Goal: Task Accomplishment & Management: Manage account settings

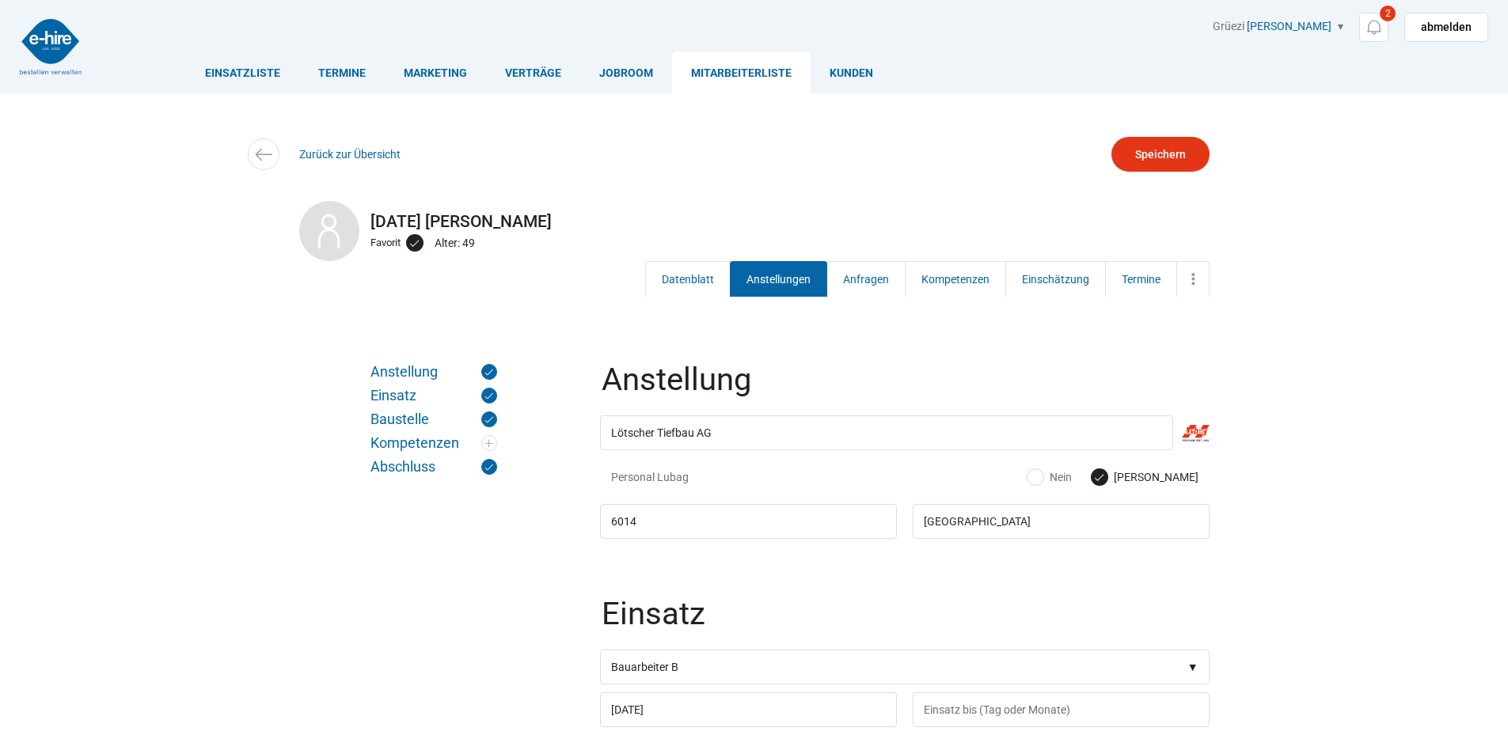
click at [778, 279] on link "Anstellungen" at bounding box center [778, 279] width 97 height 36
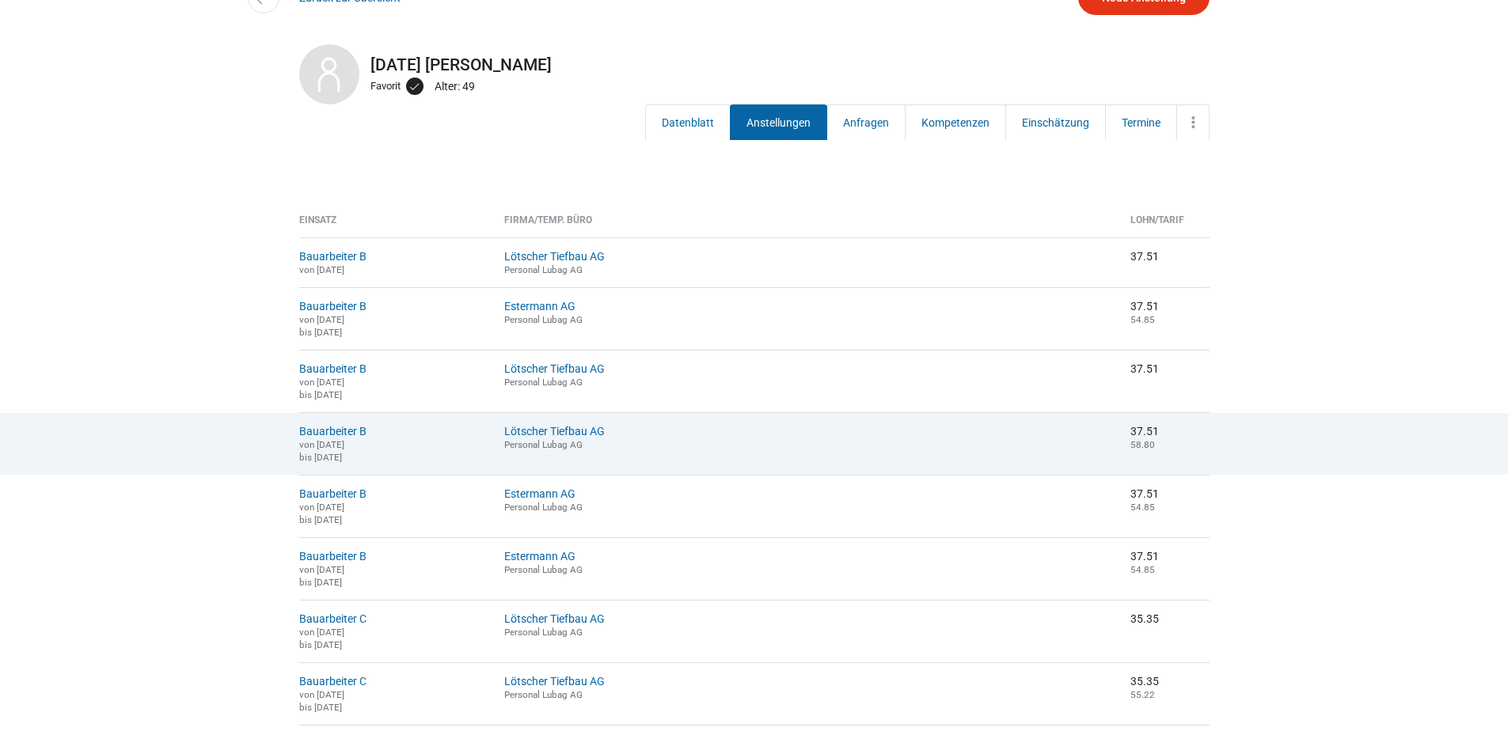
scroll to position [158, 0]
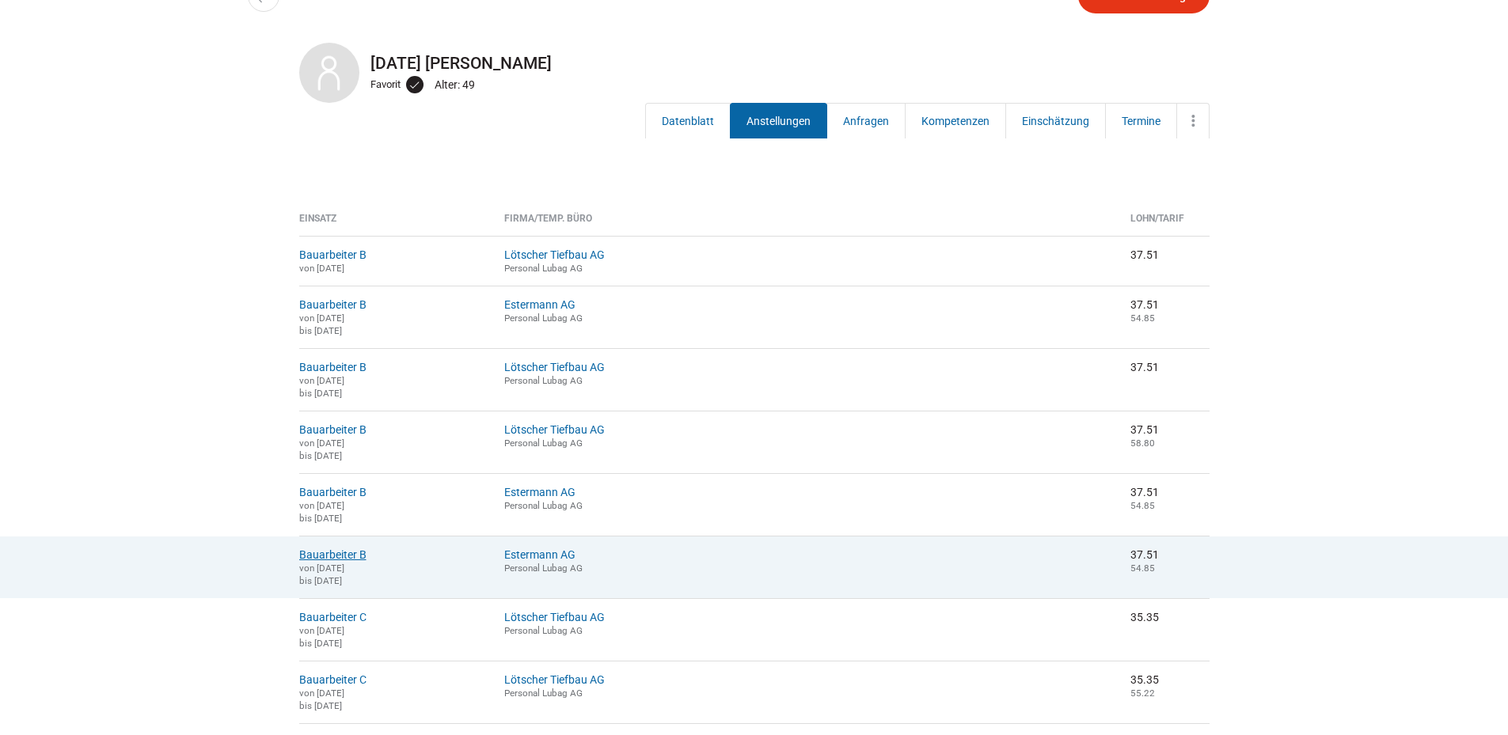
click at [344, 561] on link "Bauarbeiter B" at bounding box center [332, 555] width 67 height 13
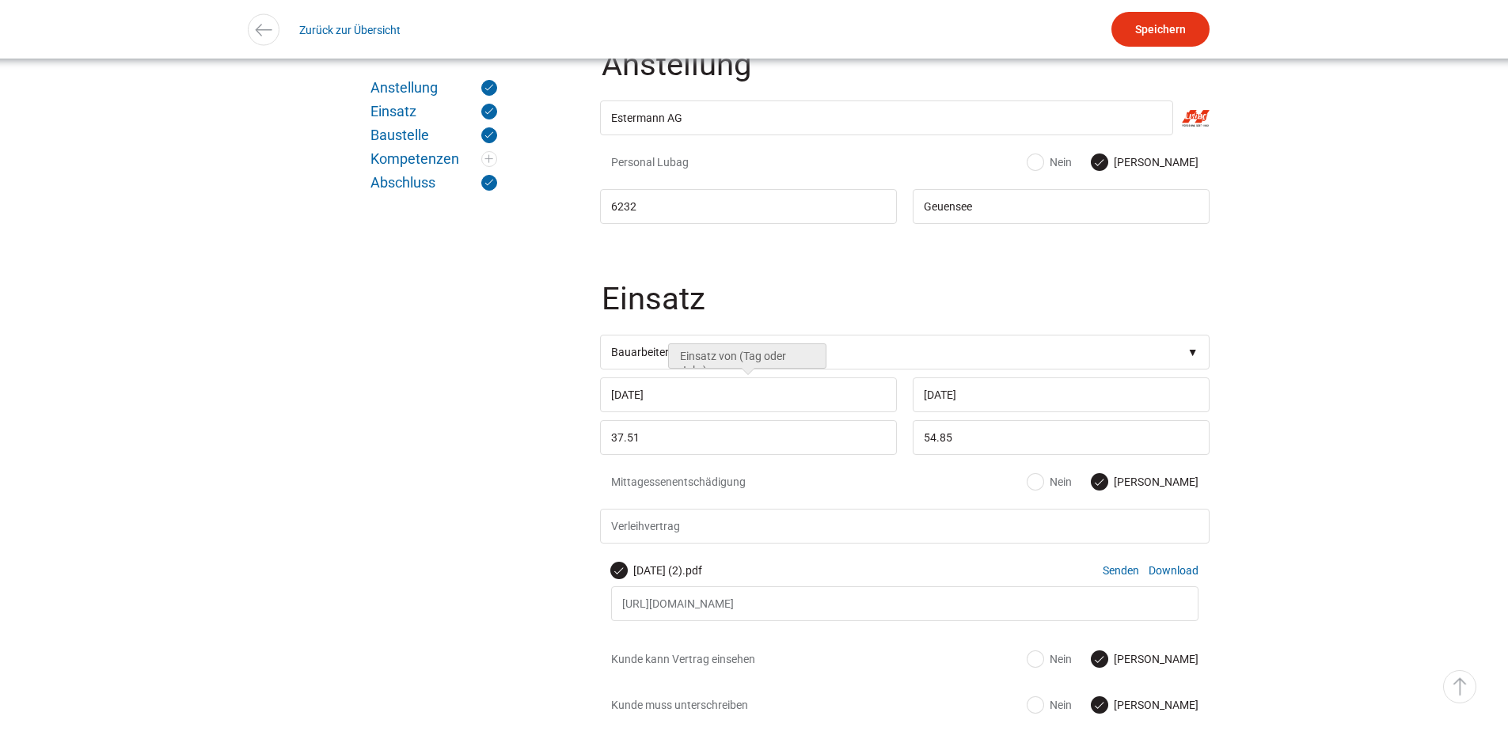
scroll to position [317, 0]
click at [330, 27] on link "Zurück zur Übersicht" at bounding box center [349, 30] width 101 height 36
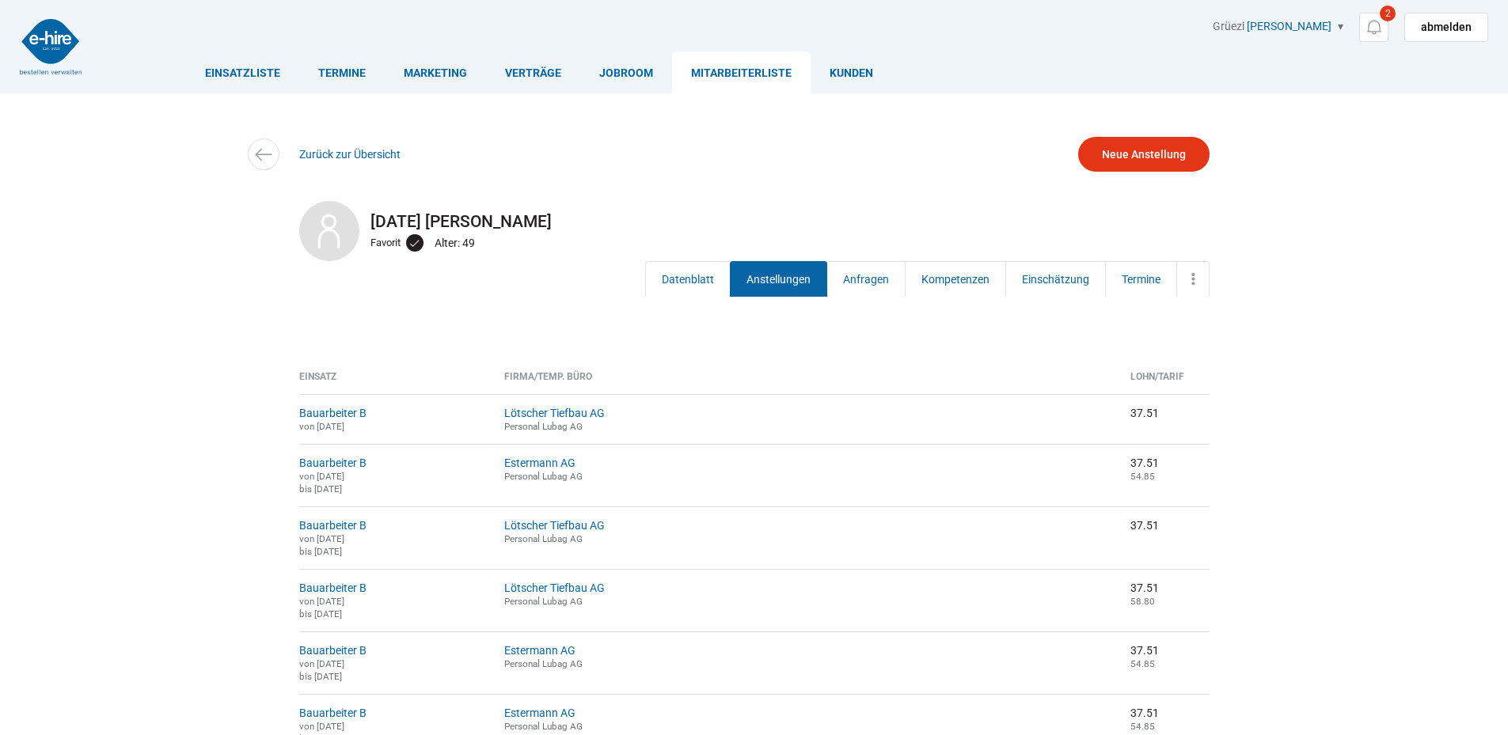
click at [773, 276] on link "Anstellungen" at bounding box center [778, 279] width 97 height 36
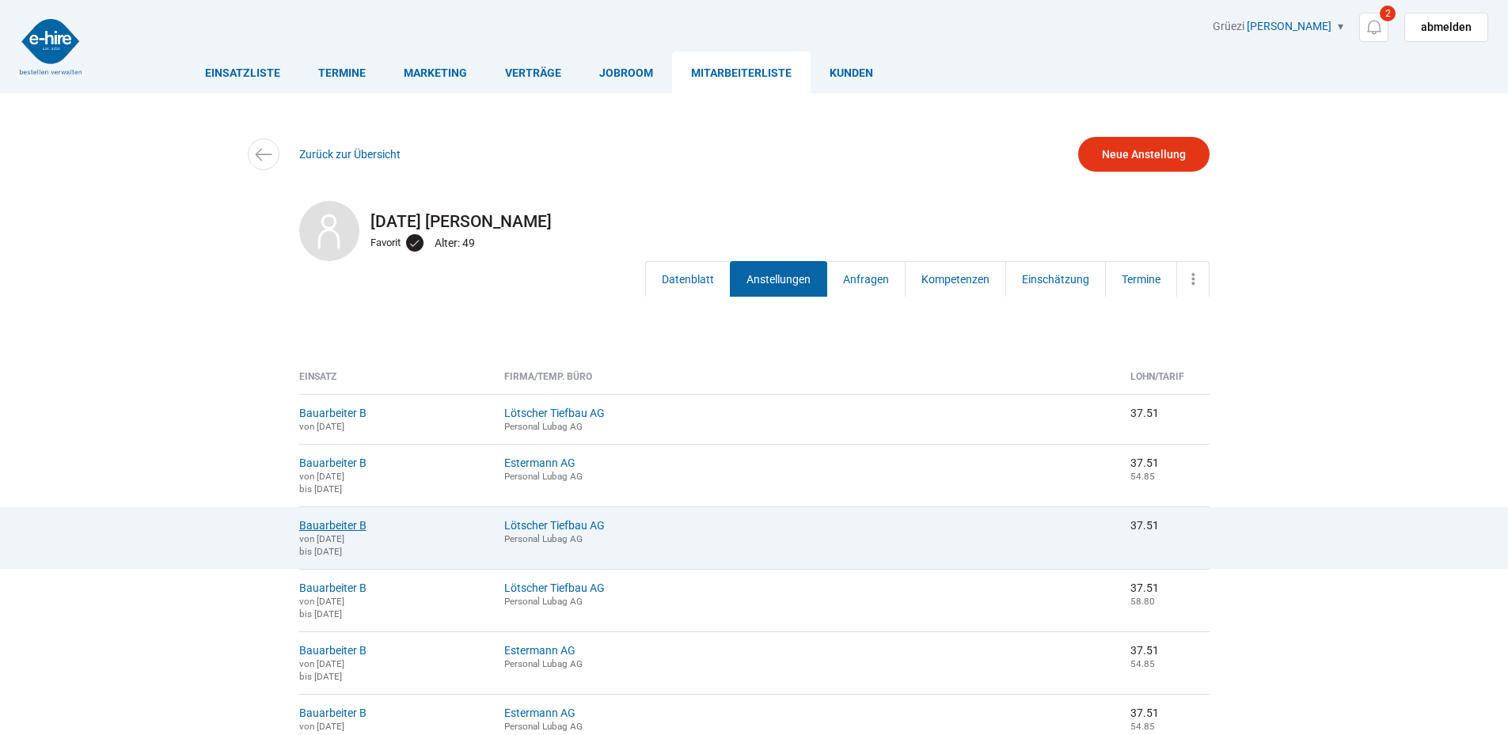
click at [334, 525] on link "Bauarbeiter B" at bounding box center [332, 525] width 67 height 13
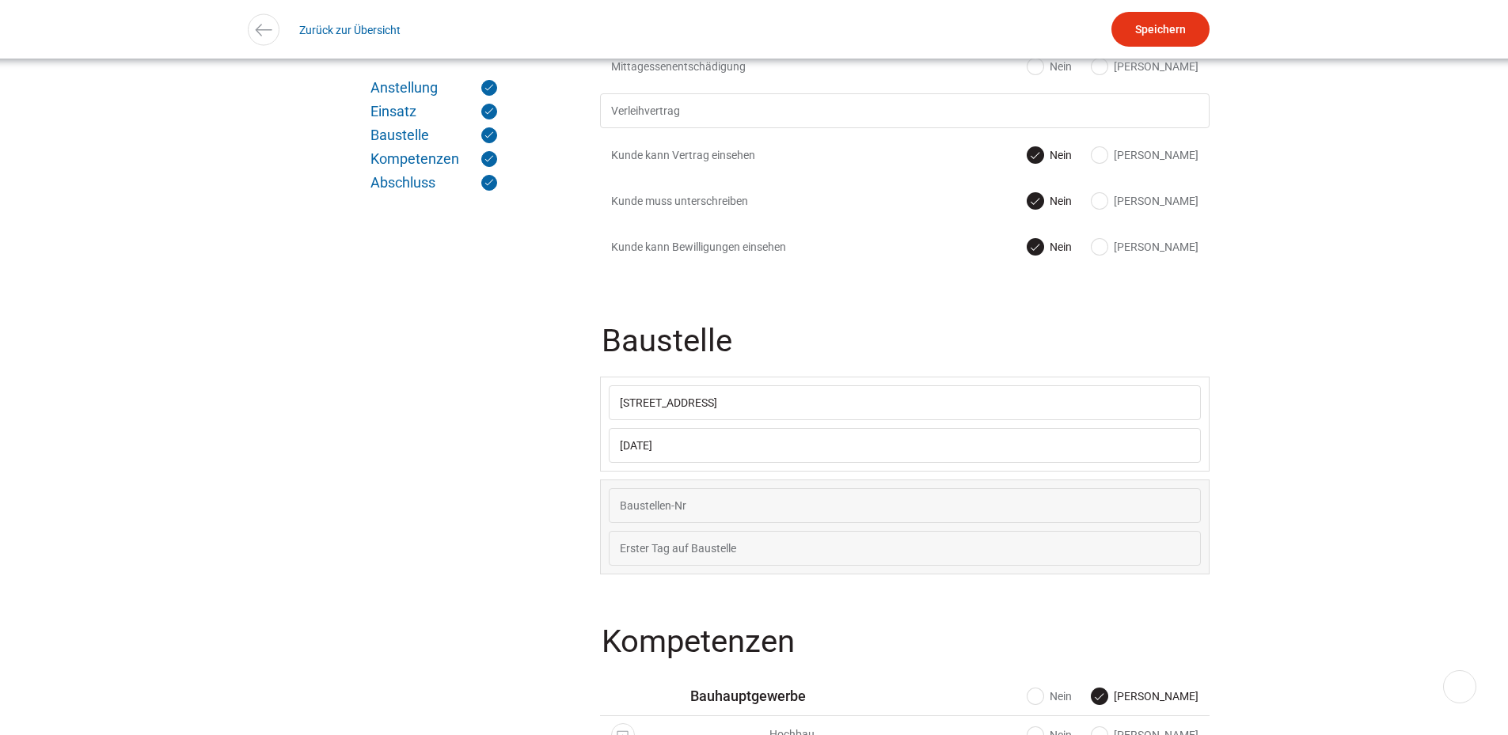
scroll to position [554, 0]
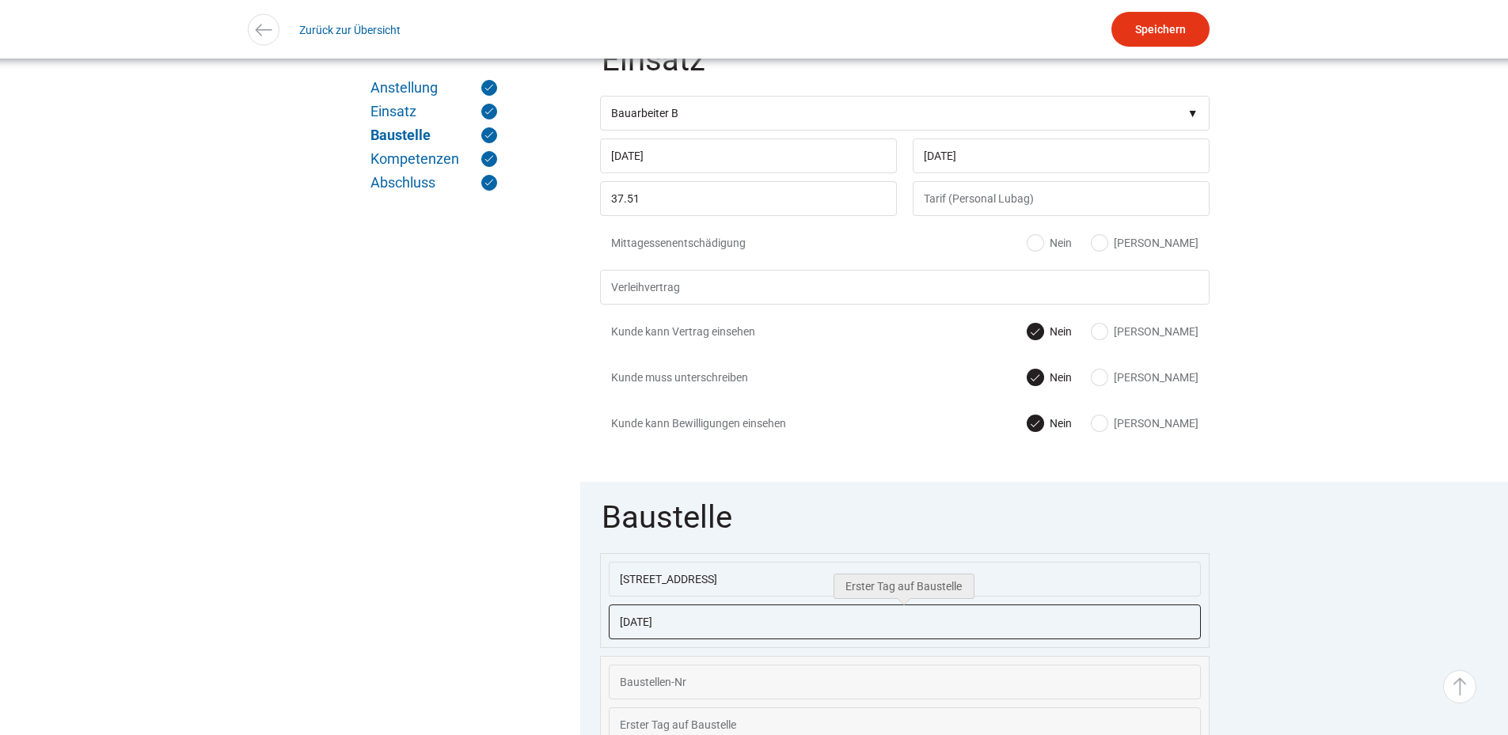
click at [696, 631] on input "04.08.2025" at bounding box center [905, 622] width 592 height 35
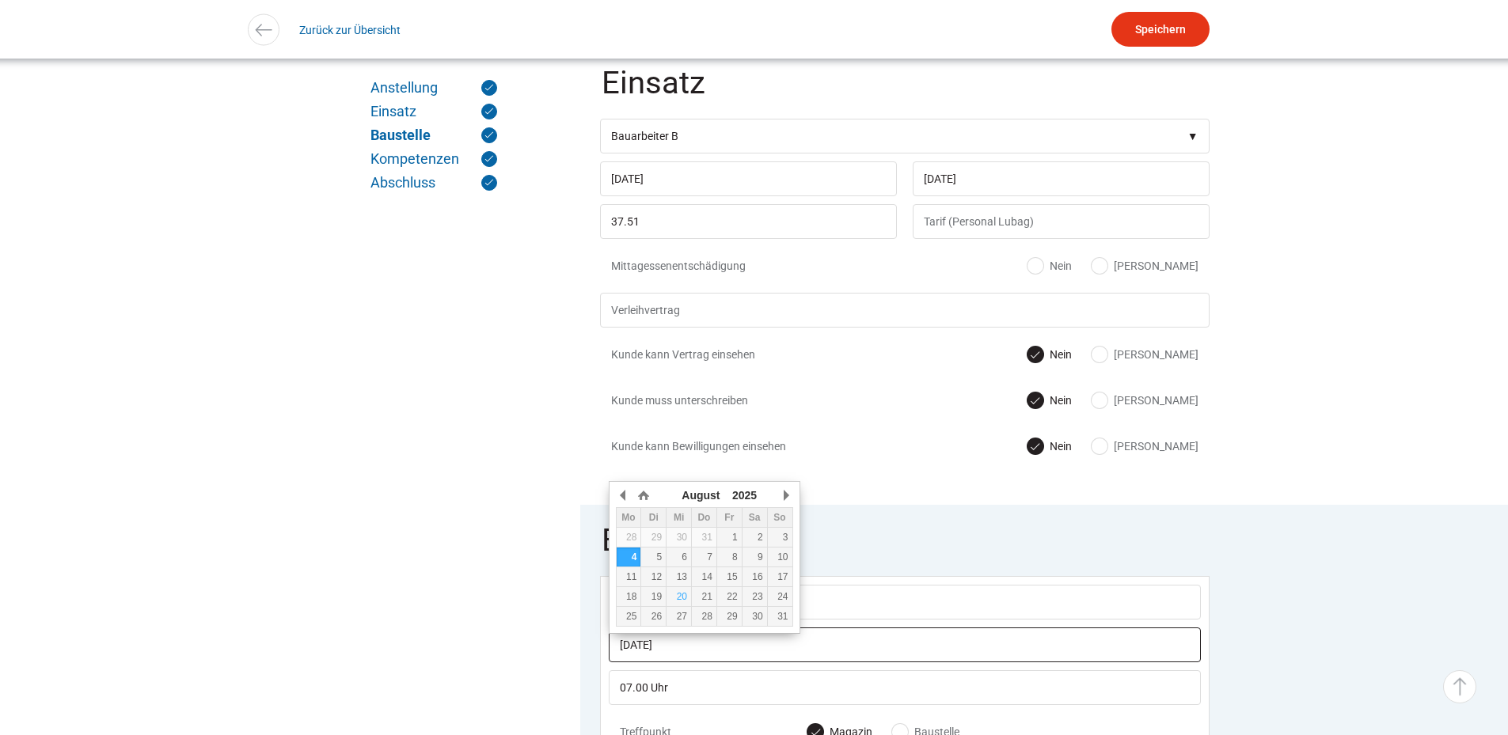
scroll to position [392, 0]
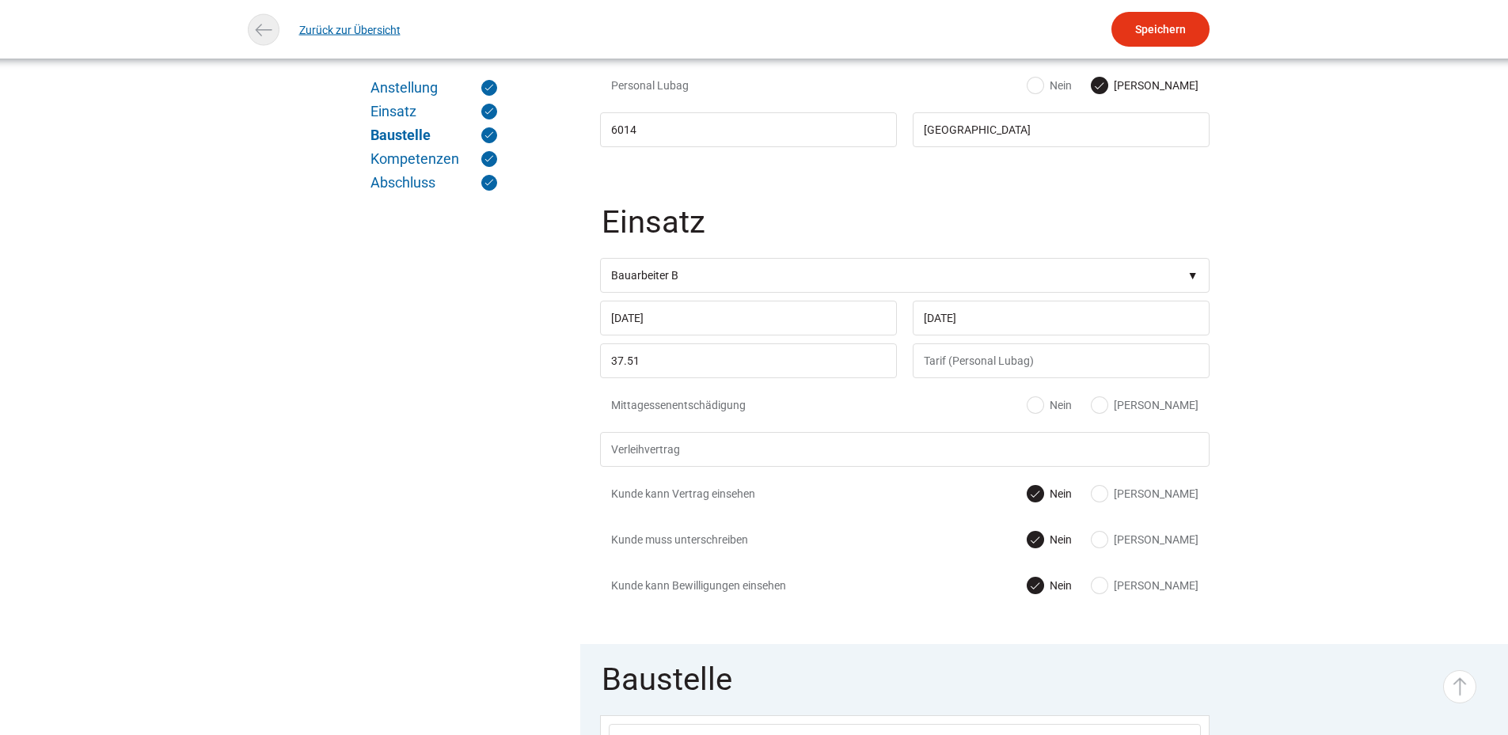
click at [302, 32] on link "Zurück zur Übersicht" at bounding box center [349, 30] width 101 height 36
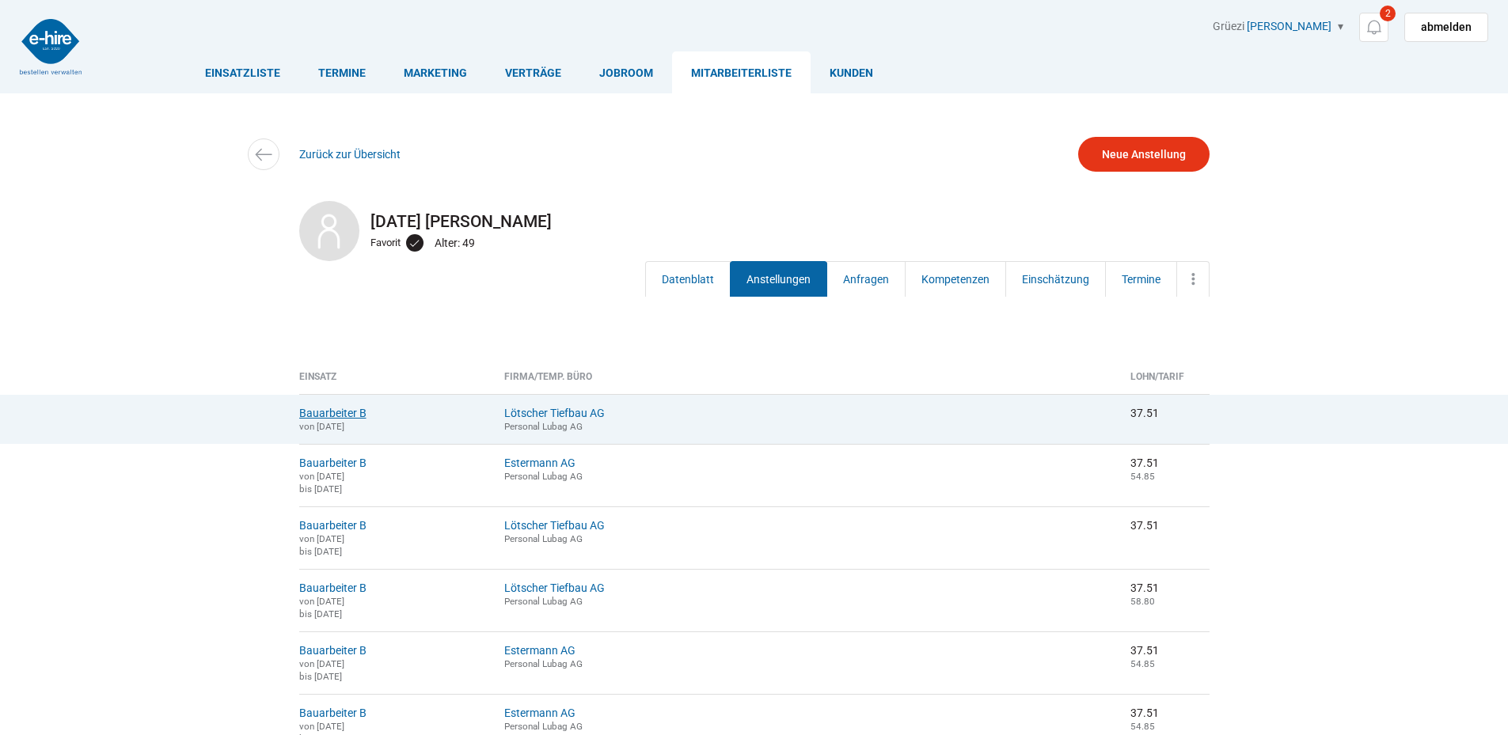
click at [334, 411] on link "Bauarbeiter B" at bounding box center [332, 413] width 67 height 13
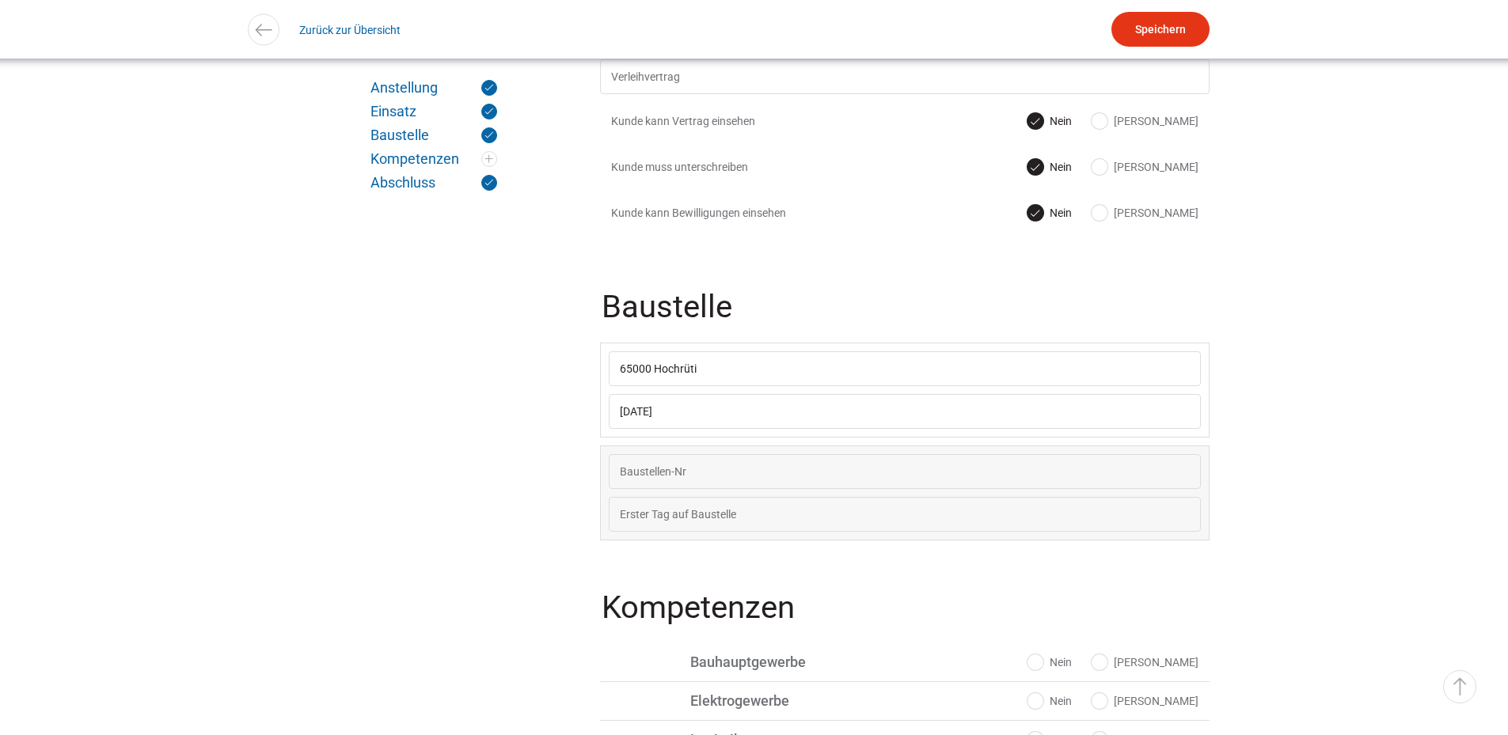
scroll to position [792, 0]
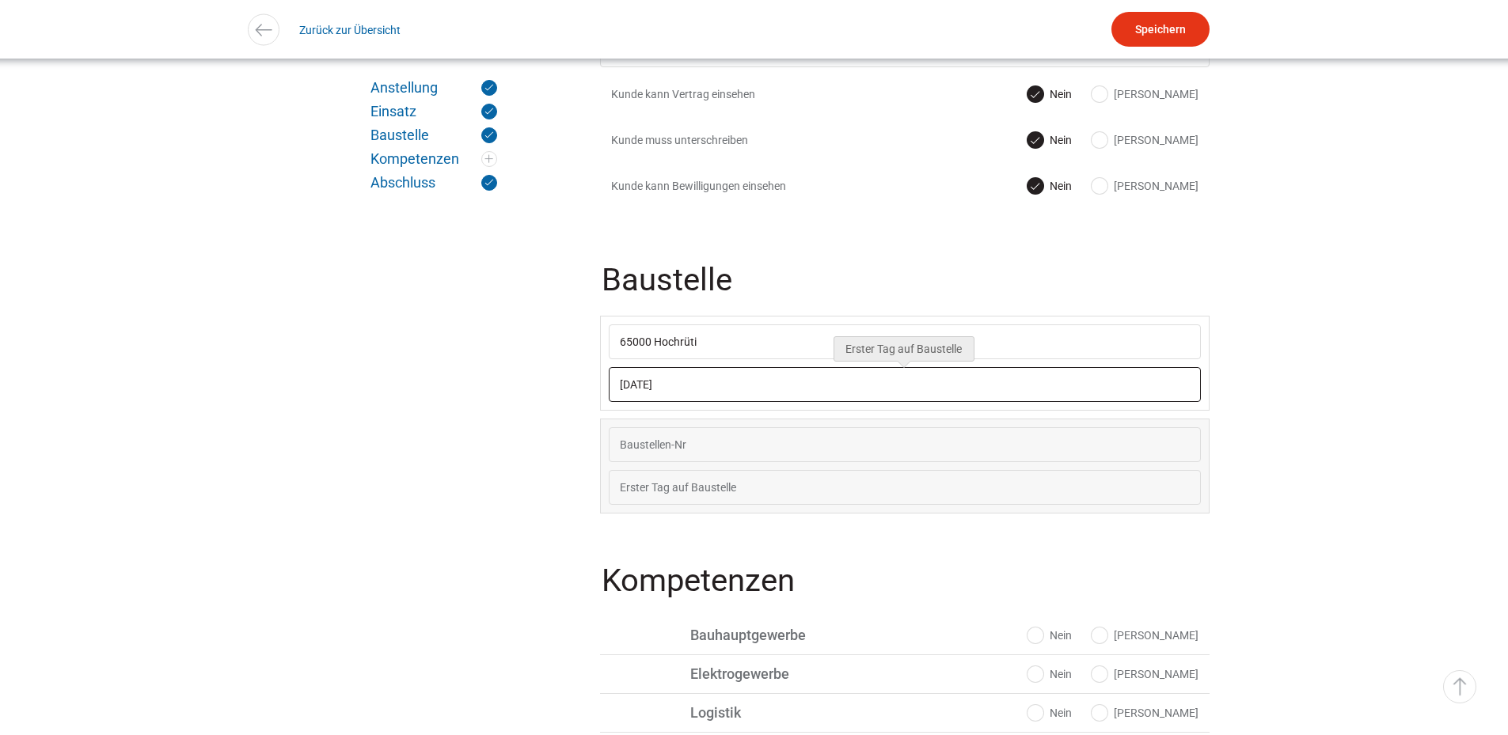
click at [725, 394] on input "18.08.2025" at bounding box center [905, 384] width 592 height 35
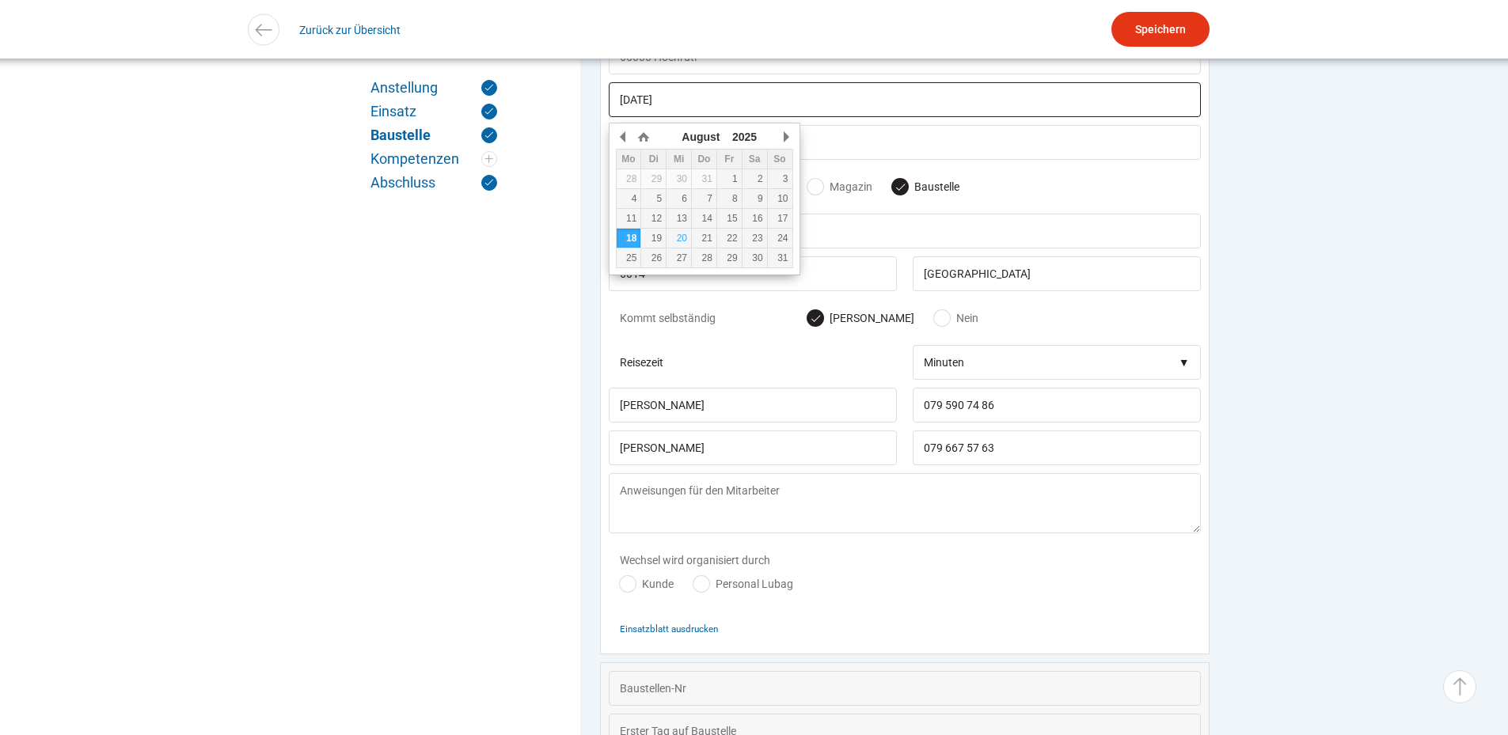
scroll to position [1104, 0]
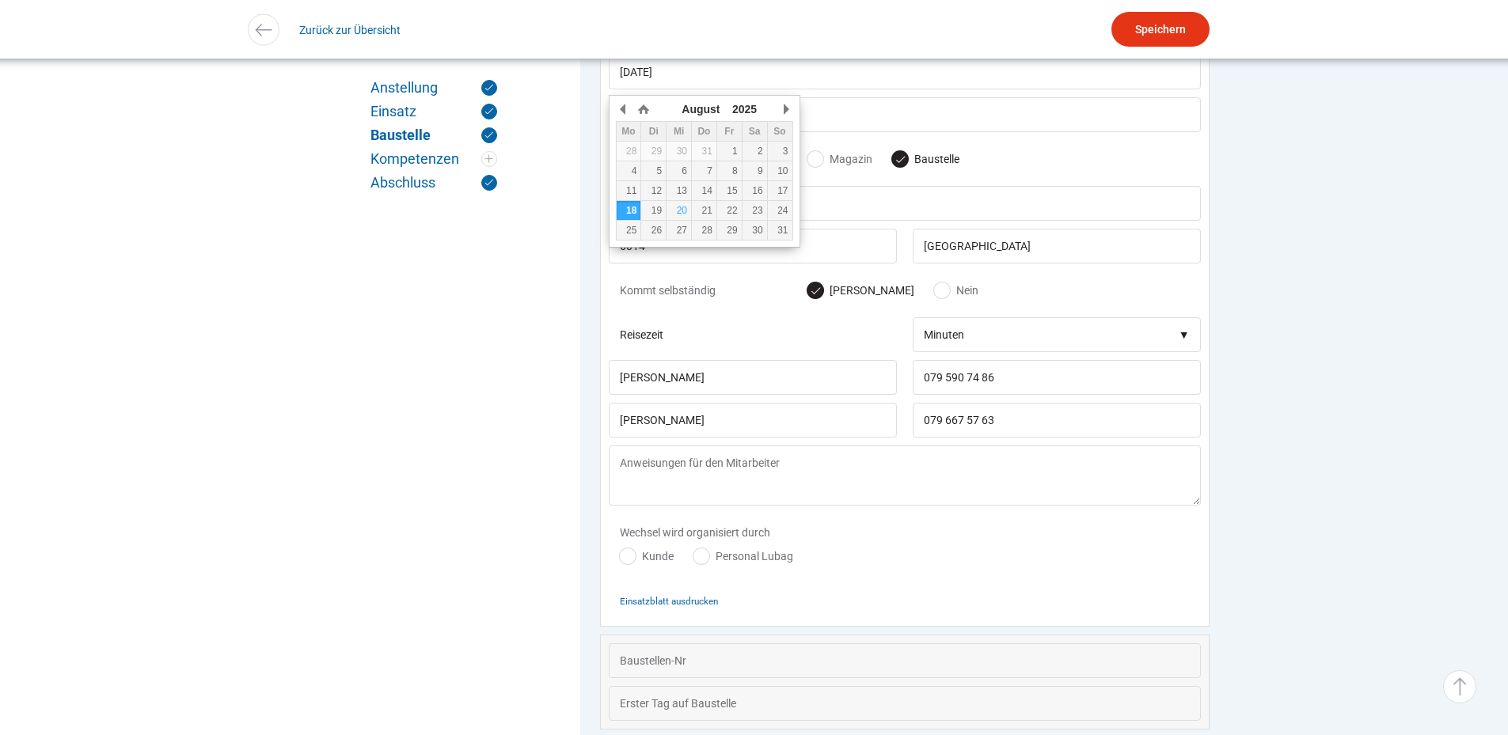
click at [915, 580] on div "Wechsel wird organisiert durch Kunde Personal Lubag" at bounding box center [905, 549] width 592 height 70
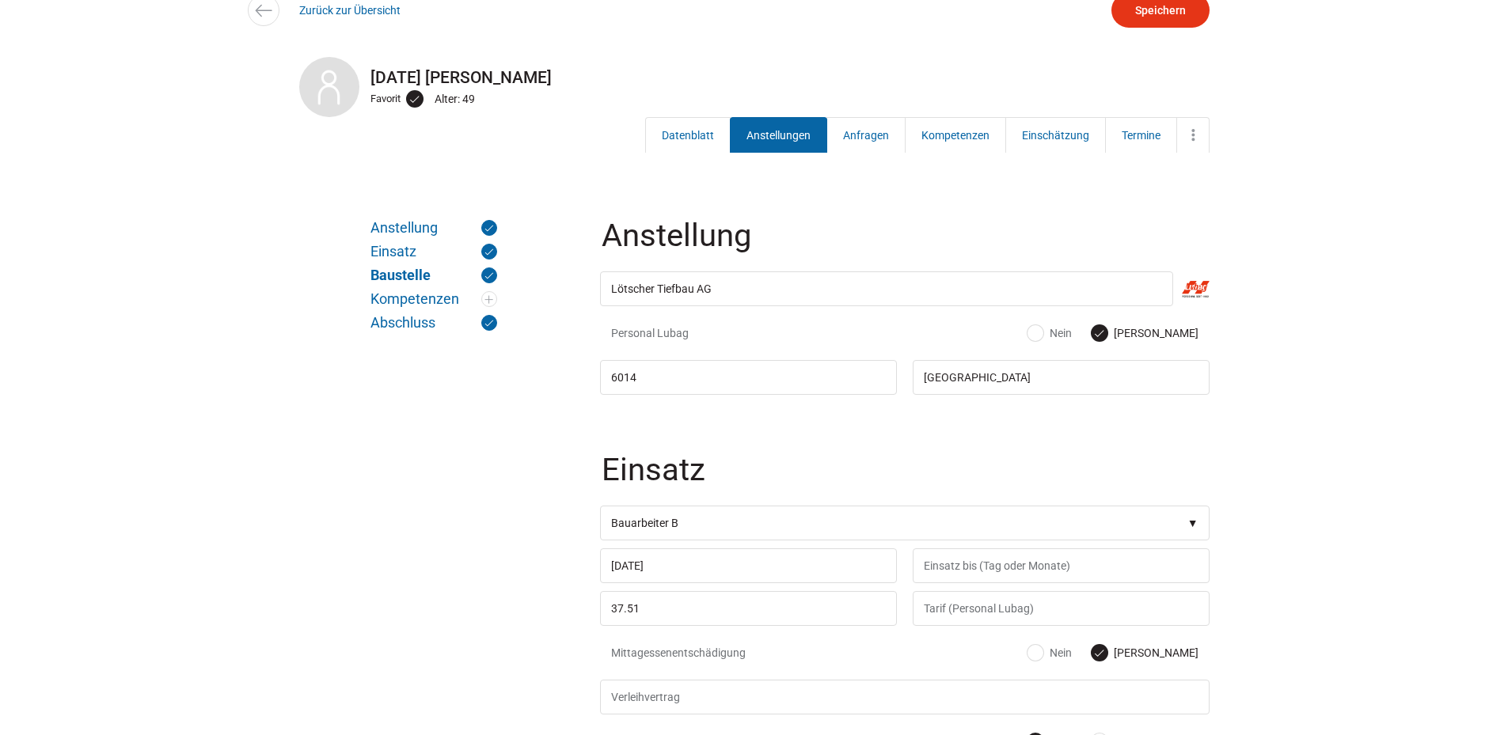
scroll to position [0, 0]
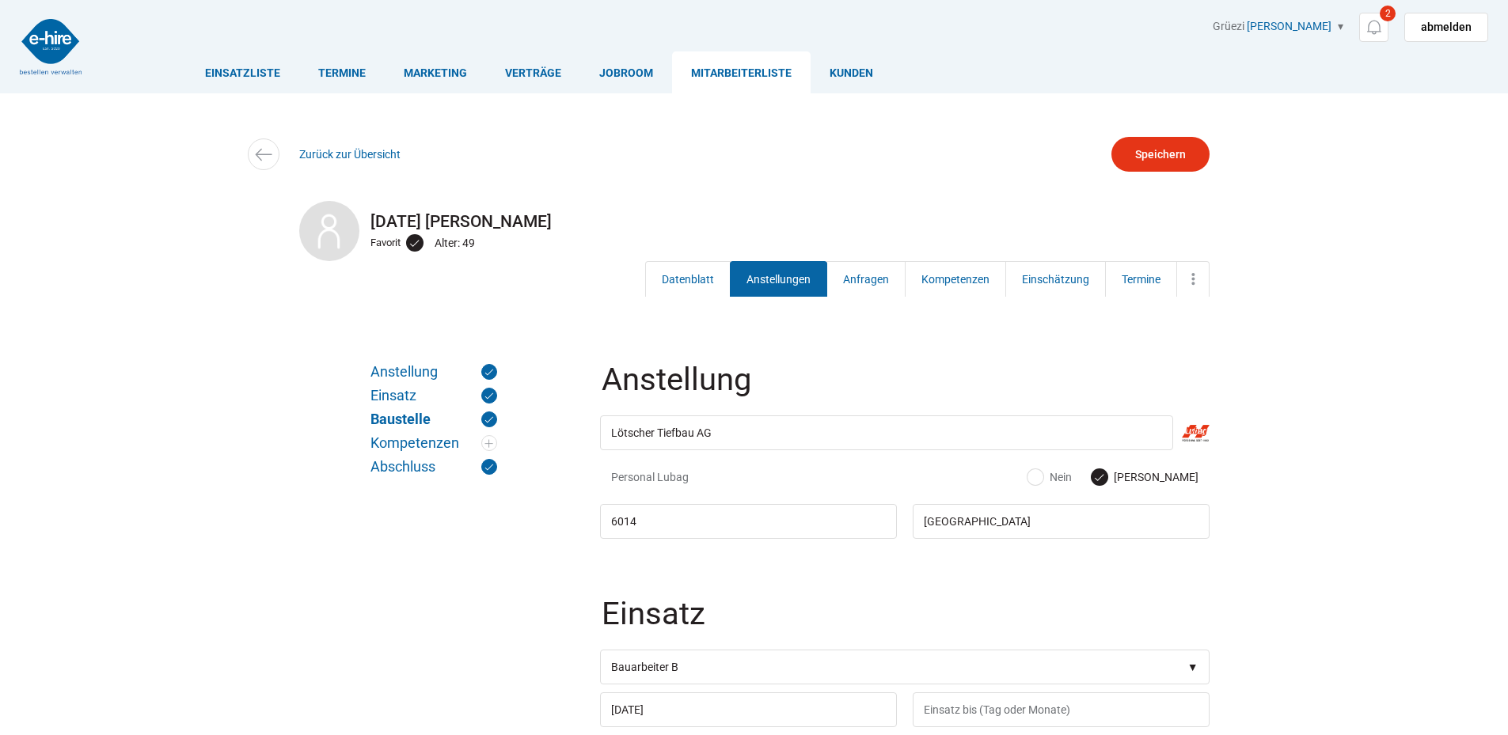
click at [768, 284] on link "Anstellungen" at bounding box center [778, 279] width 97 height 36
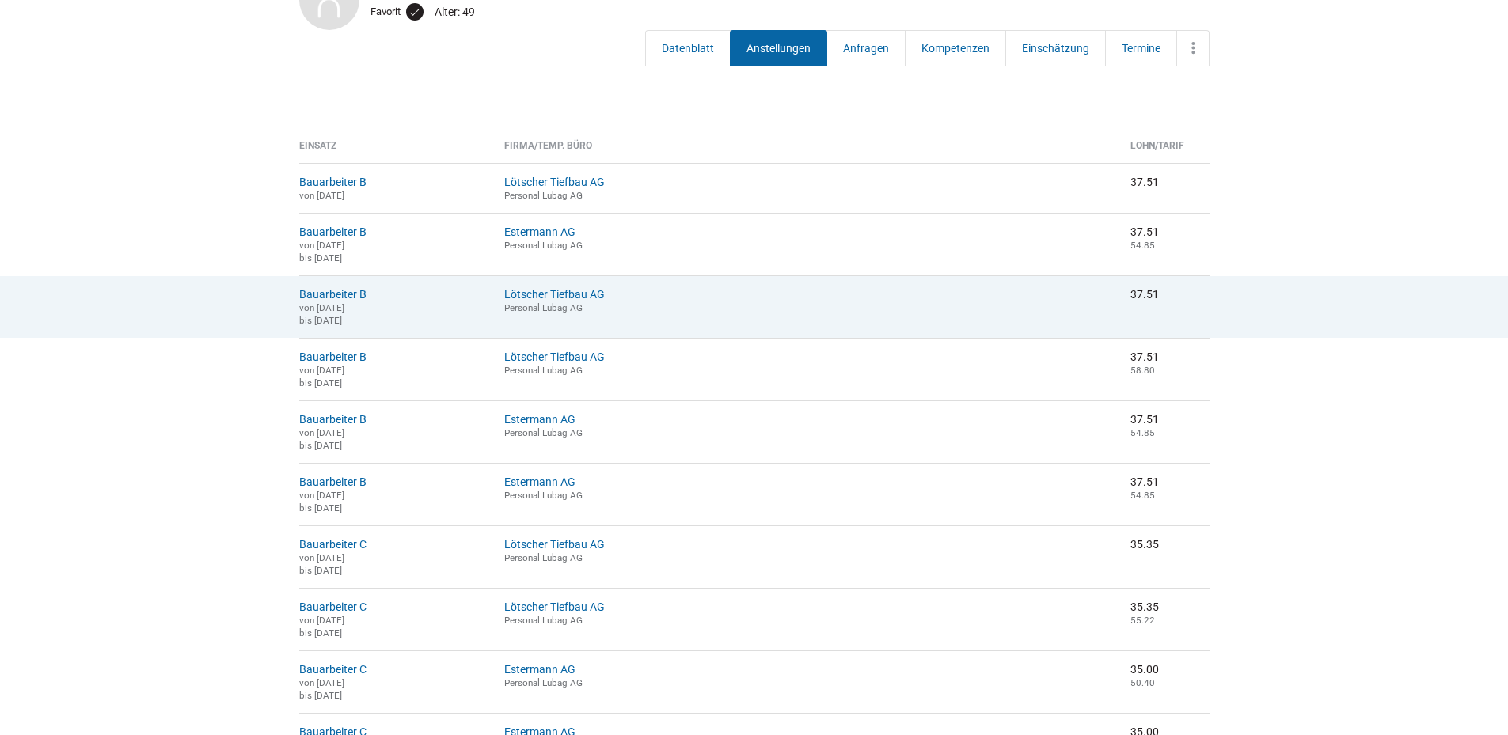
scroll to position [237, 0]
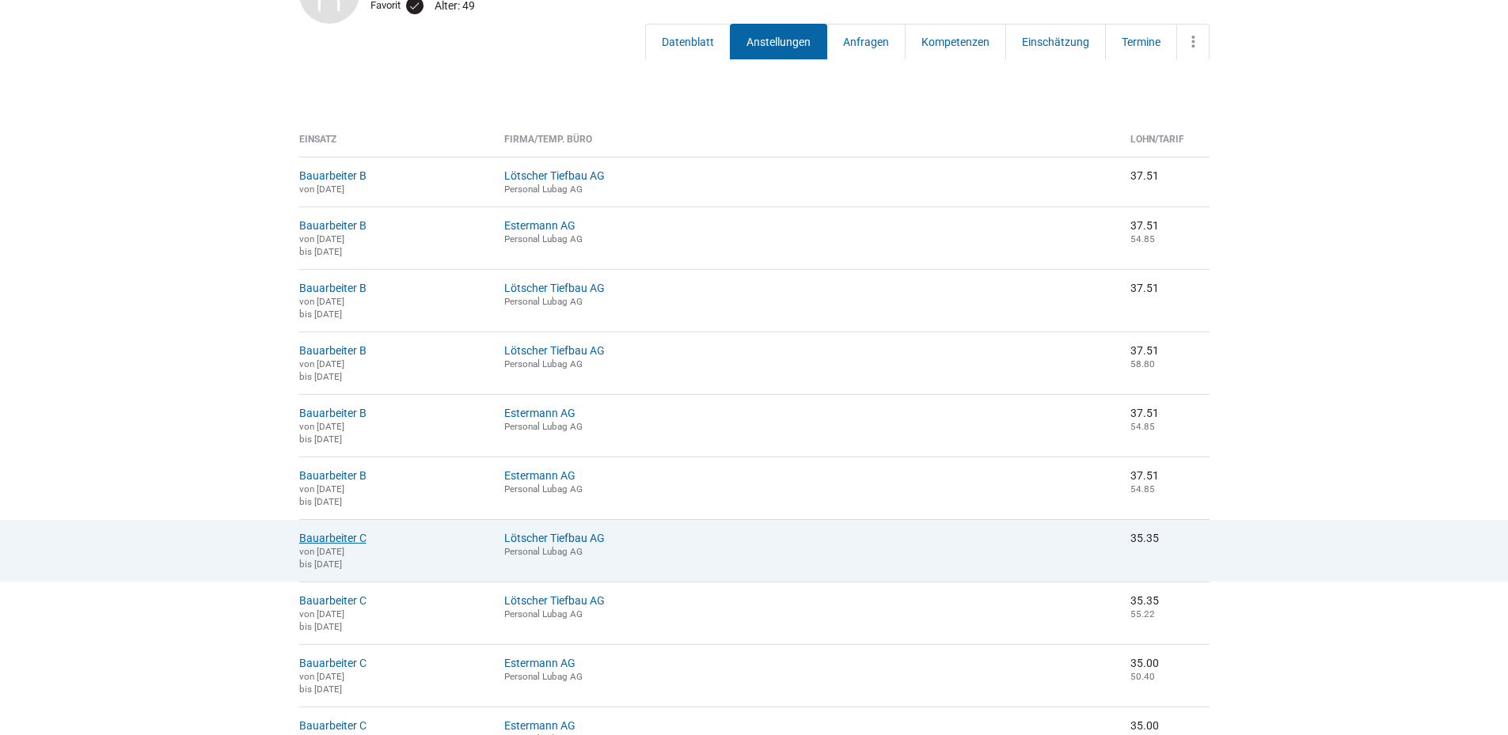
click at [331, 545] on link "Bauarbeiter C" at bounding box center [332, 538] width 67 height 13
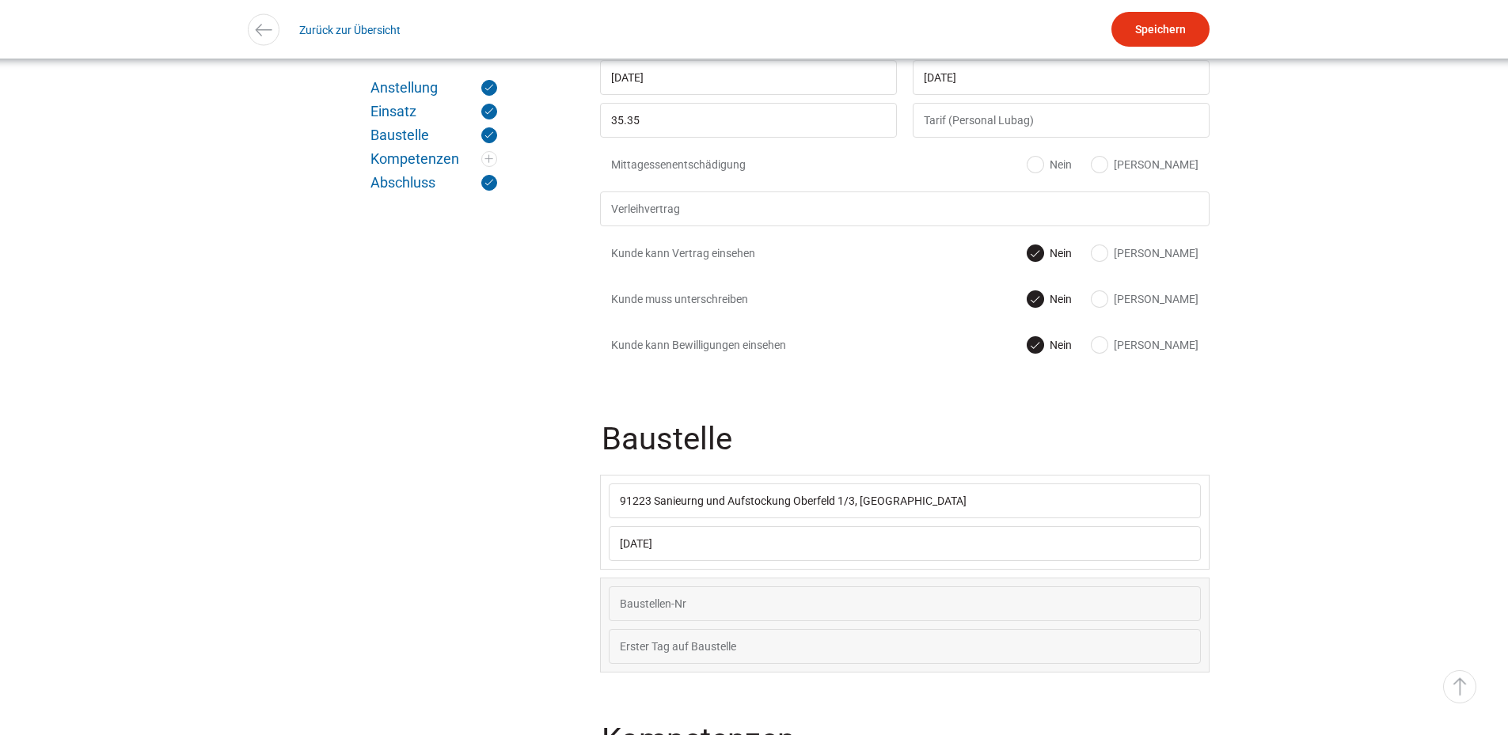
scroll to position [633, 0]
click at [707, 541] on input "[DATE]" at bounding box center [905, 543] width 592 height 35
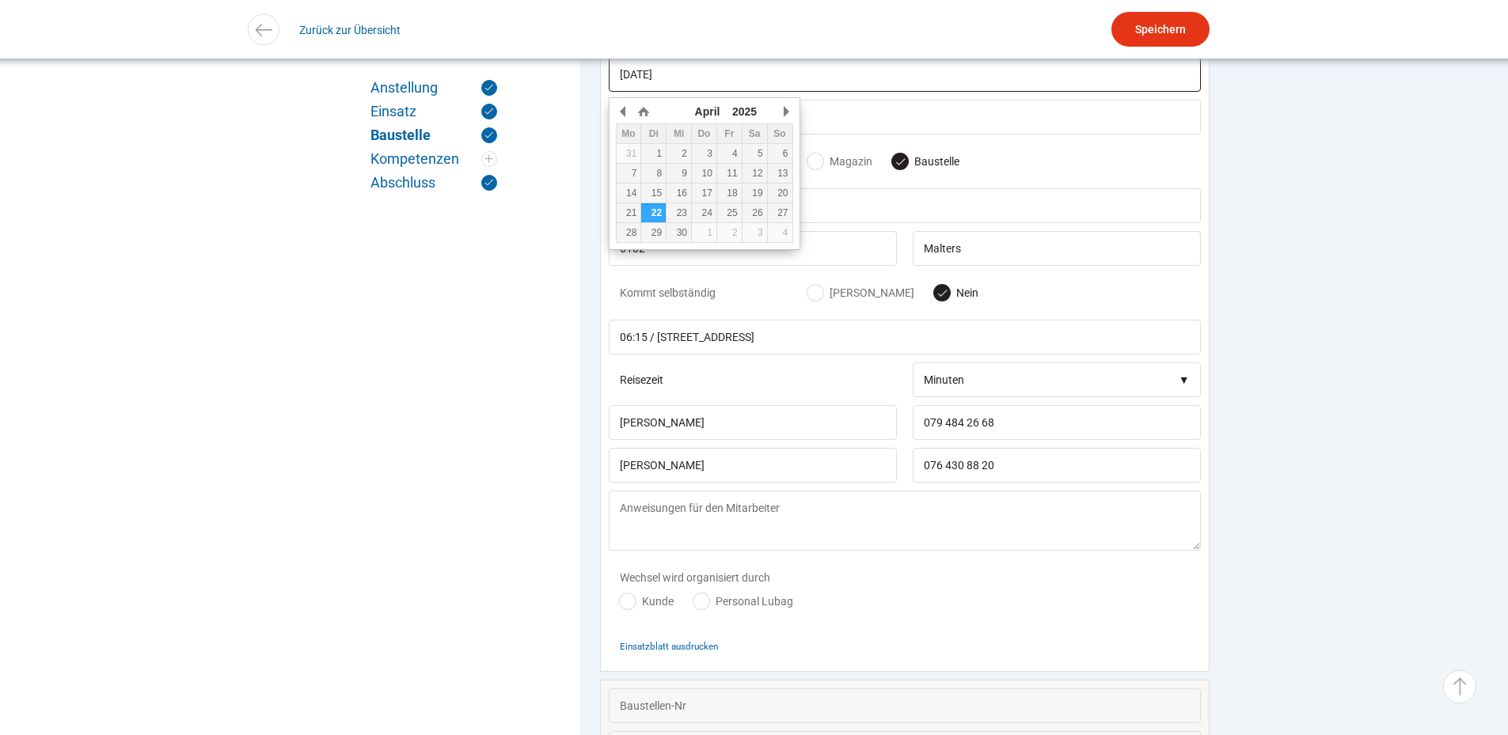
scroll to position [1104, 0]
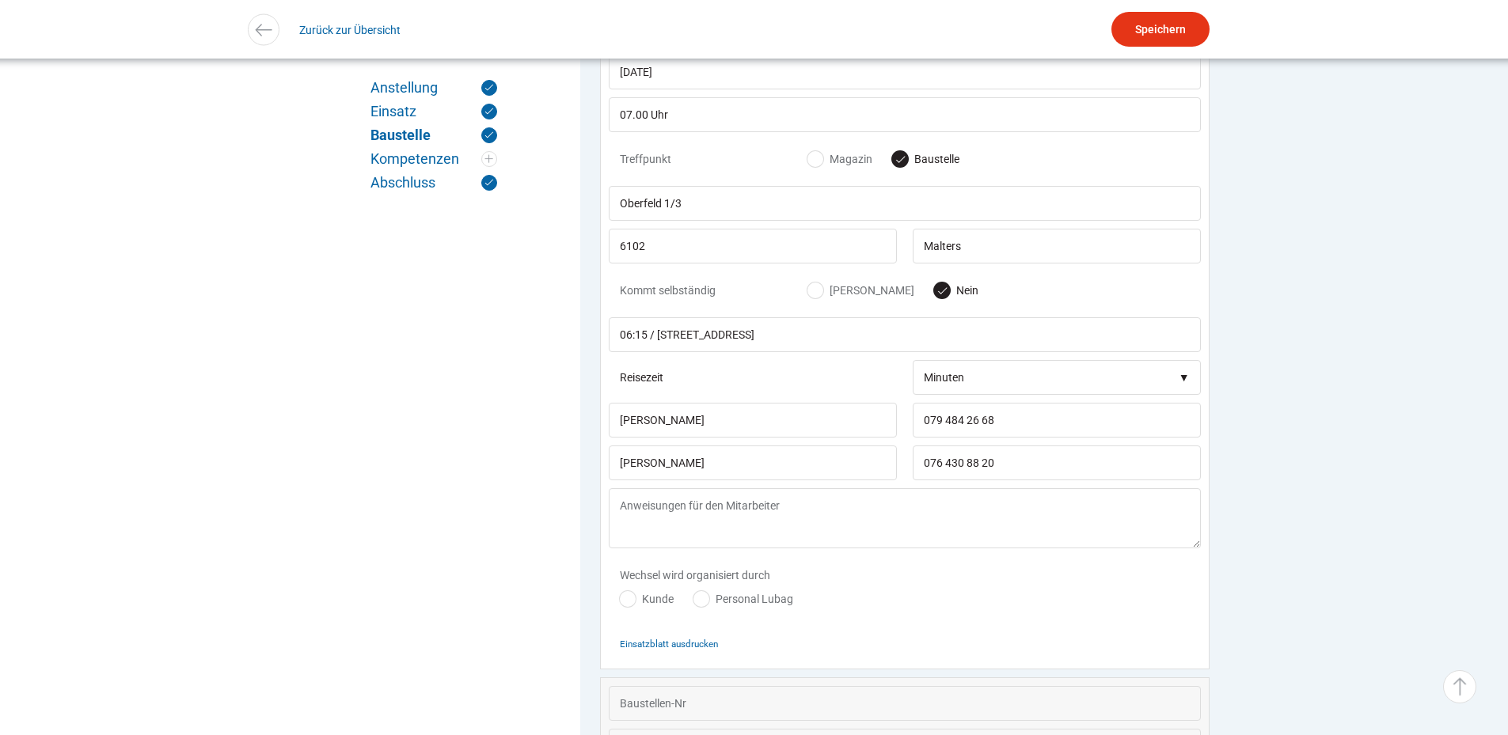
click at [894, 606] on div "Wechsel wird organisiert durch Kunde Personal Lubag" at bounding box center [905, 592] width 592 height 70
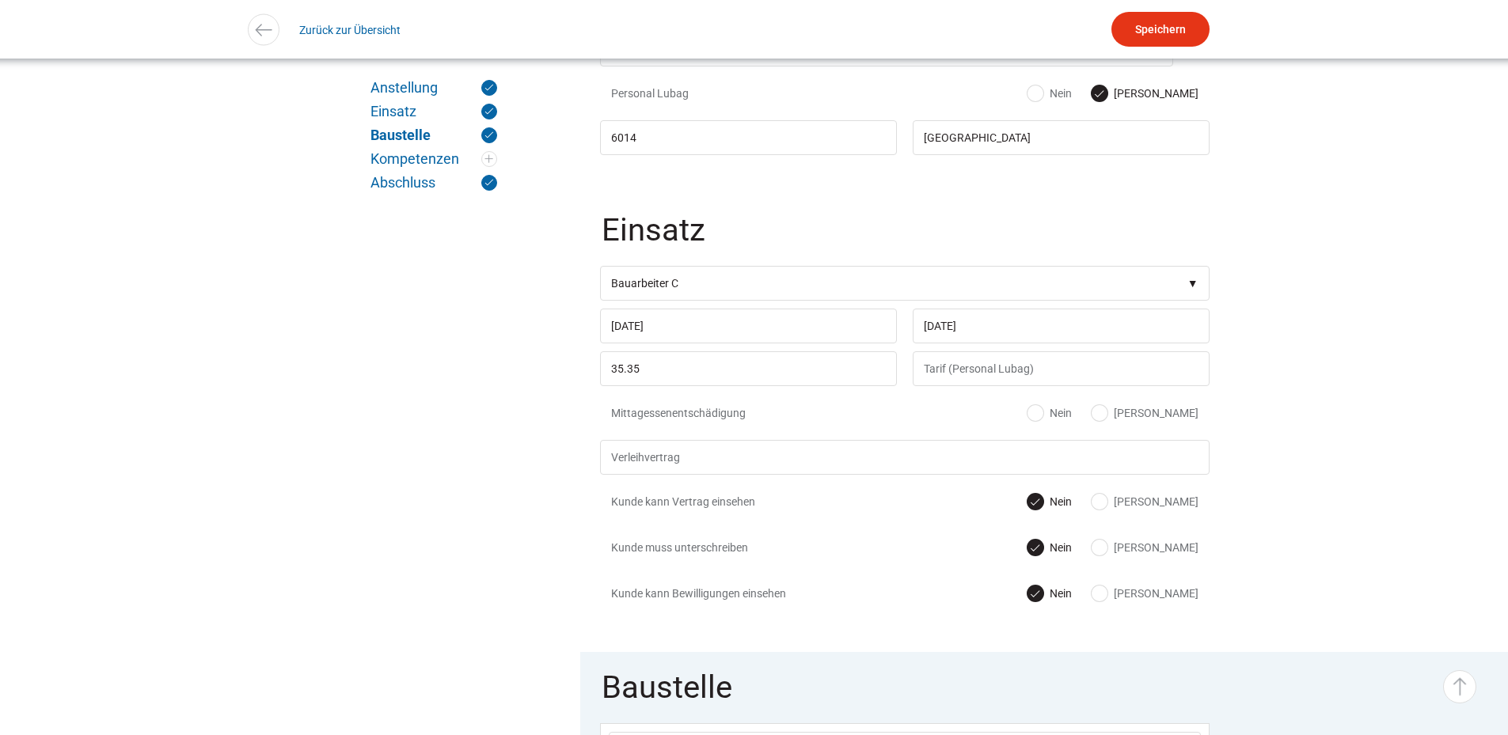
scroll to position [313, 0]
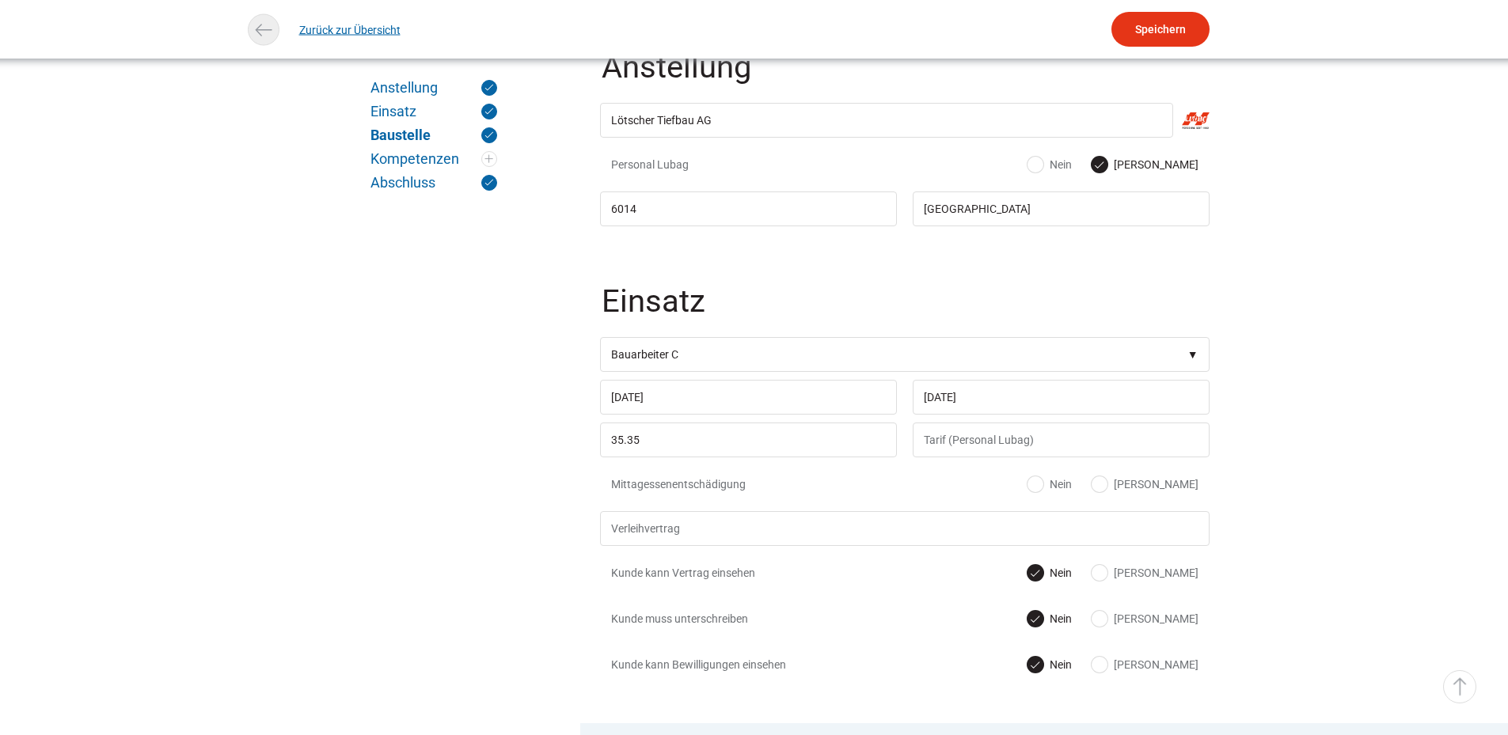
click at [317, 36] on link "Zurück zur Übersicht" at bounding box center [349, 30] width 101 height 36
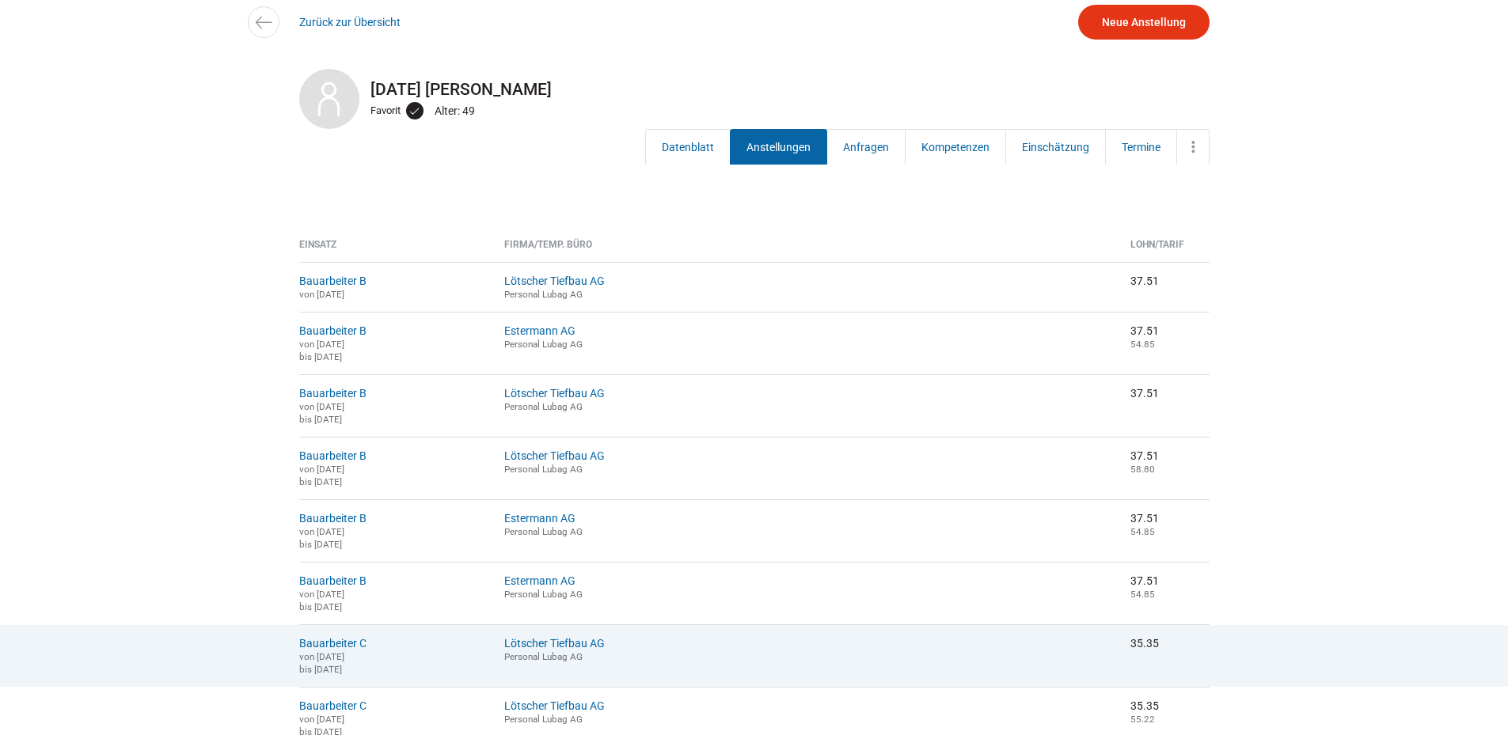
scroll to position [237, 0]
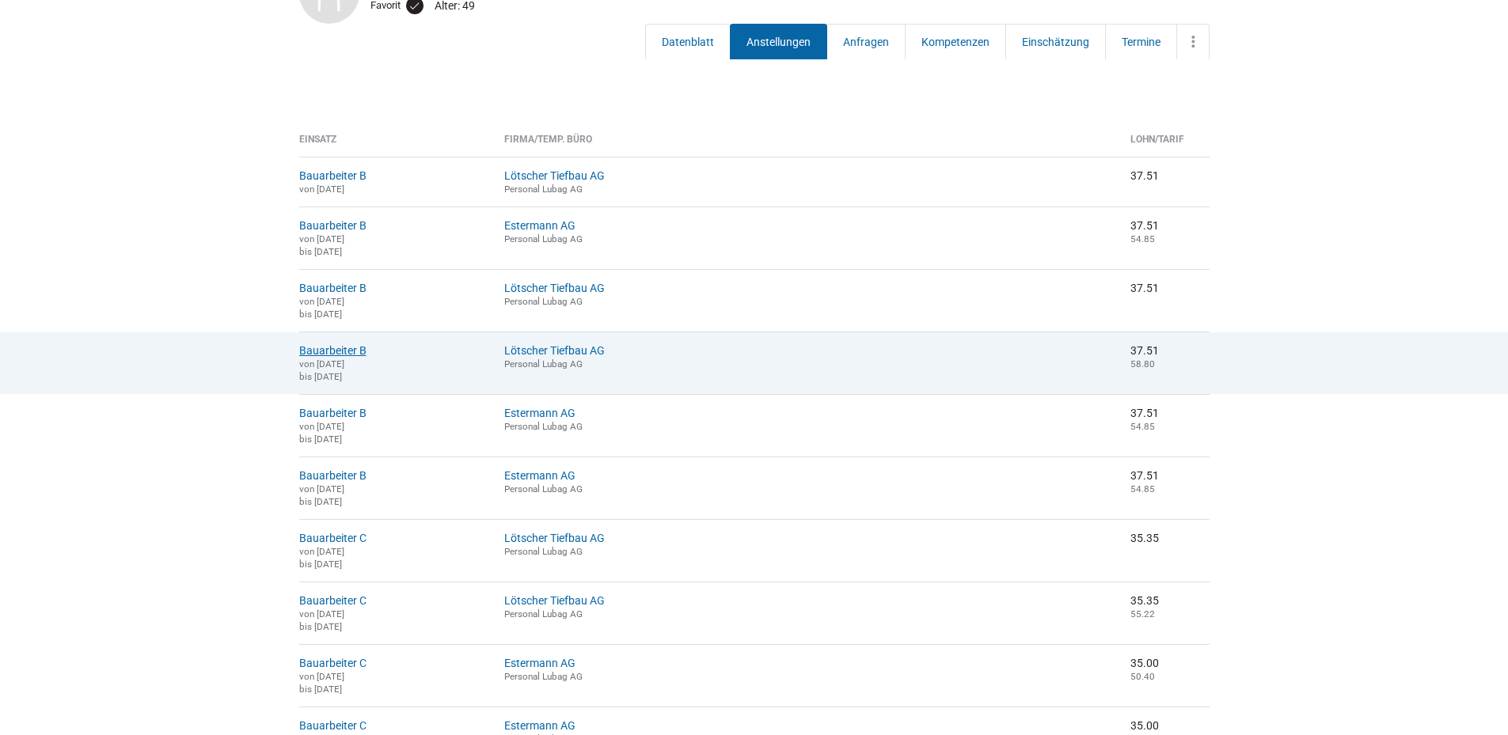
click at [321, 357] on link "Bauarbeiter B" at bounding box center [332, 350] width 67 height 13
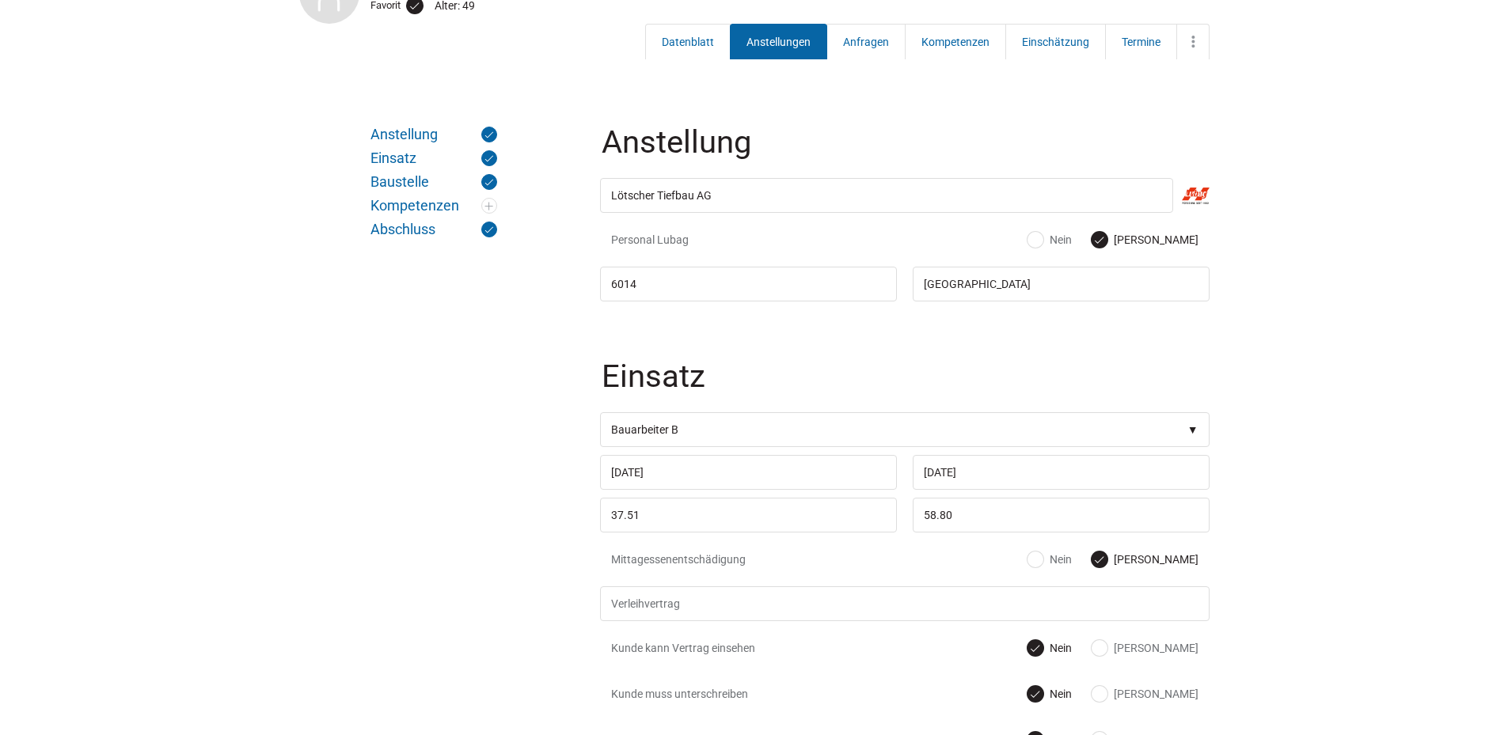
scroll to position [396, 0]
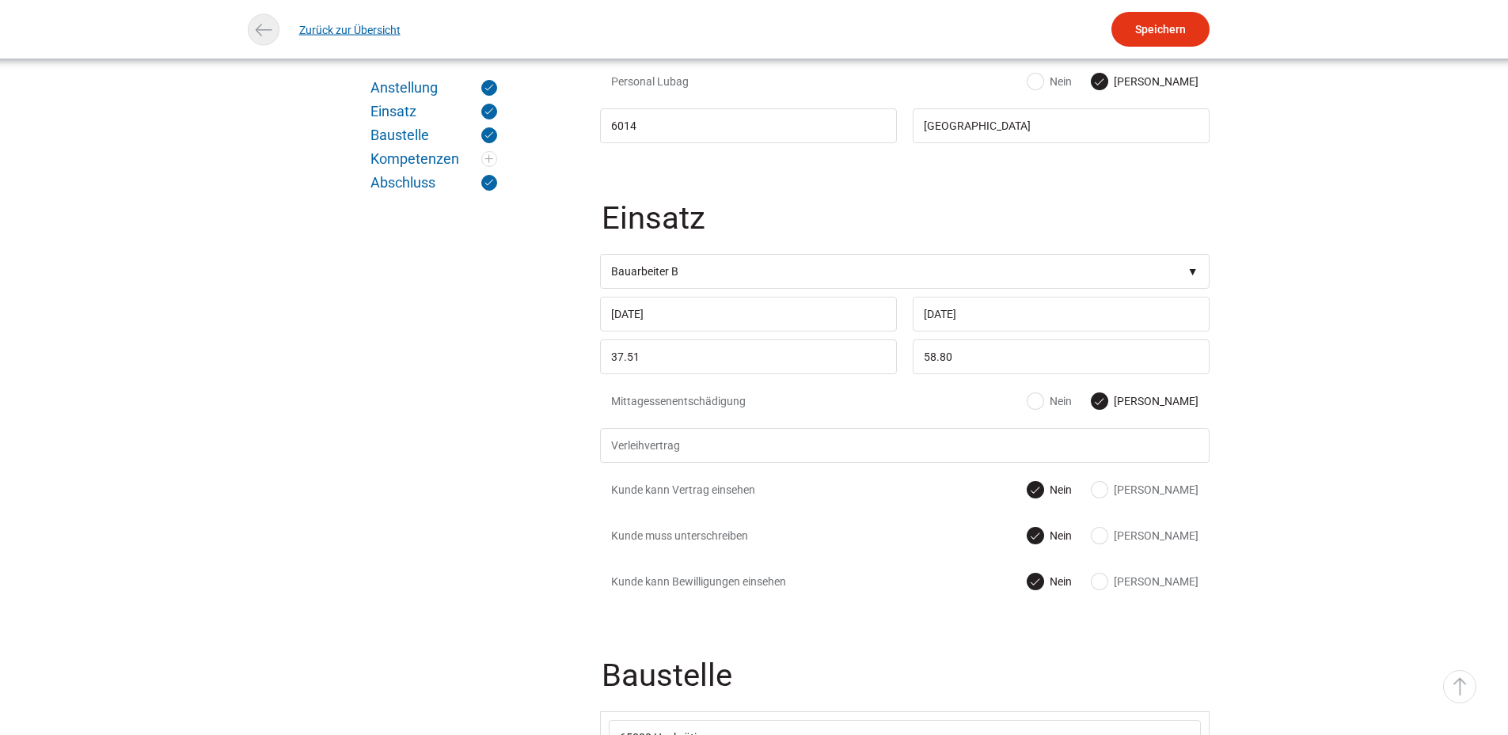
click at [319, 21] on link "Zurück zur Übersicht" at bounding box center [349, 30] width 101 height 36
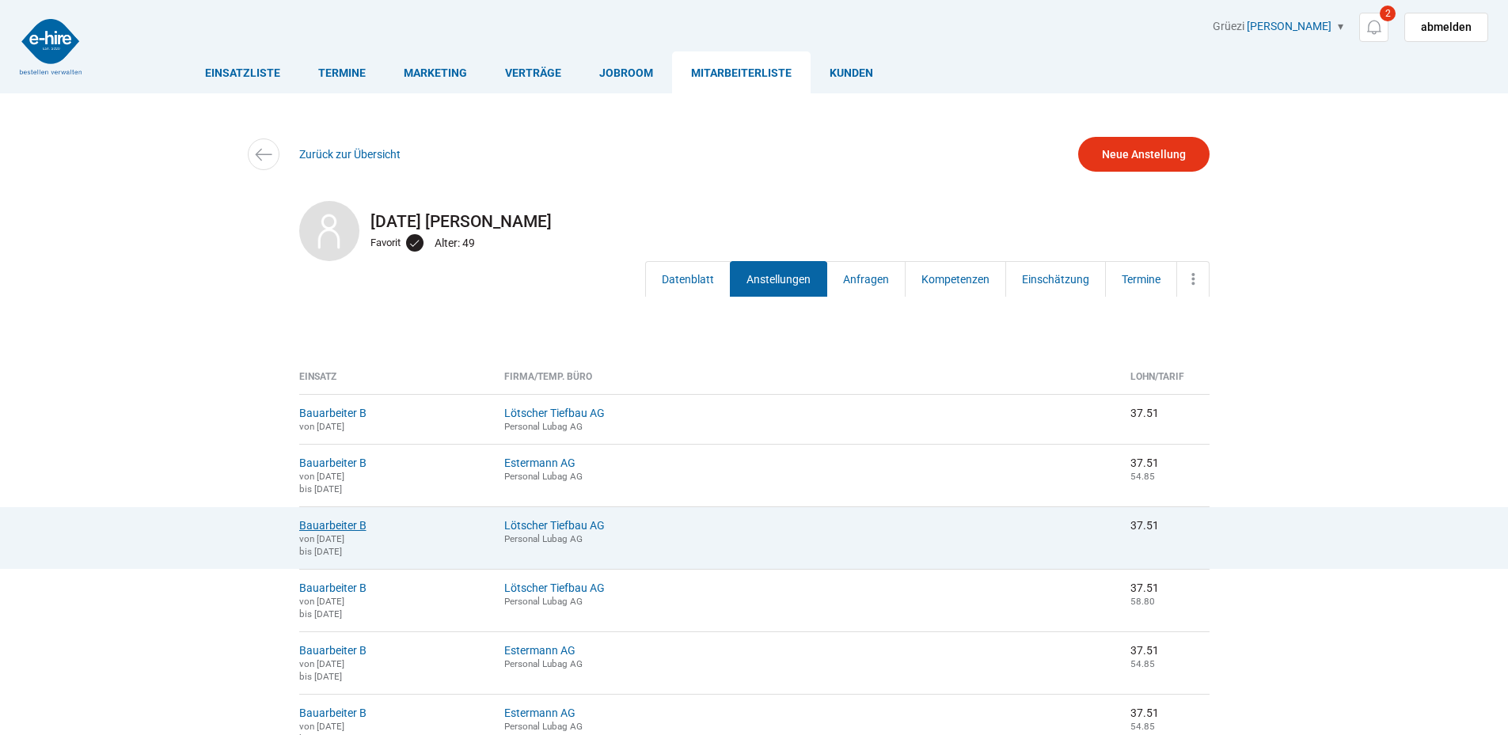
click at [334, 531] on link "Bauarbeiter B" at bounding box center [332, 525] width 67 height 13
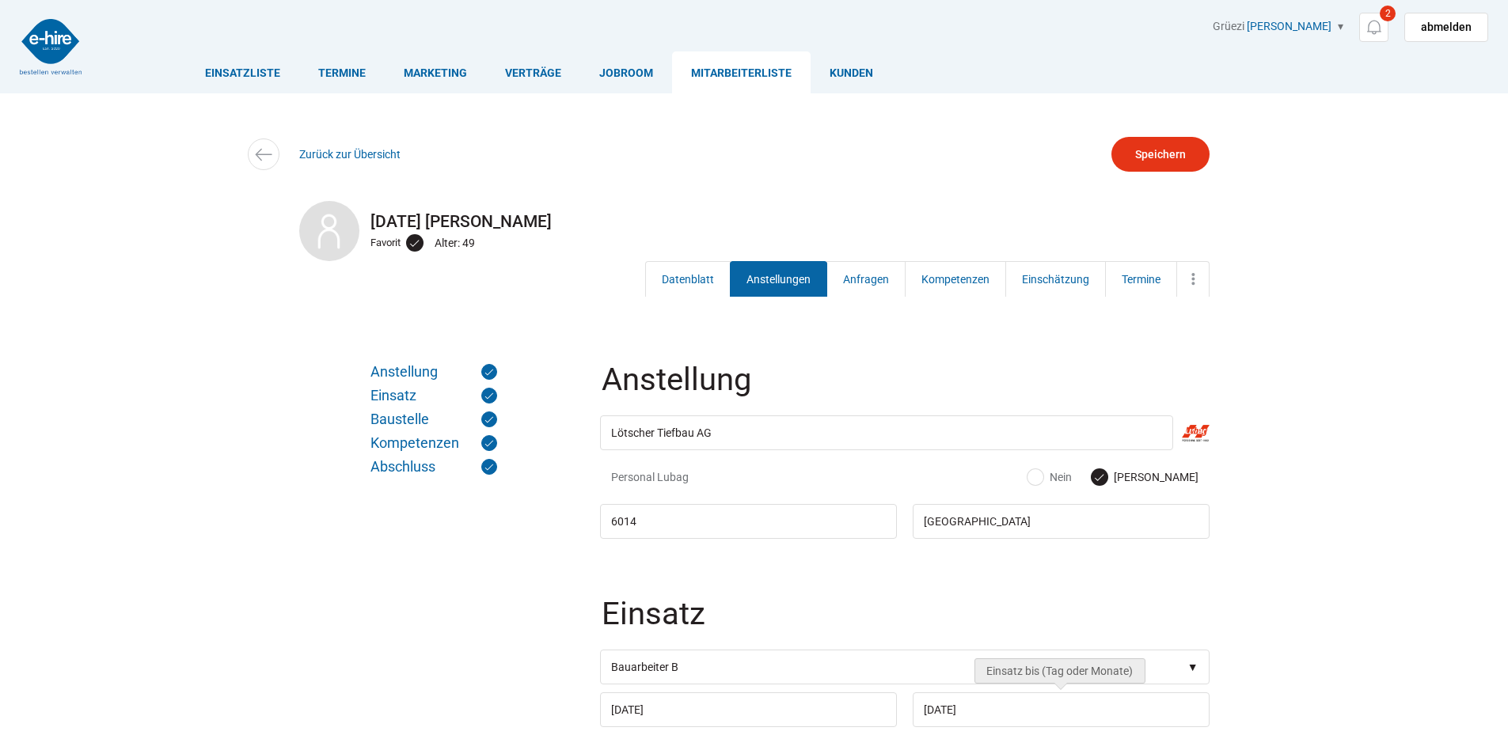
scroll to position [158, 0]
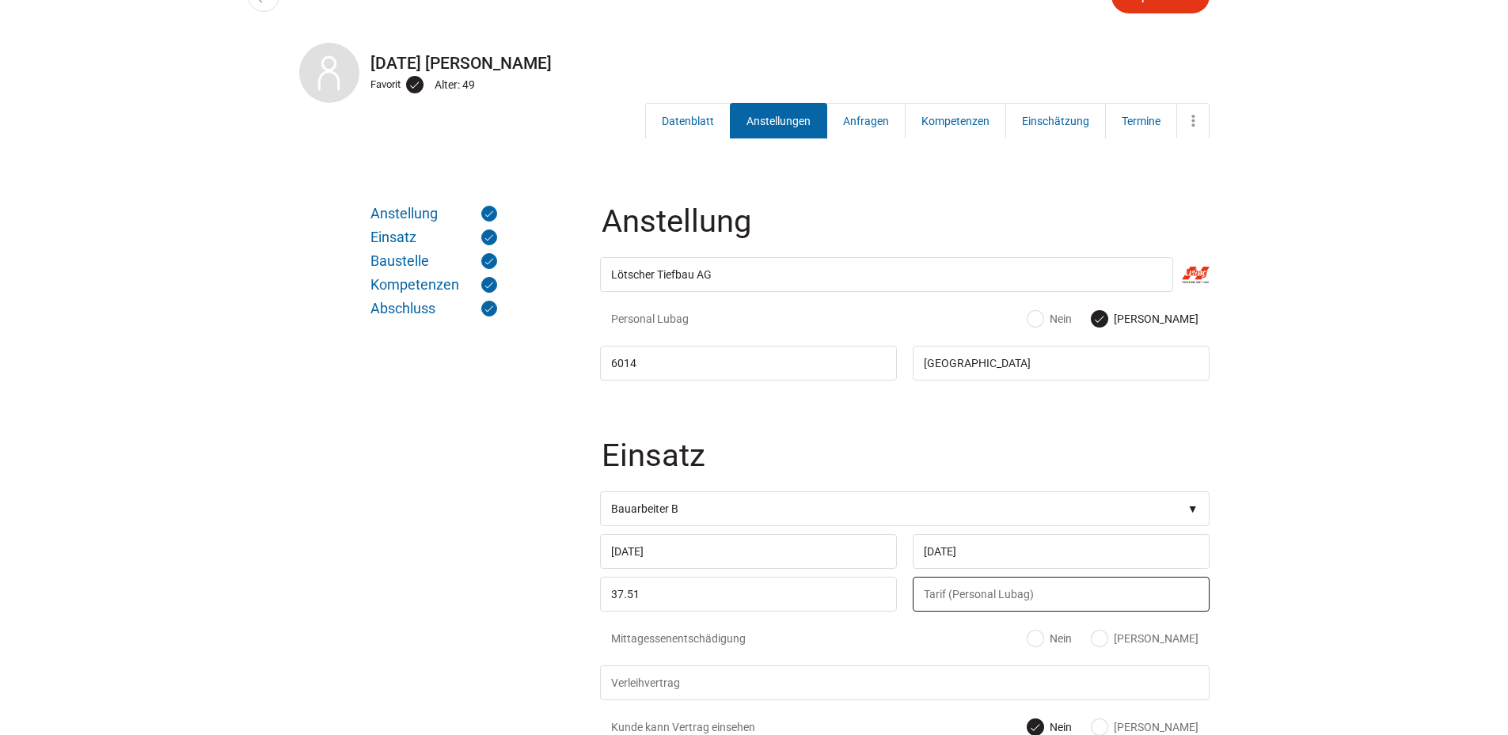
click at [956, 602] on input "text" at bounding box center [1061, 594] width 297 height 35
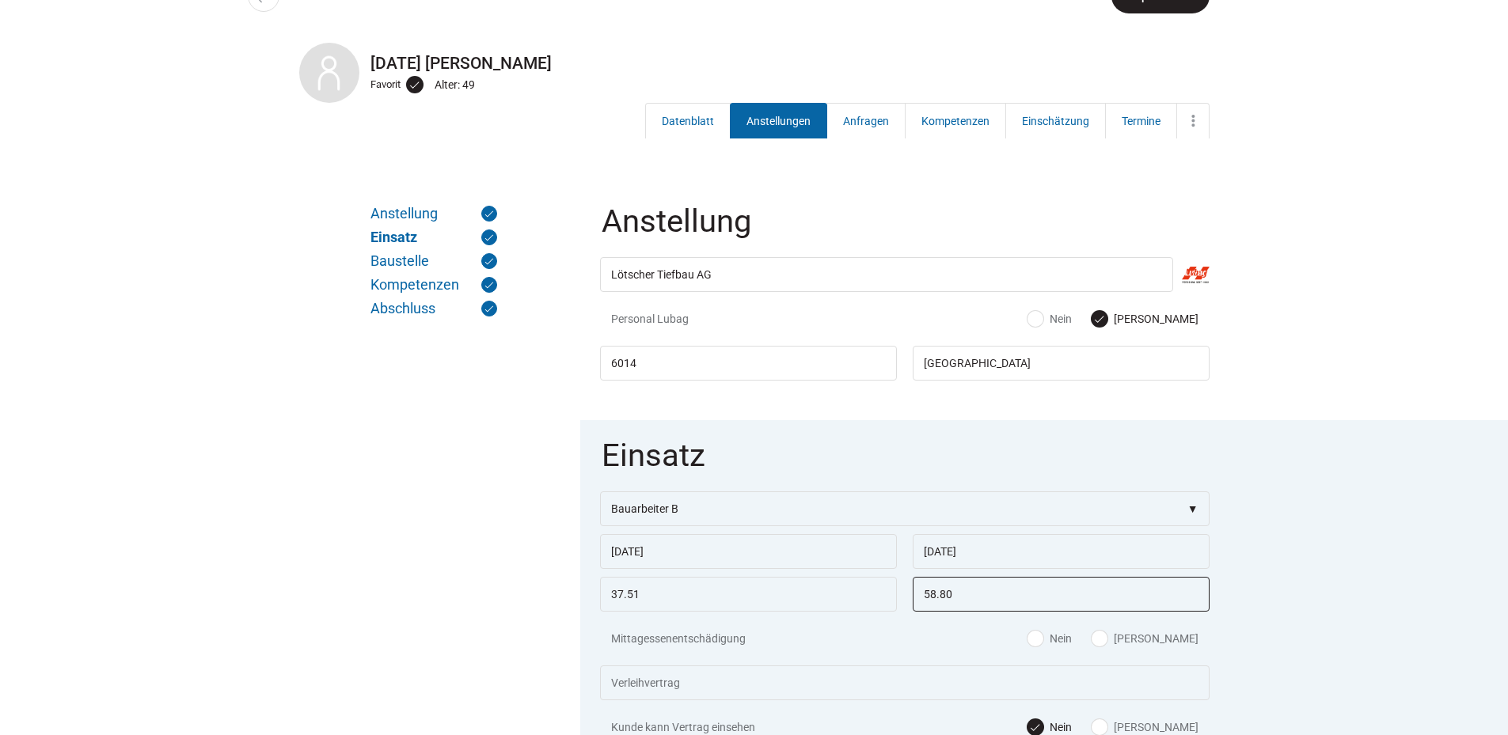
type input "58.80"
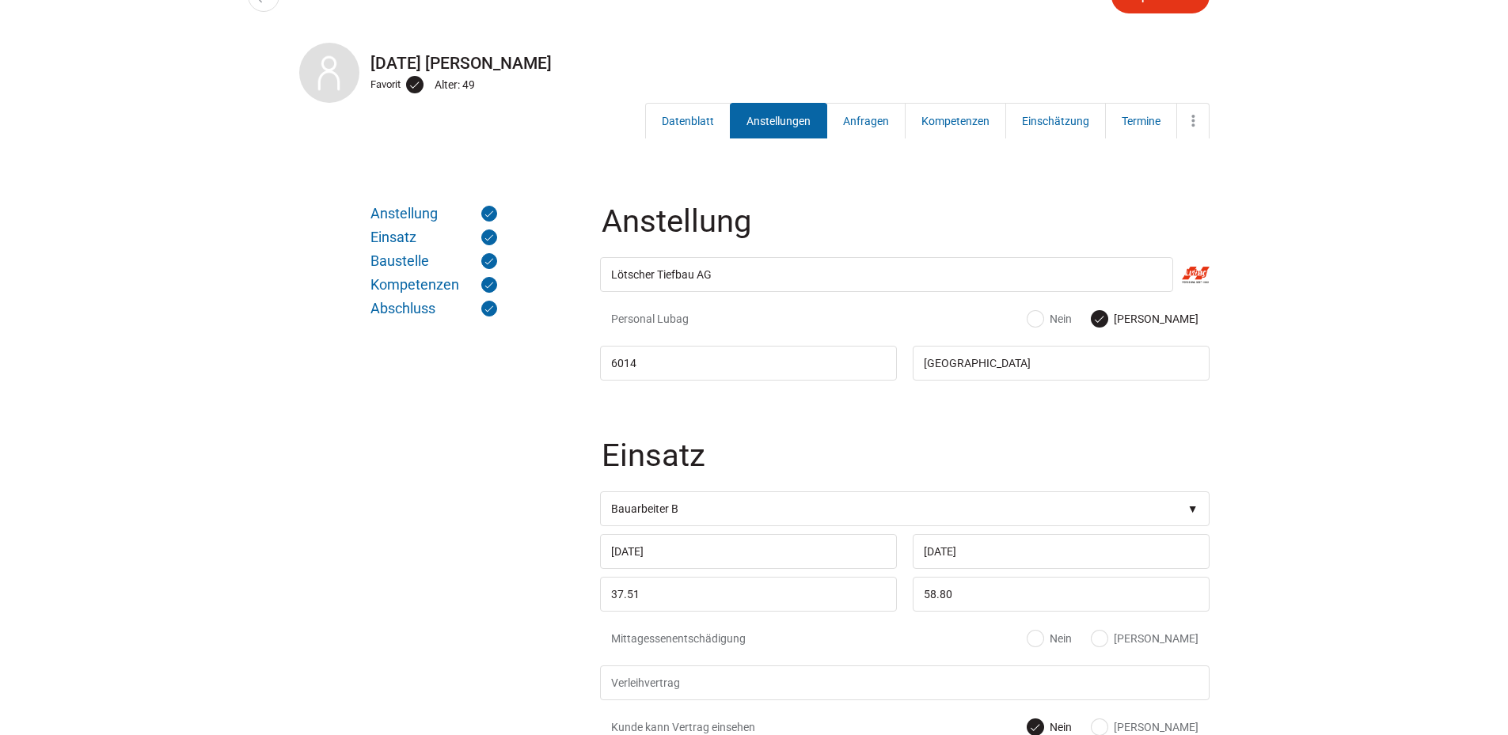
scroll to position [79, 0]
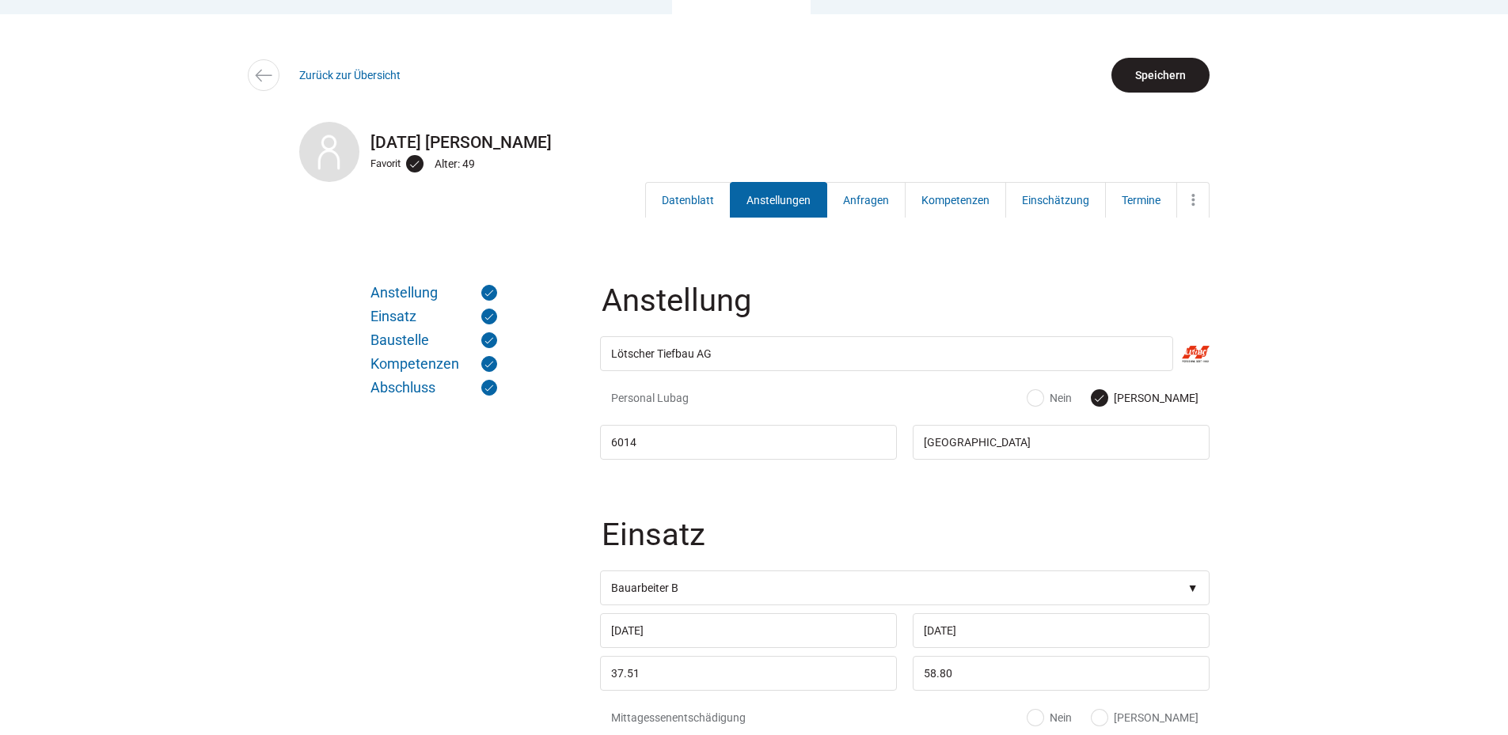
click at [1126, 70] on input "Speichern" at bounding box center [1160, 75] width 98 height 35
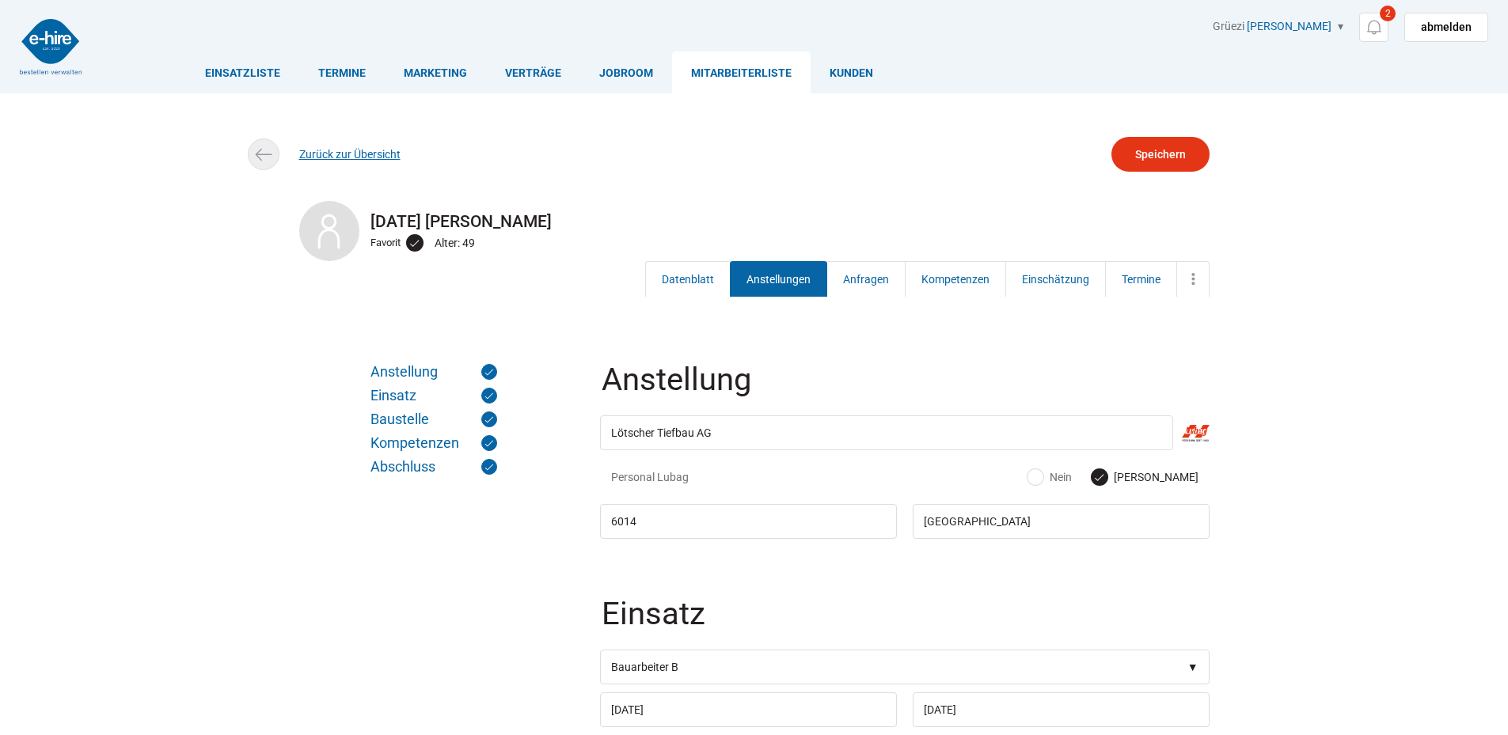
scroll to position [79, 0]
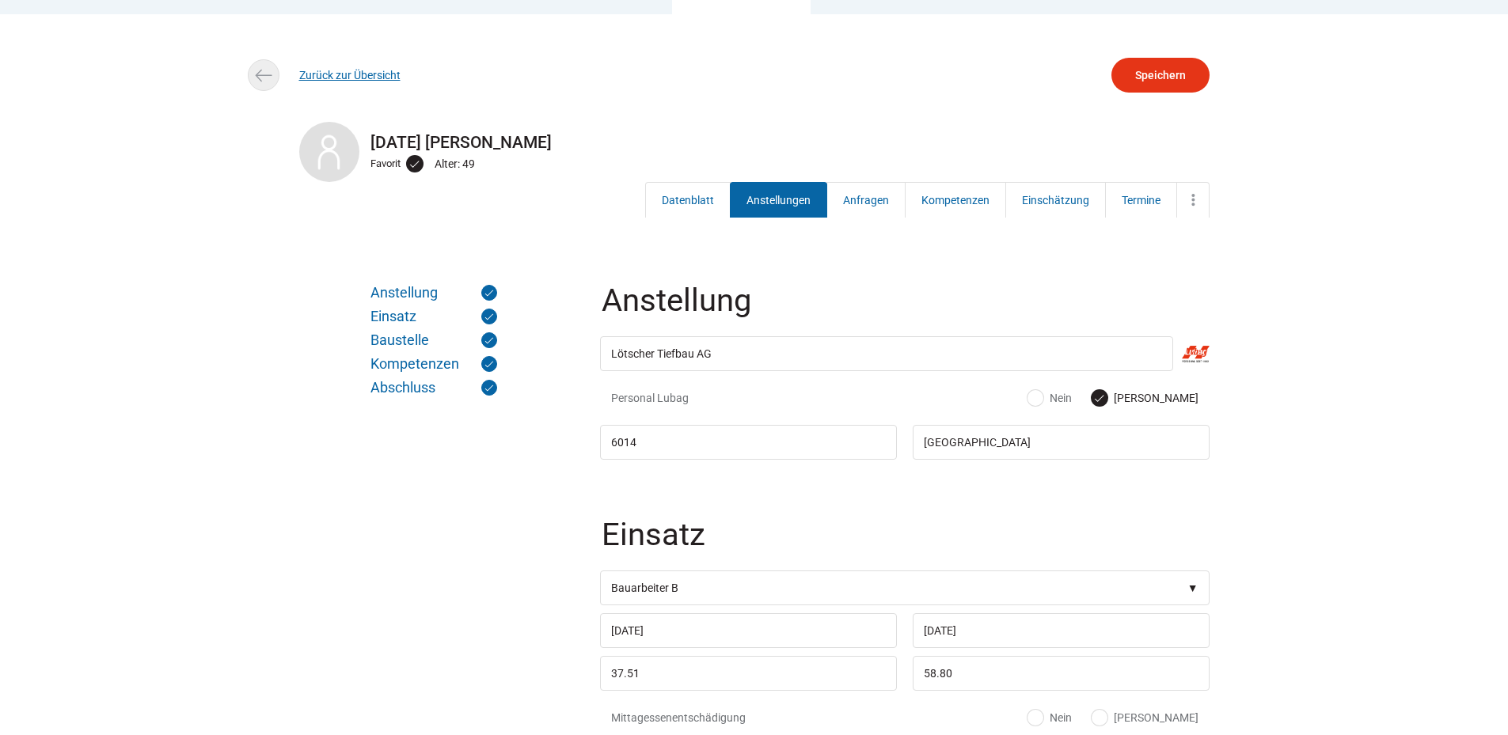
click at [336, 77] on link "Zurück zur Übersicht" at bounding box center [349, 75] width 101 height 13
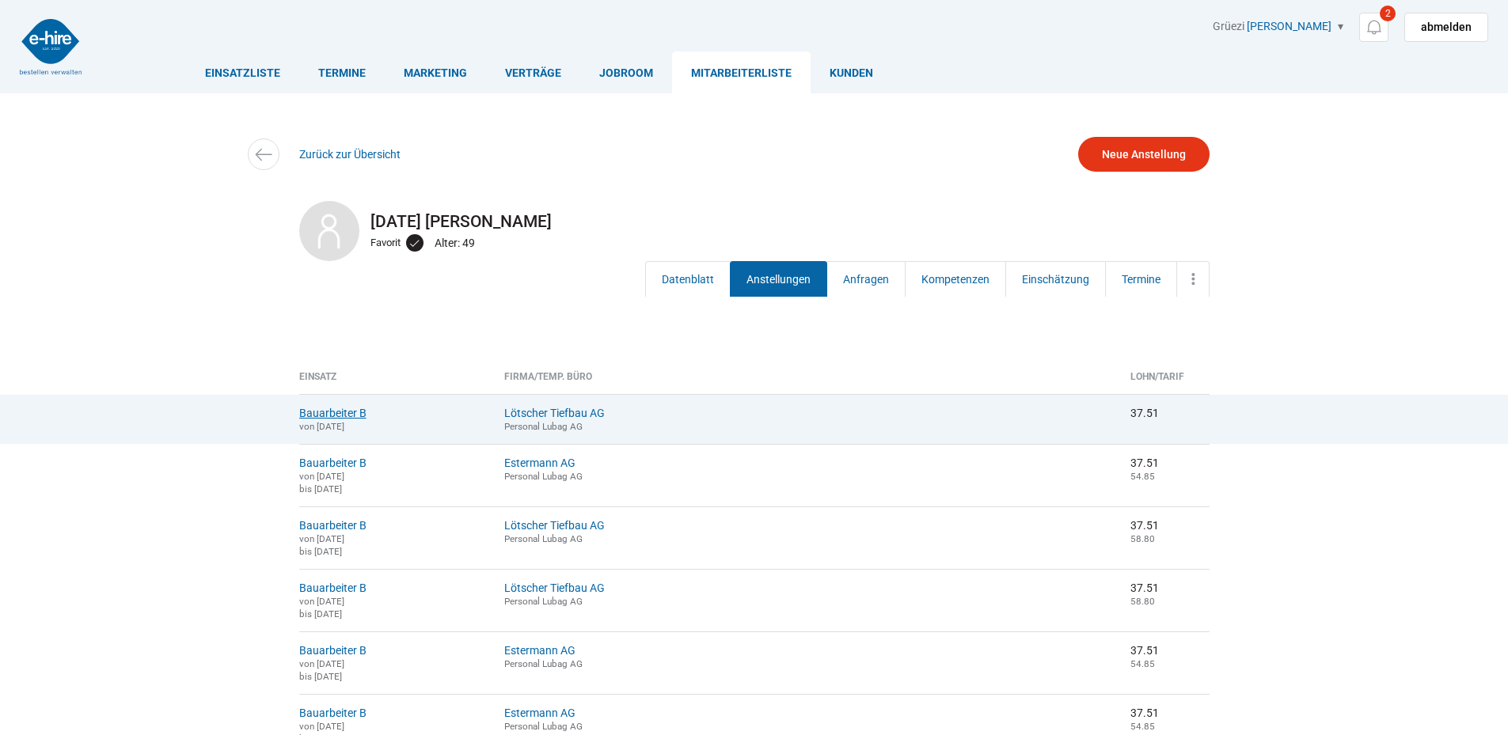
click at [351, 412] on link "Bauarbeiter B" at bounding box center [332, 413] width 67 height 13
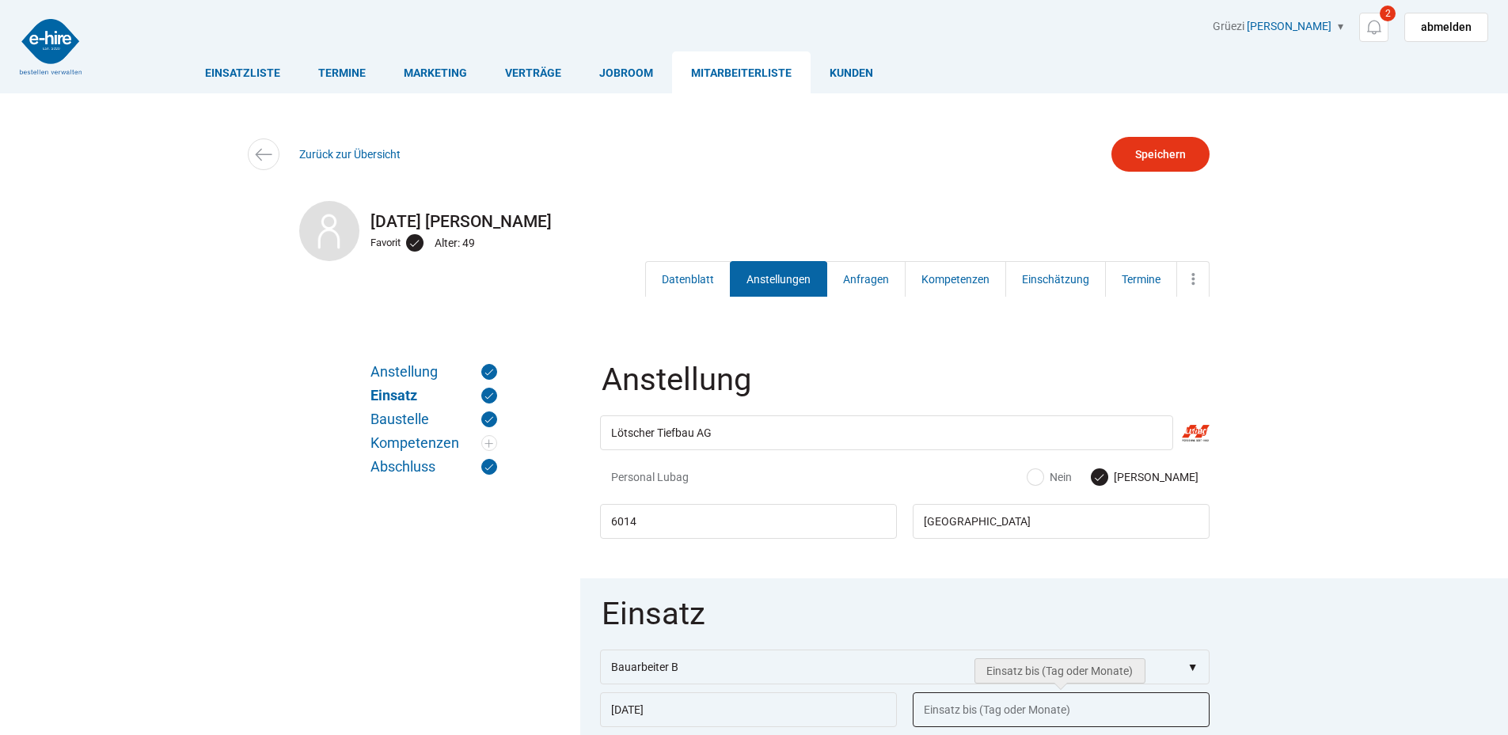
click at [956, 705] on input "text" at bounding box center [1061, 710] width 297 height 35
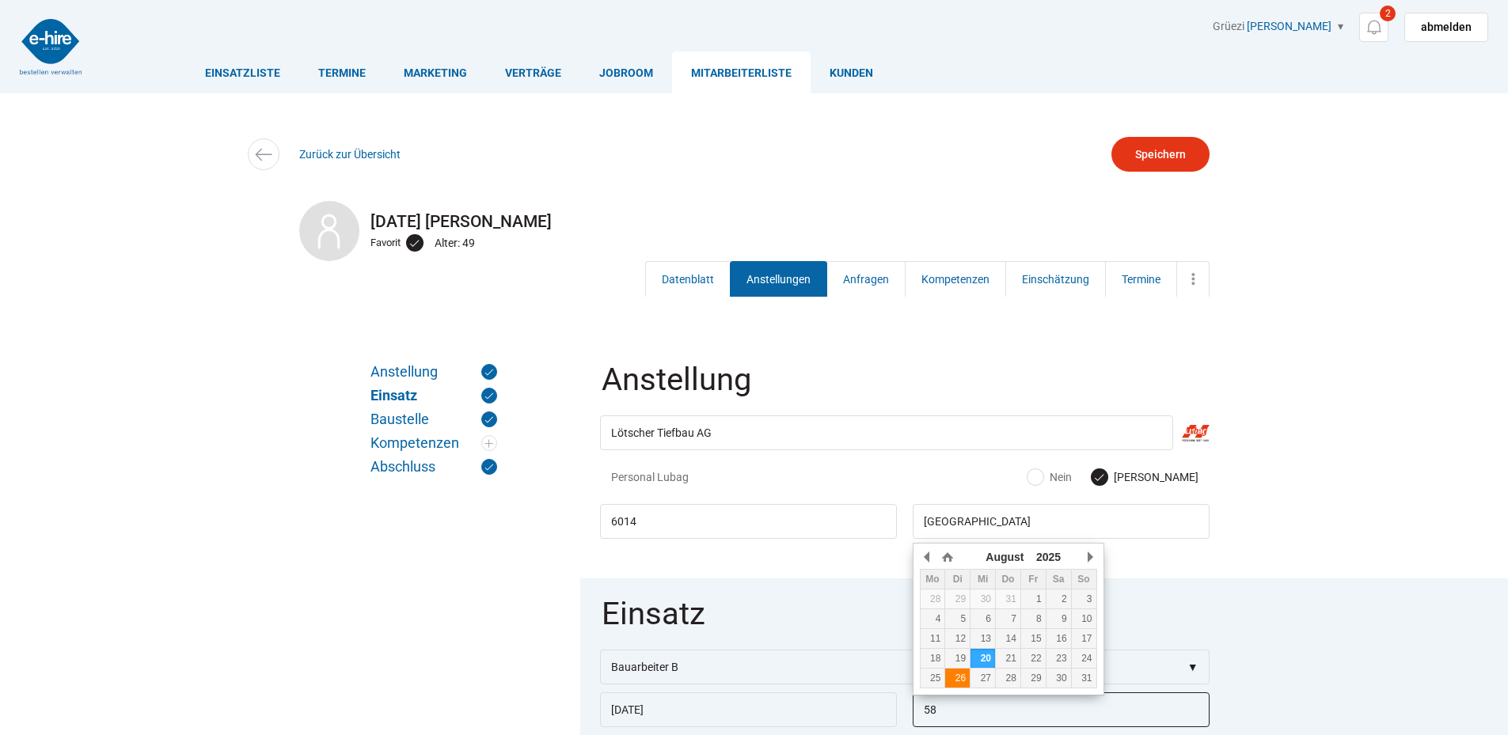
type input "58"
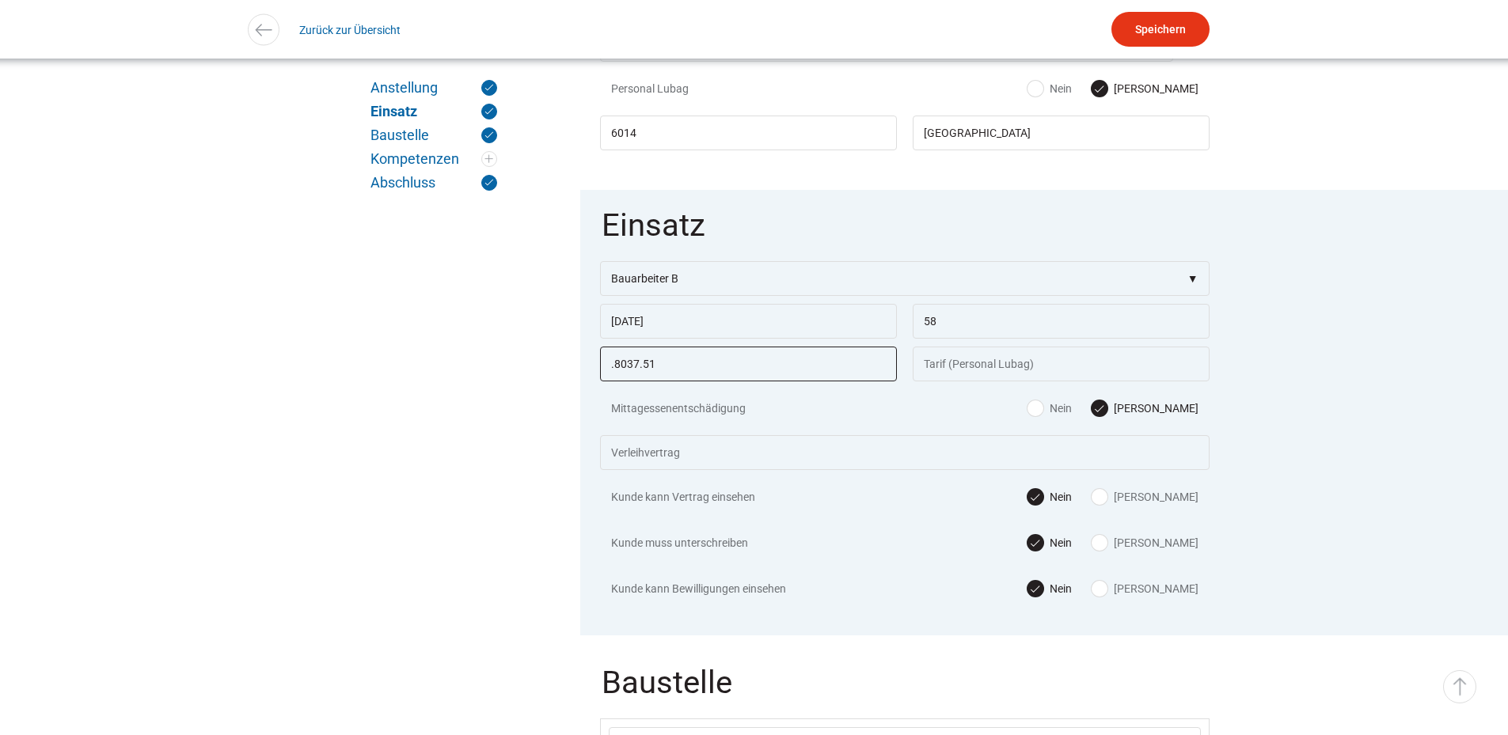
type input ".8037.51"
click at [968, 333] on input "58" at bounding box center [1061, 321] width 297 height 35
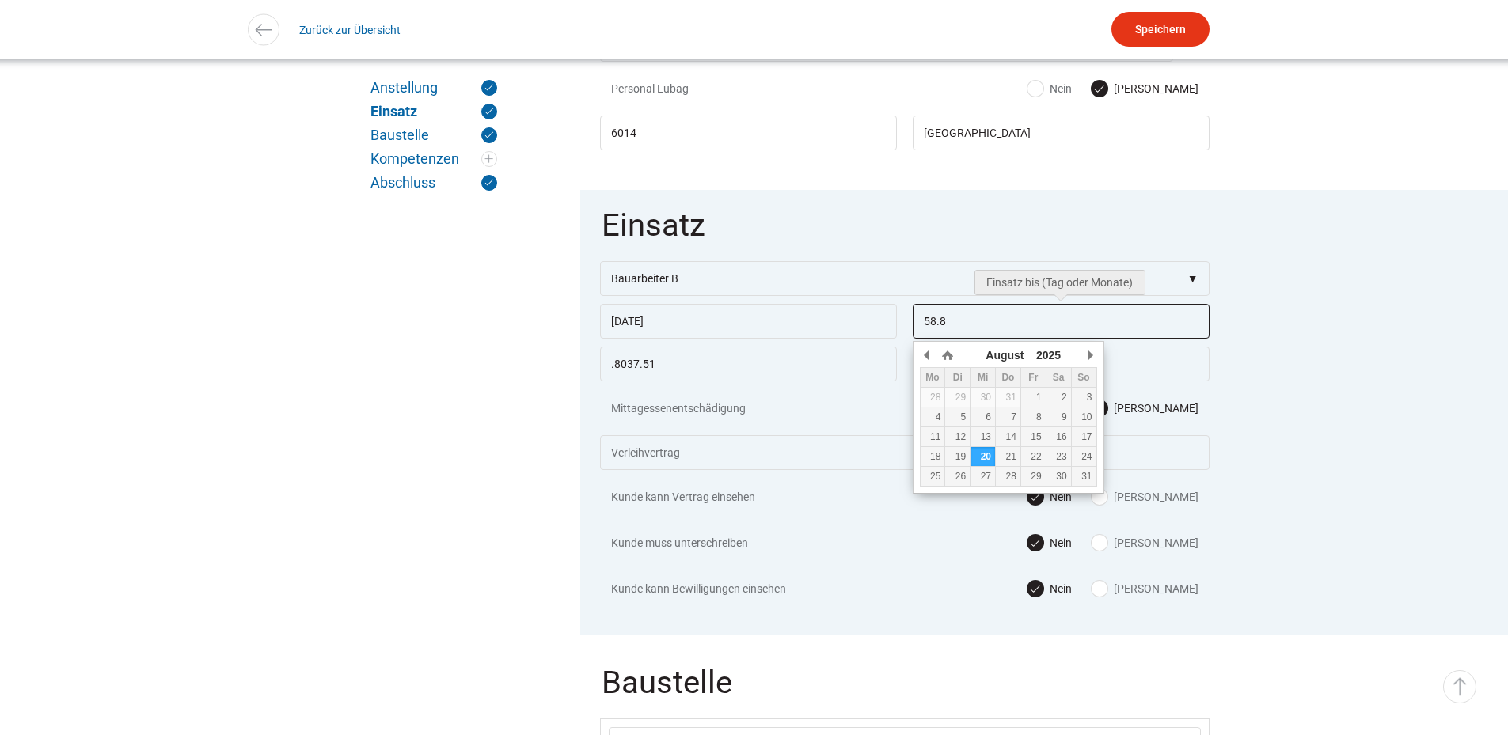
type input "58.80"
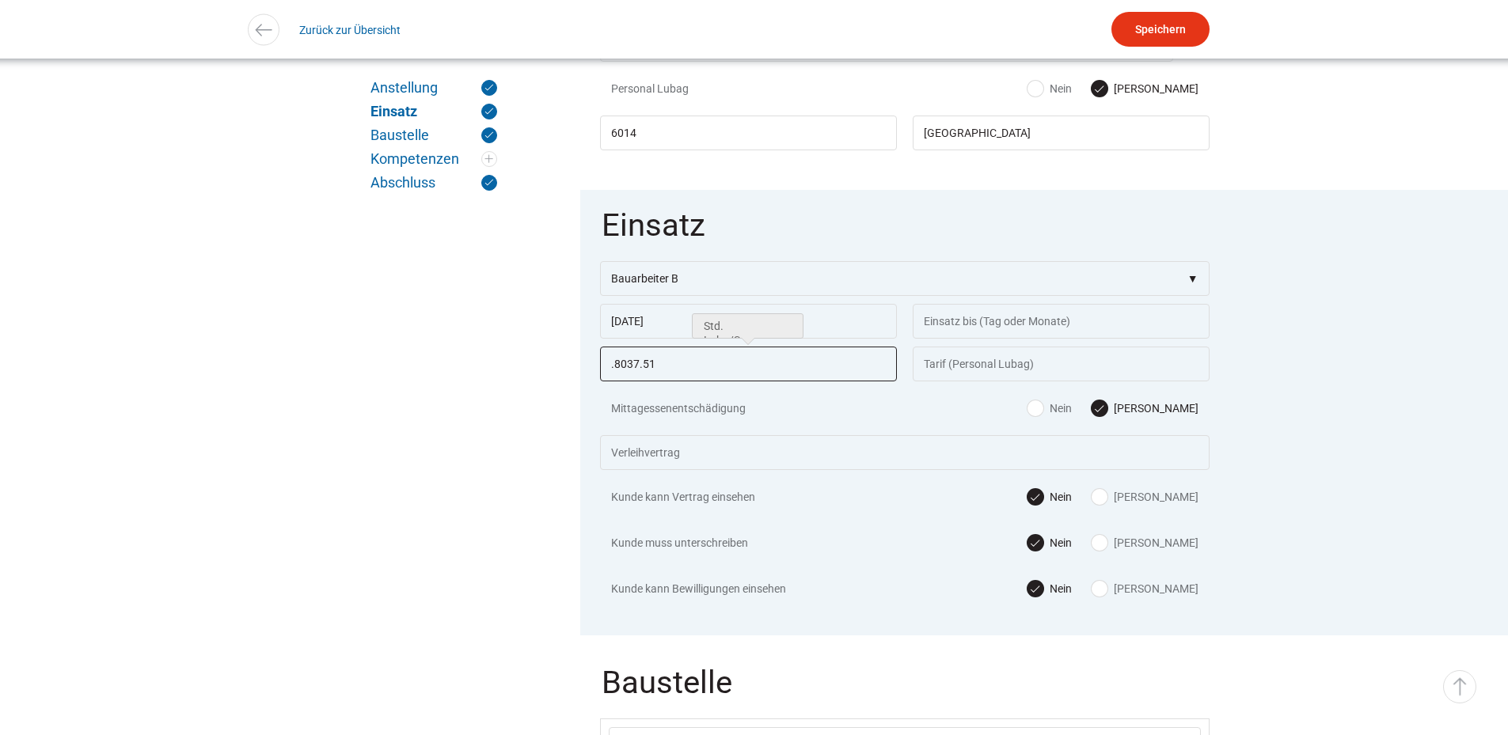
drag, startPoint x: 689, startPoint y: 364, endPoint x: 483, endPoint y: 349, distance: 206.4
click at [269, 27] on img at bounding box center [263, 29] width 23 height 23
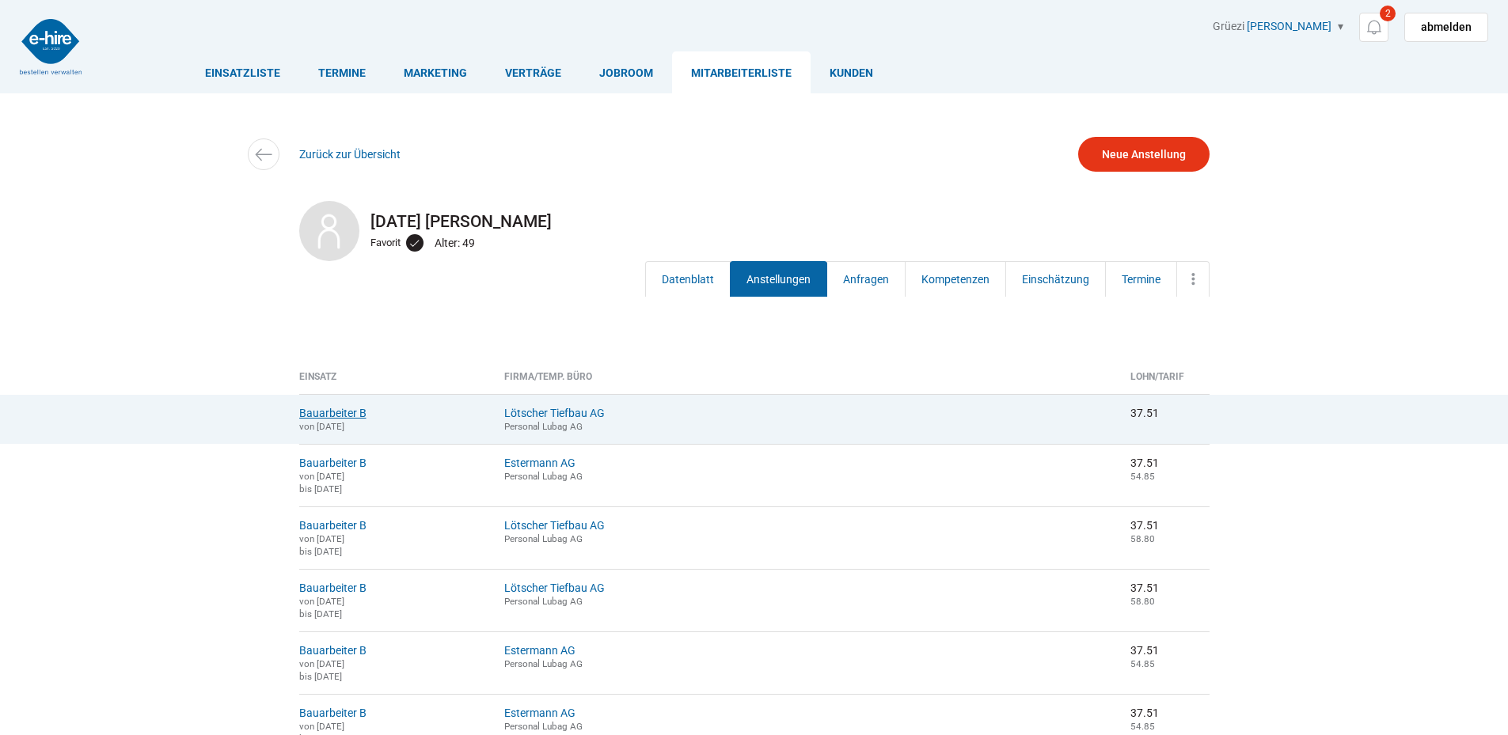
click at [339, 416] on link "Bauarbeiter B" at bounding box center [332, 413] width 67 height 13
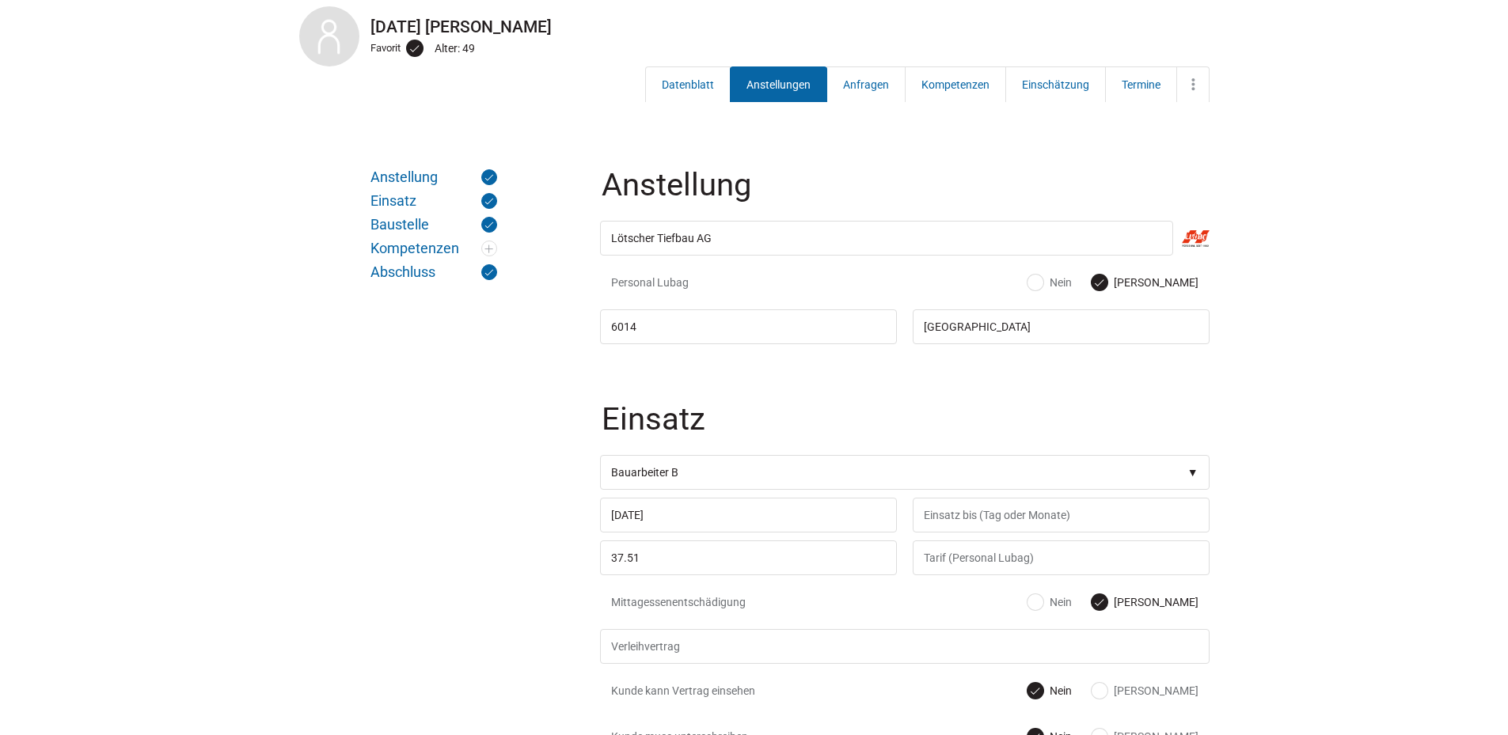
scroll to position [237, 0]
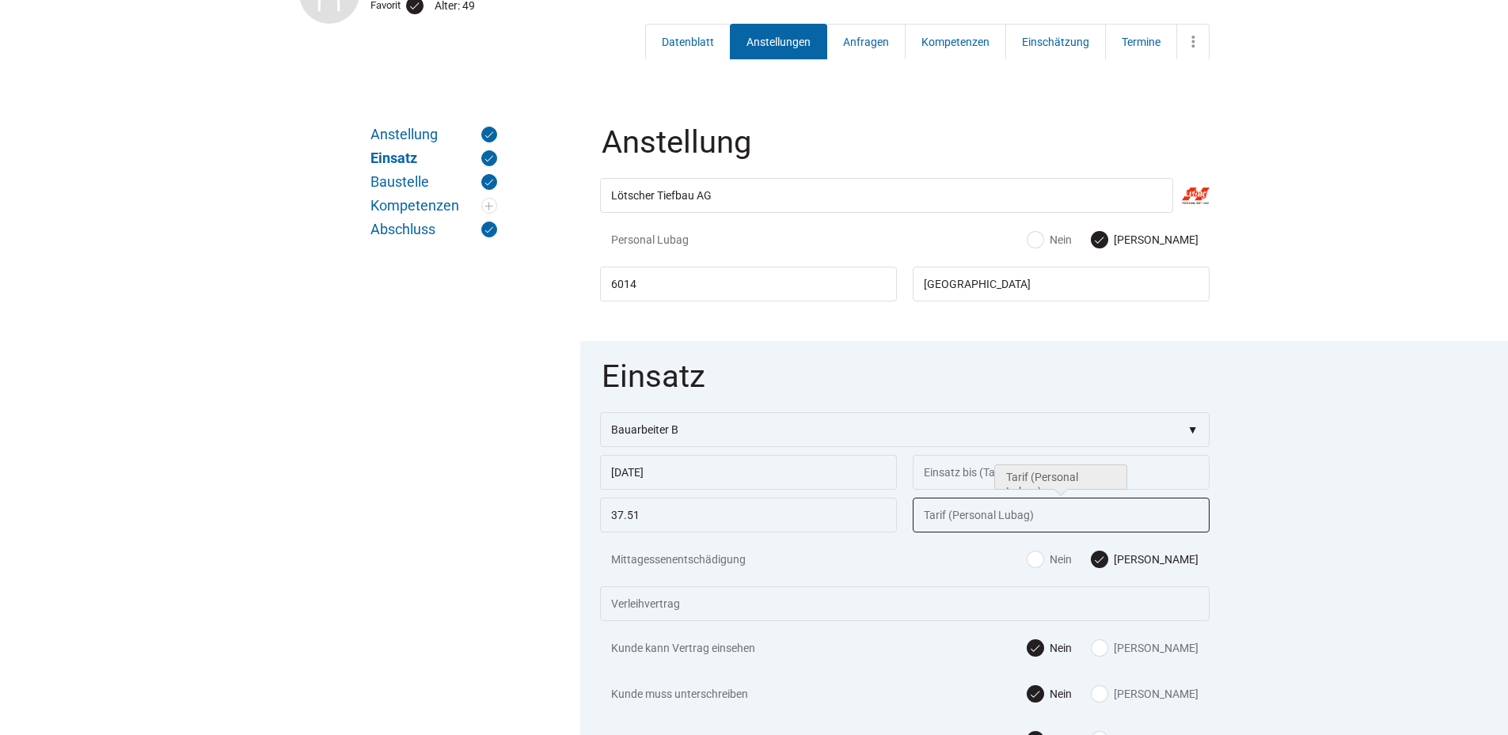
click at [953, 515] on input "text" at bounding box center [1061, 515] width 297 height 35
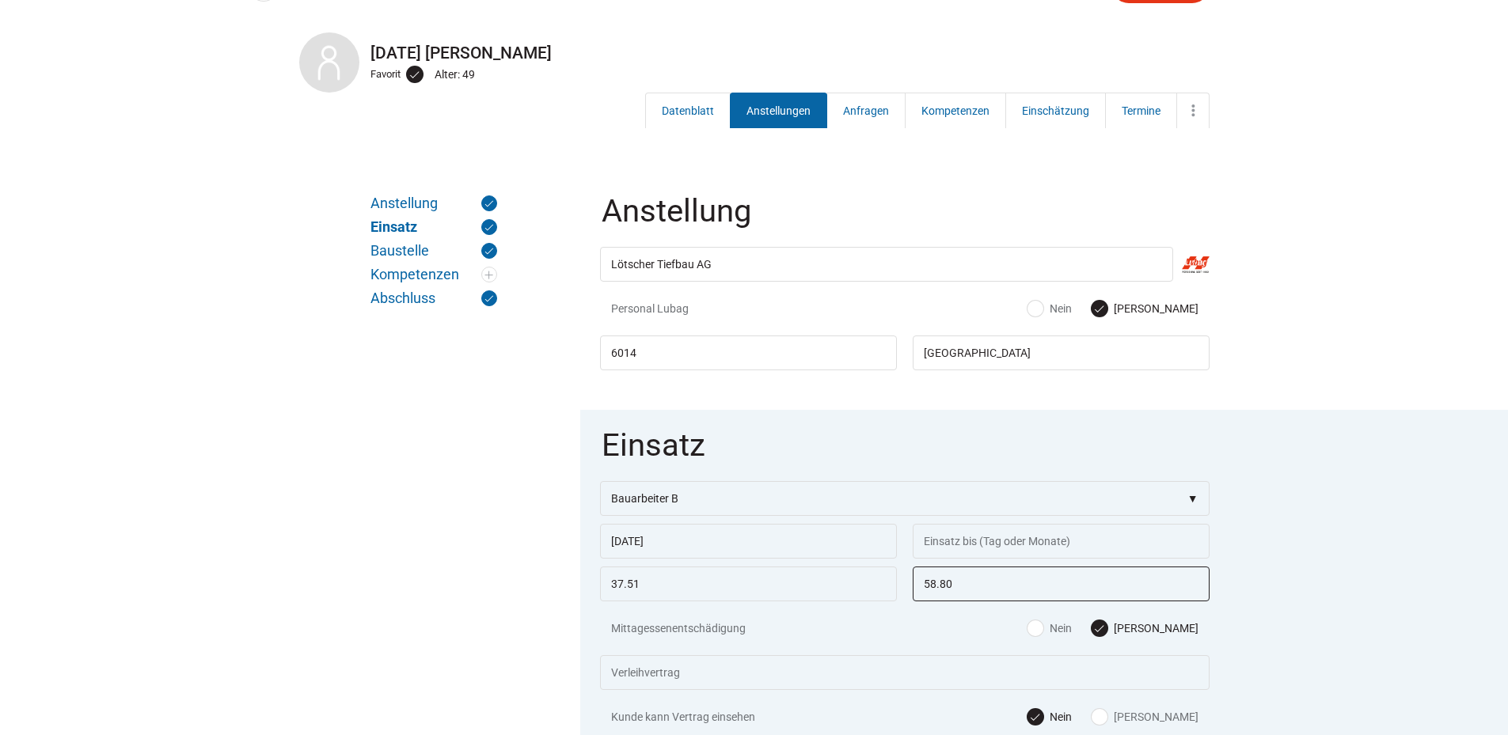
scroll to position [79, 0]
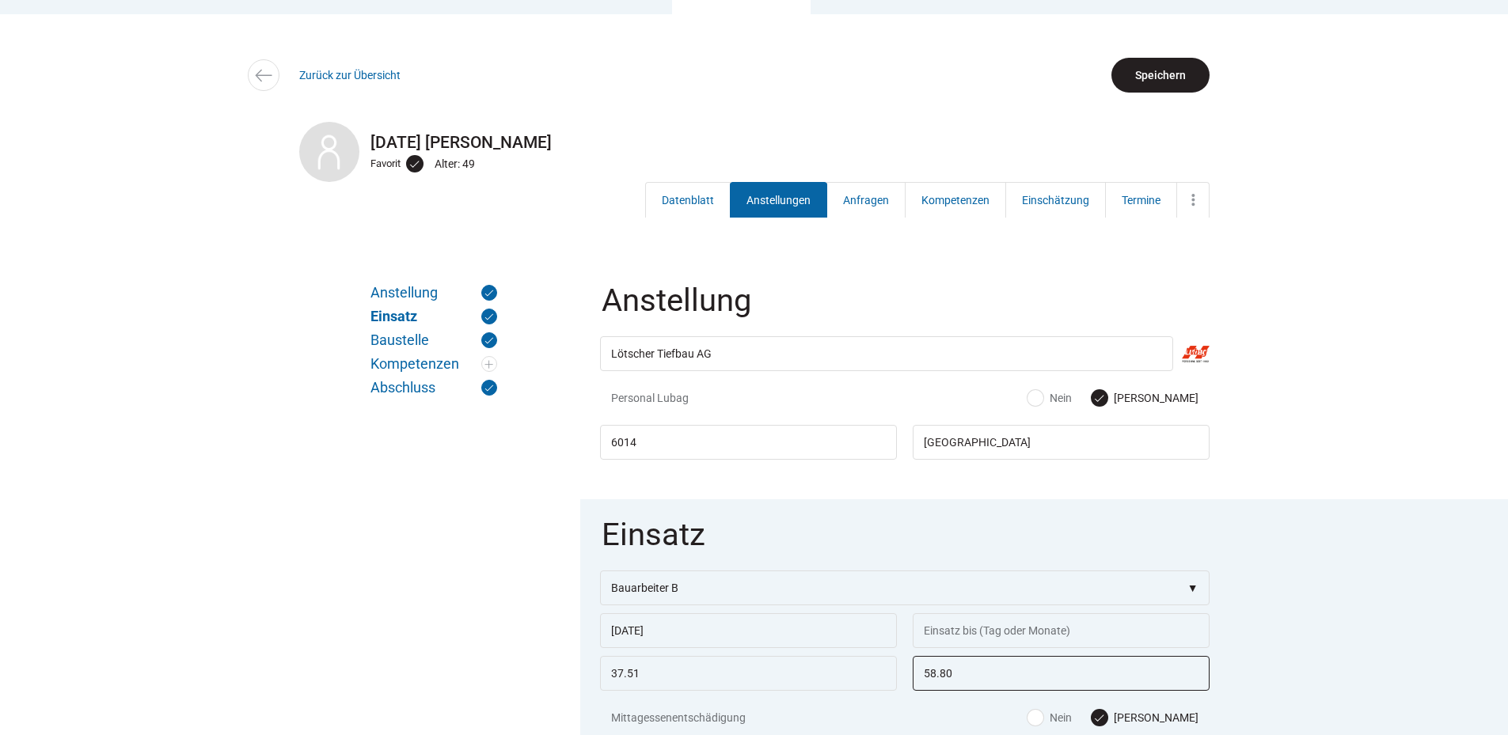
type input "58.80"
click at [1156, 78] on input "Speichern" at bounding box center [1160, 75] width 98 height 35
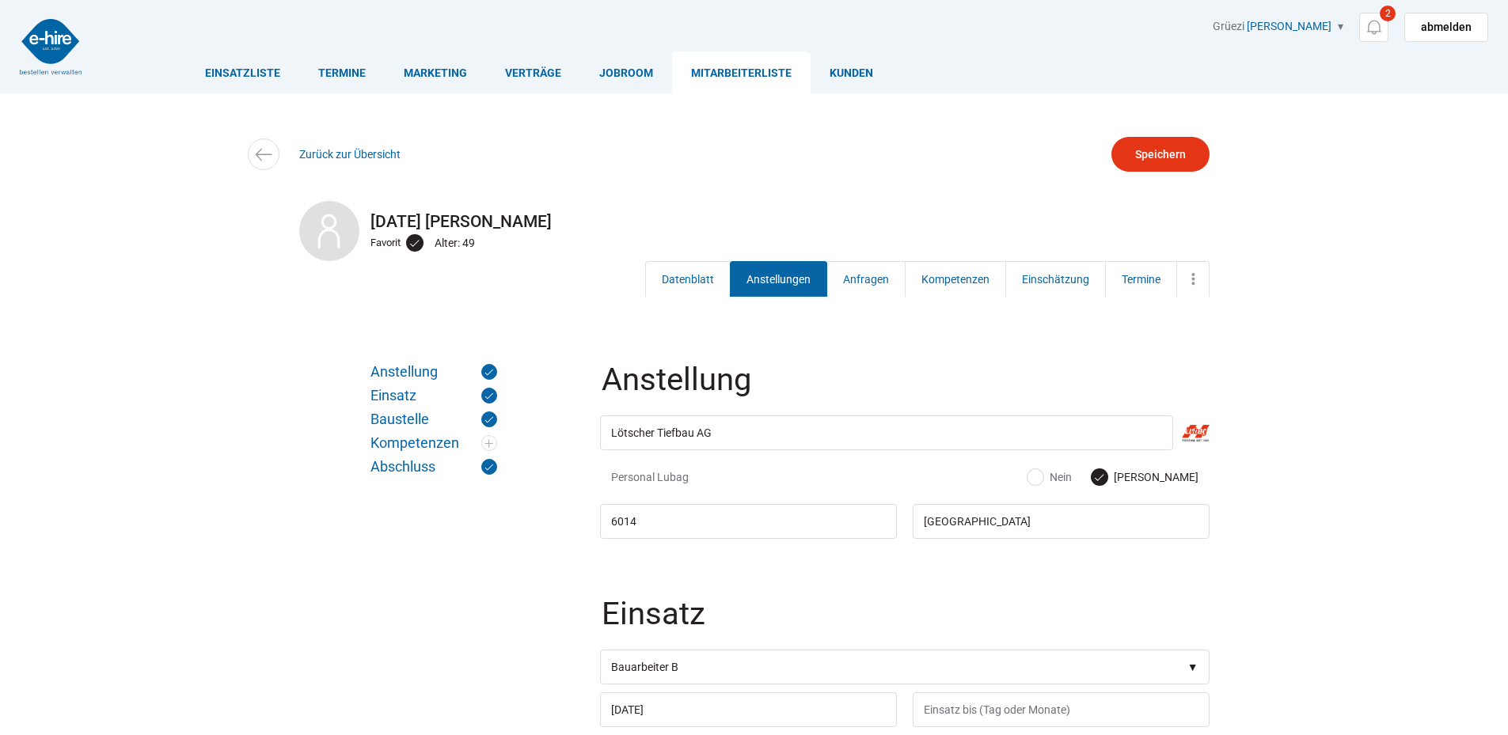
scroll to position [79, 0]
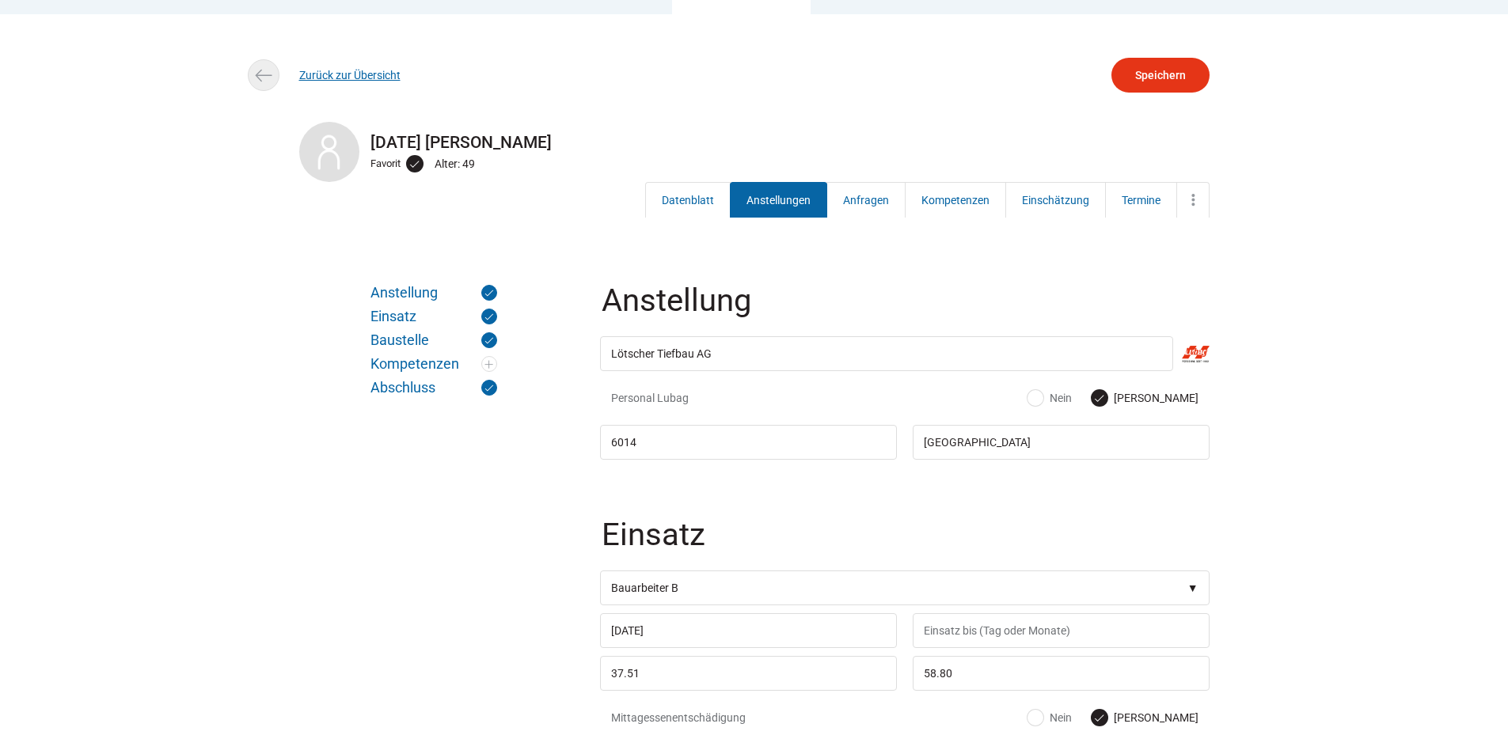
click at [318, 78] on link "Zurück zur Übersicht" at bounding box center [349, 75] width 101 height 13
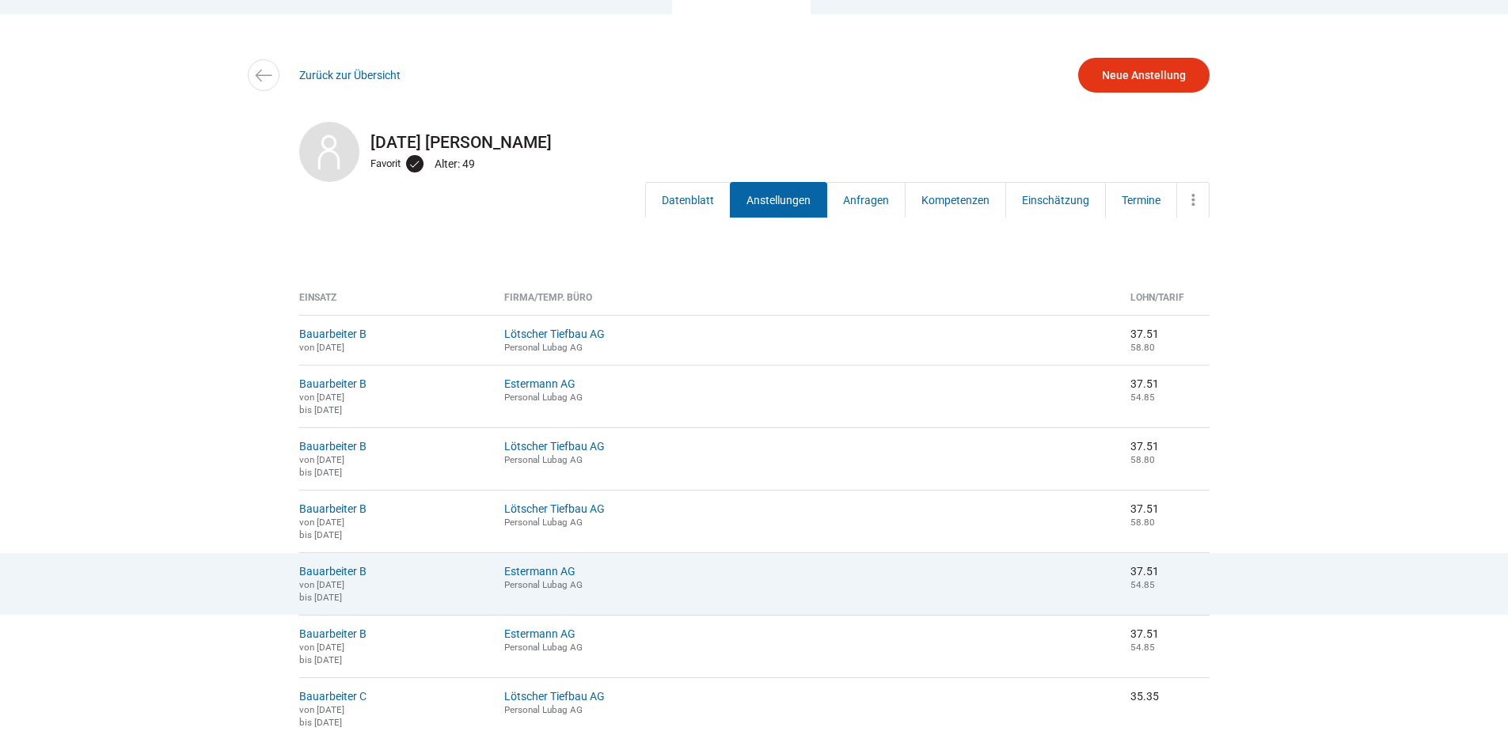
scroll to position [158, 0]
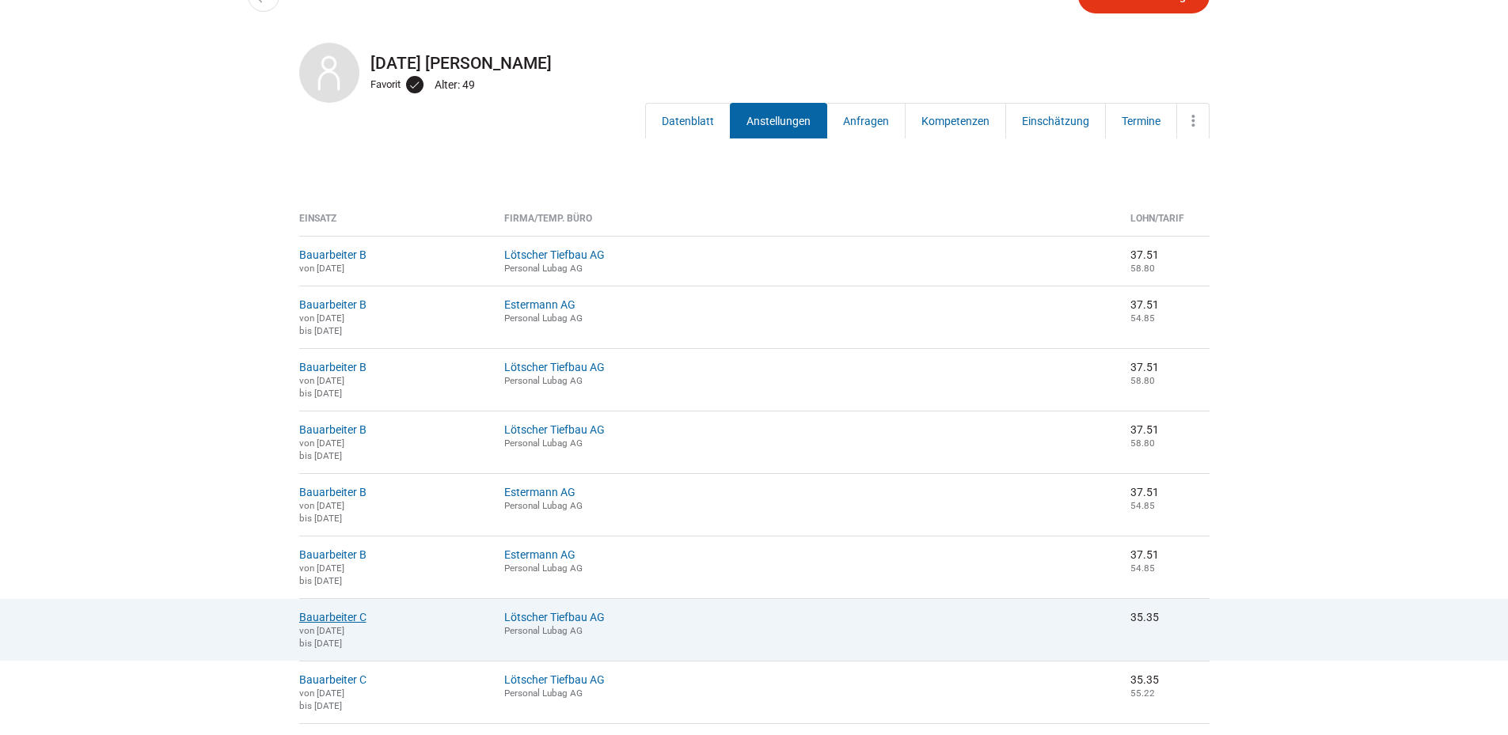
click at [324, 624] on link "Bauarbeiter C" at bounding box center [332, 617] width 67 height 13
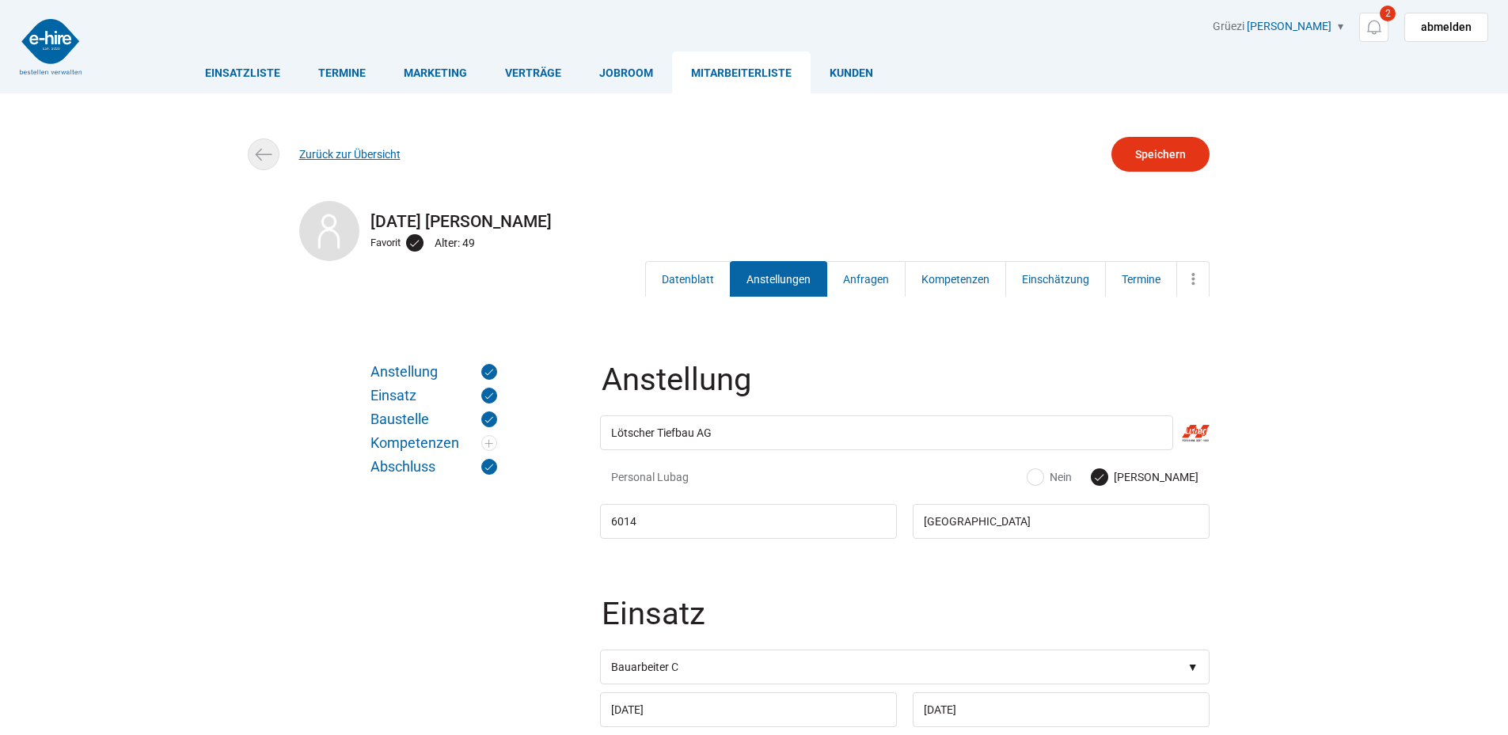
click at [311, 148] on link "Zurück zur Übersicht" at bounding box center [349, 154] width 101 height 13
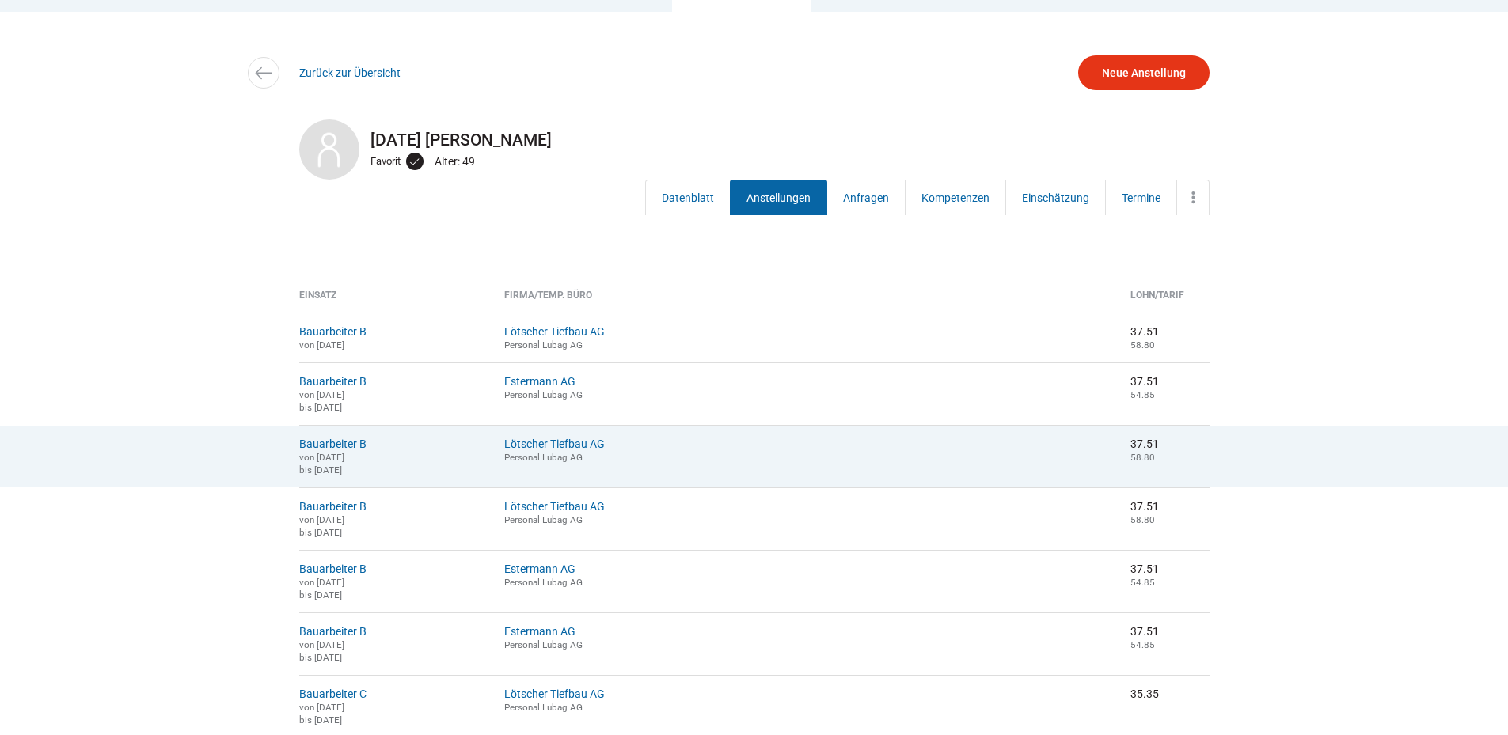
scroll to position [158, 0]
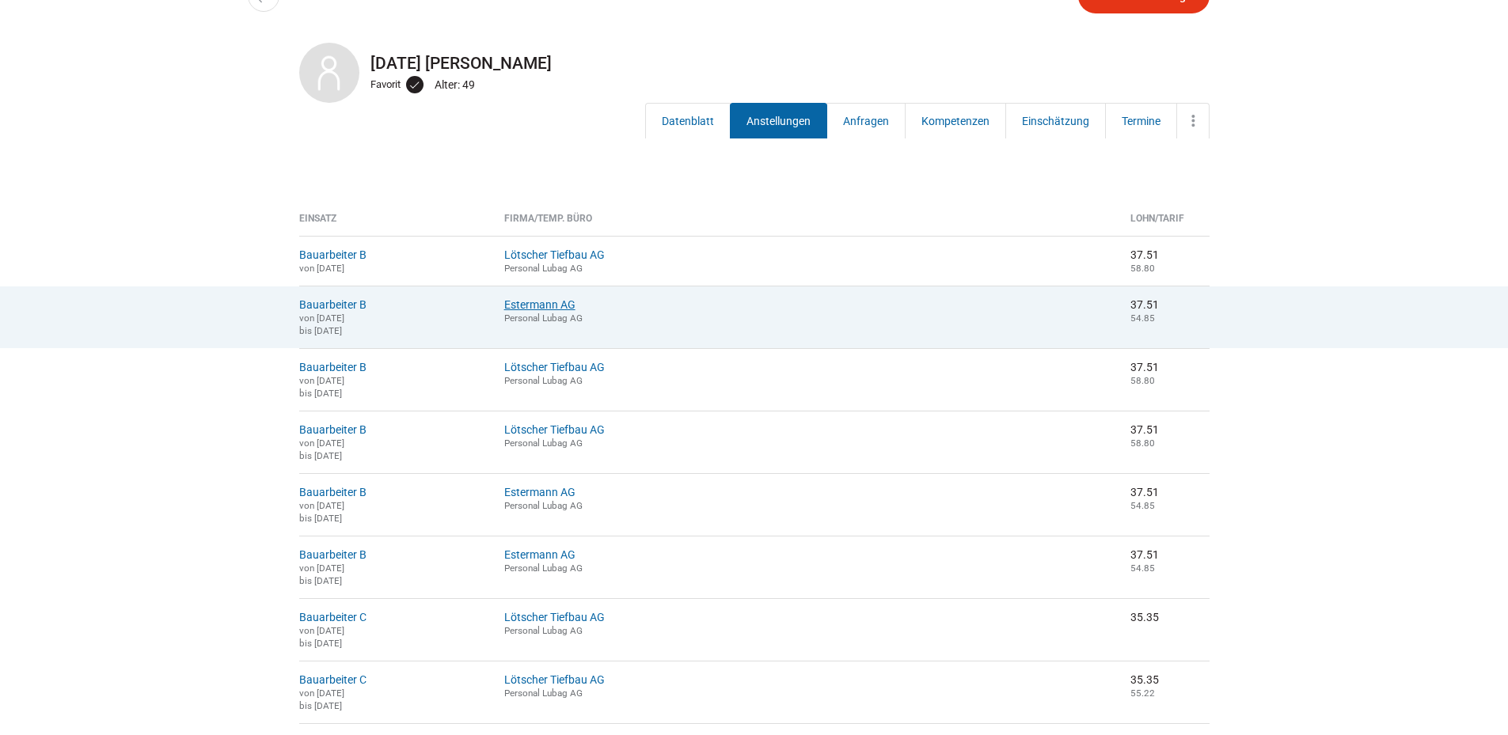
click at [563, 307] on link "Estermann AG" at bounding box center [539, 304] width 71 height 13
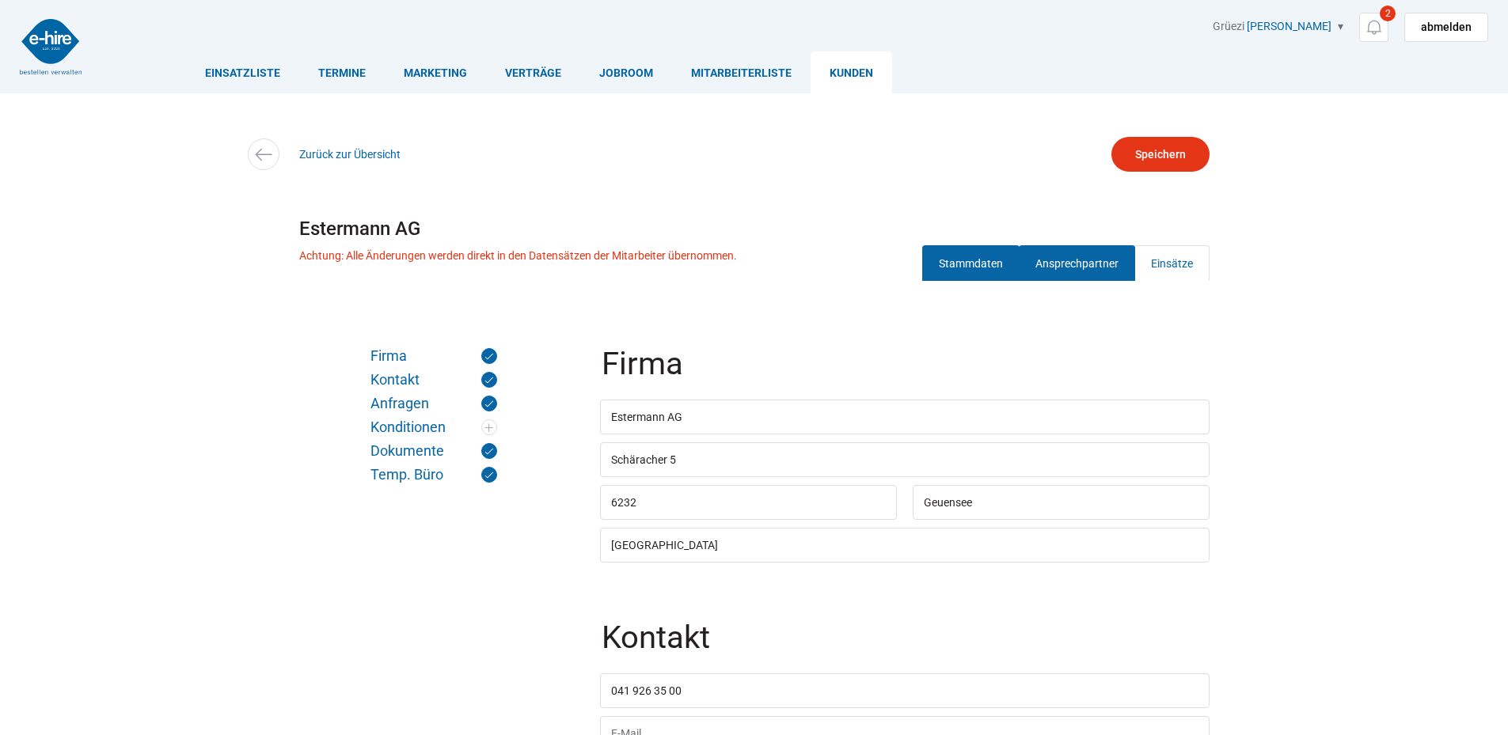
click at [1081, 268] on link "Ansprechpartner" at bounding box center [1077, 263] width 116 height 36
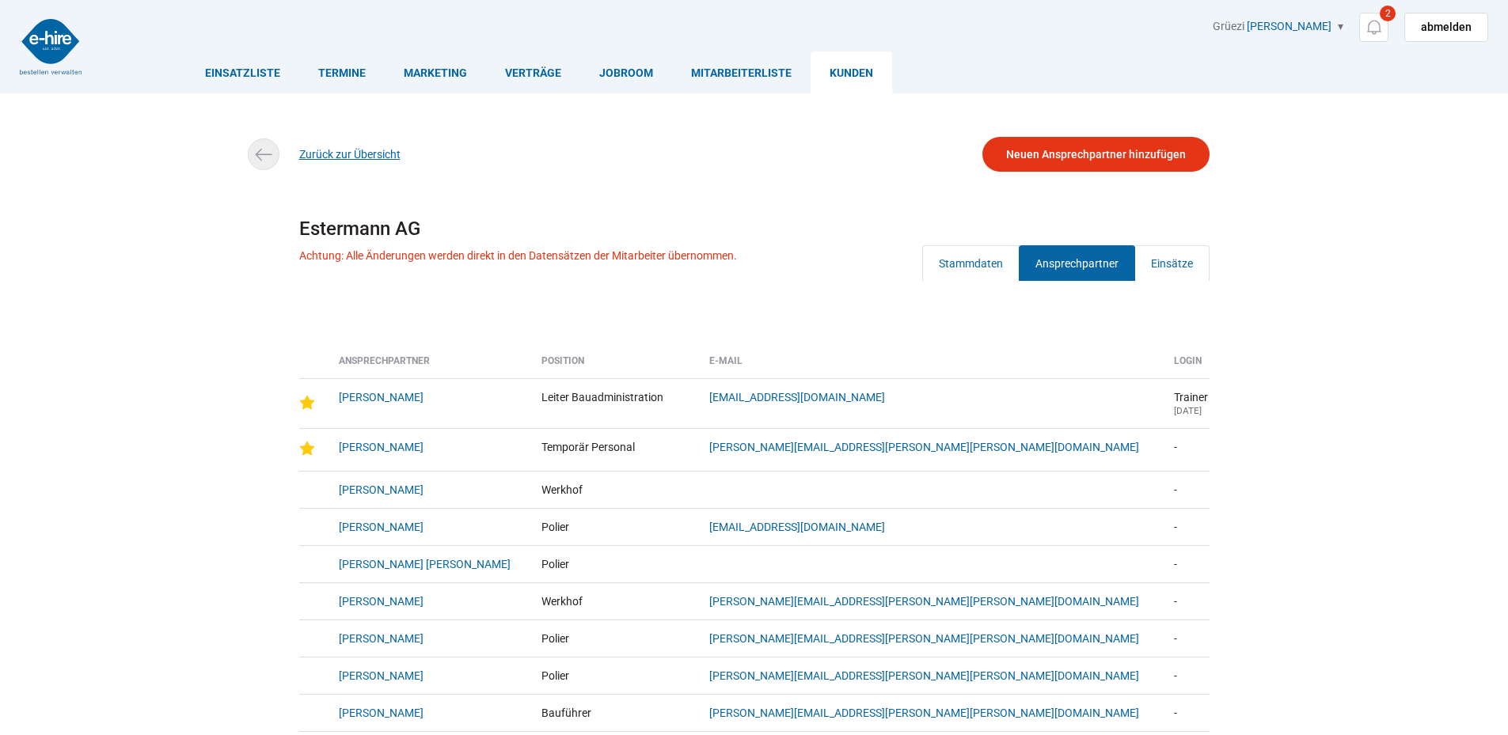
click at [343, 161] on link "Zurück zur Übersicht" at bounding box center [349, 154] width 101 height 13
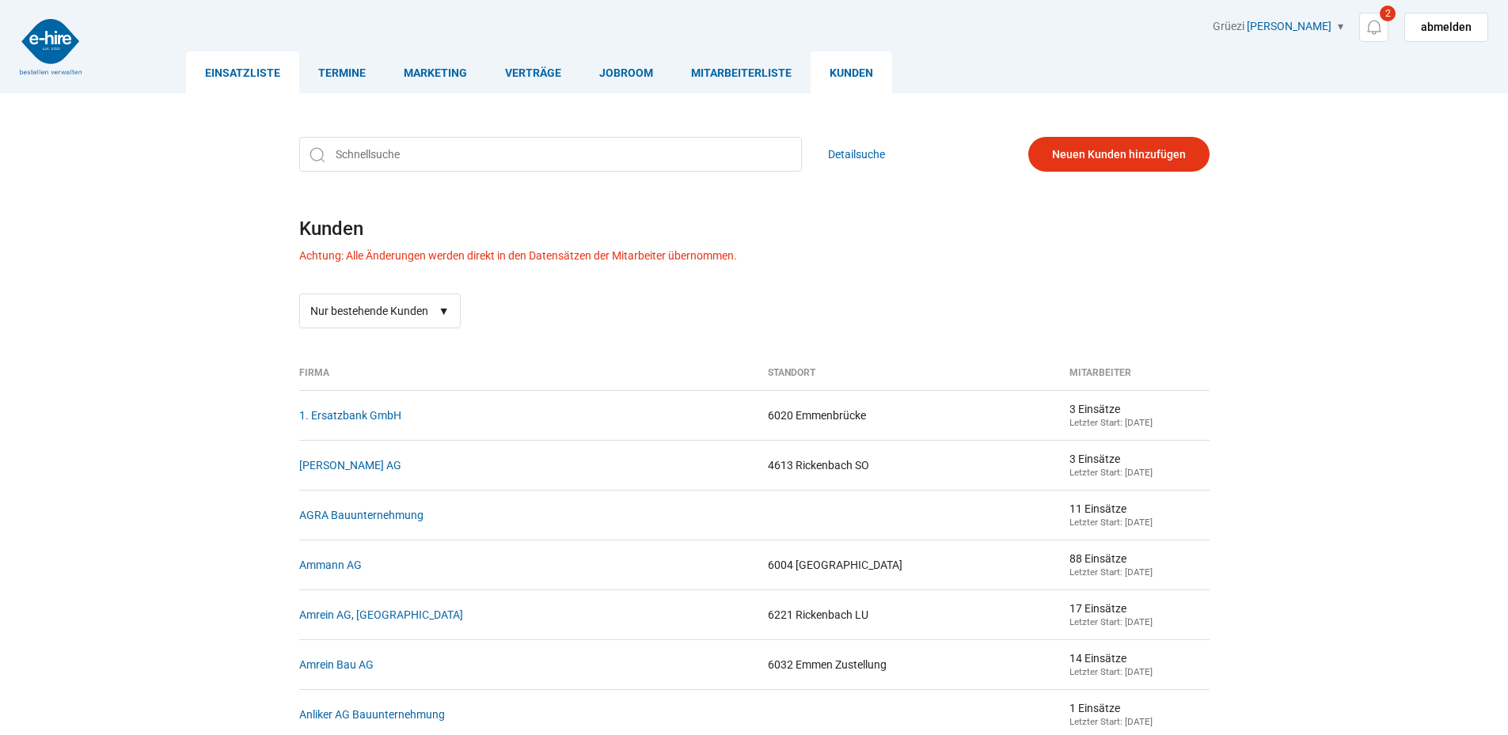
click at [241, 78] on link "Einsatzliste" at bounding box center [242, 72] width 113 height 42
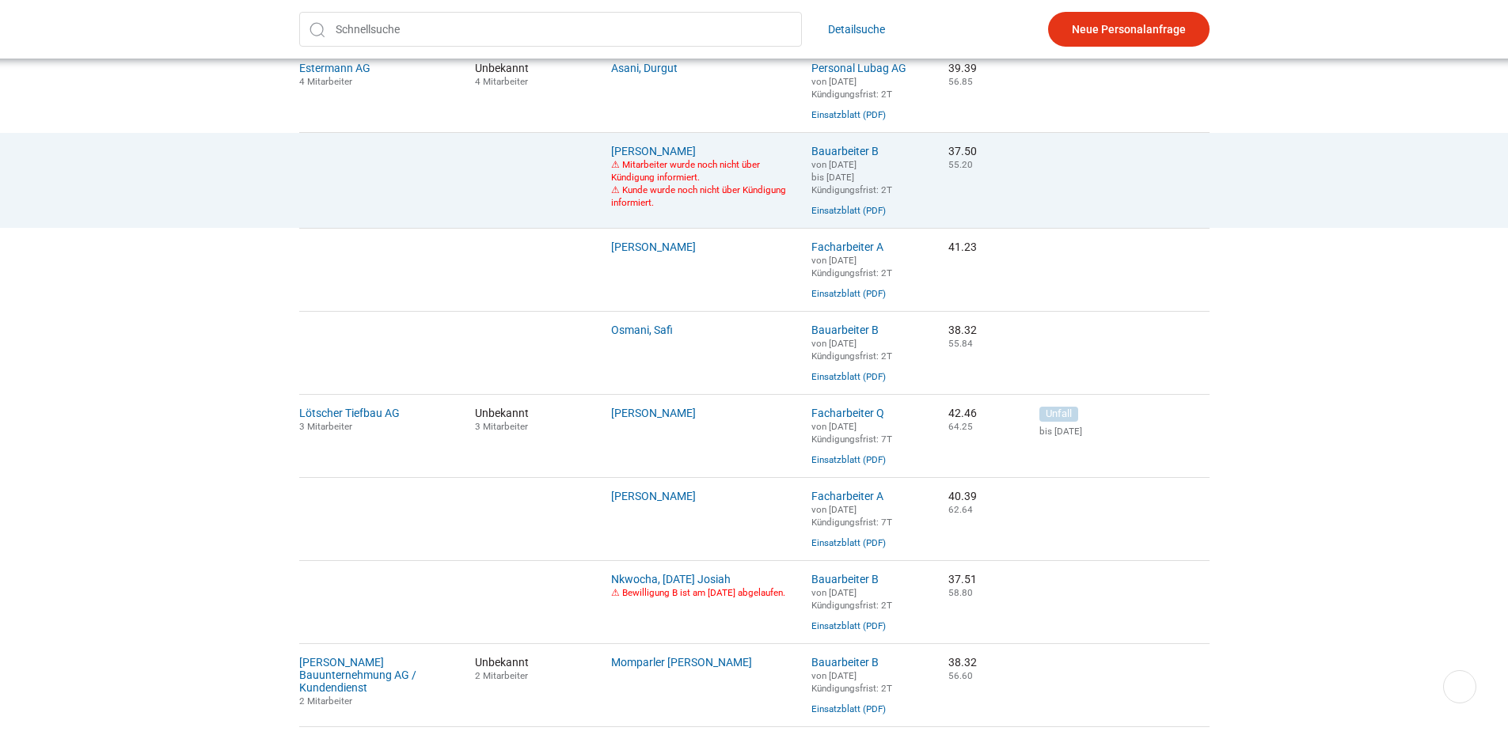
scroll to position [633, 0]
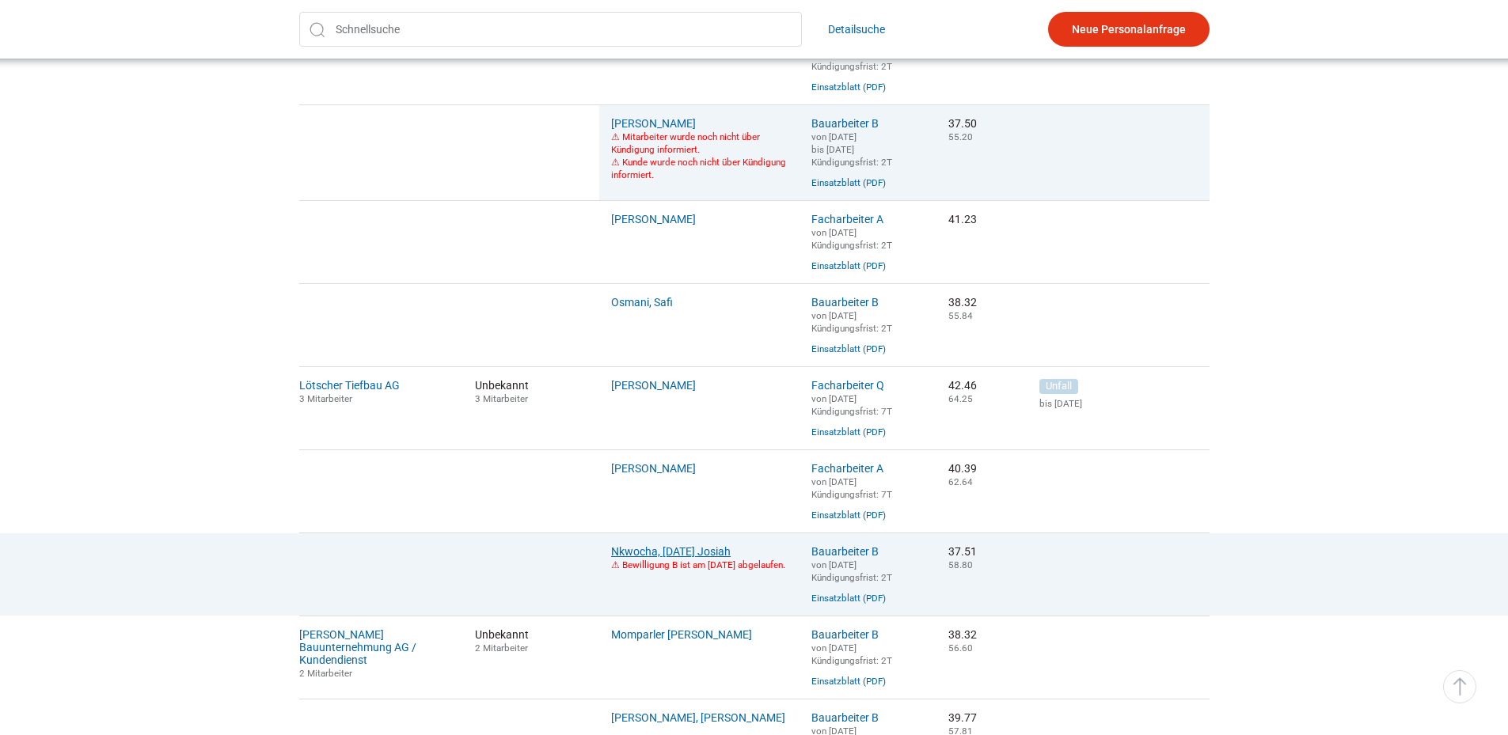
click at [655, 558] on link "Nkwocha, Sunday Josiah" at bounding box center [671, 551] width 120 height 13
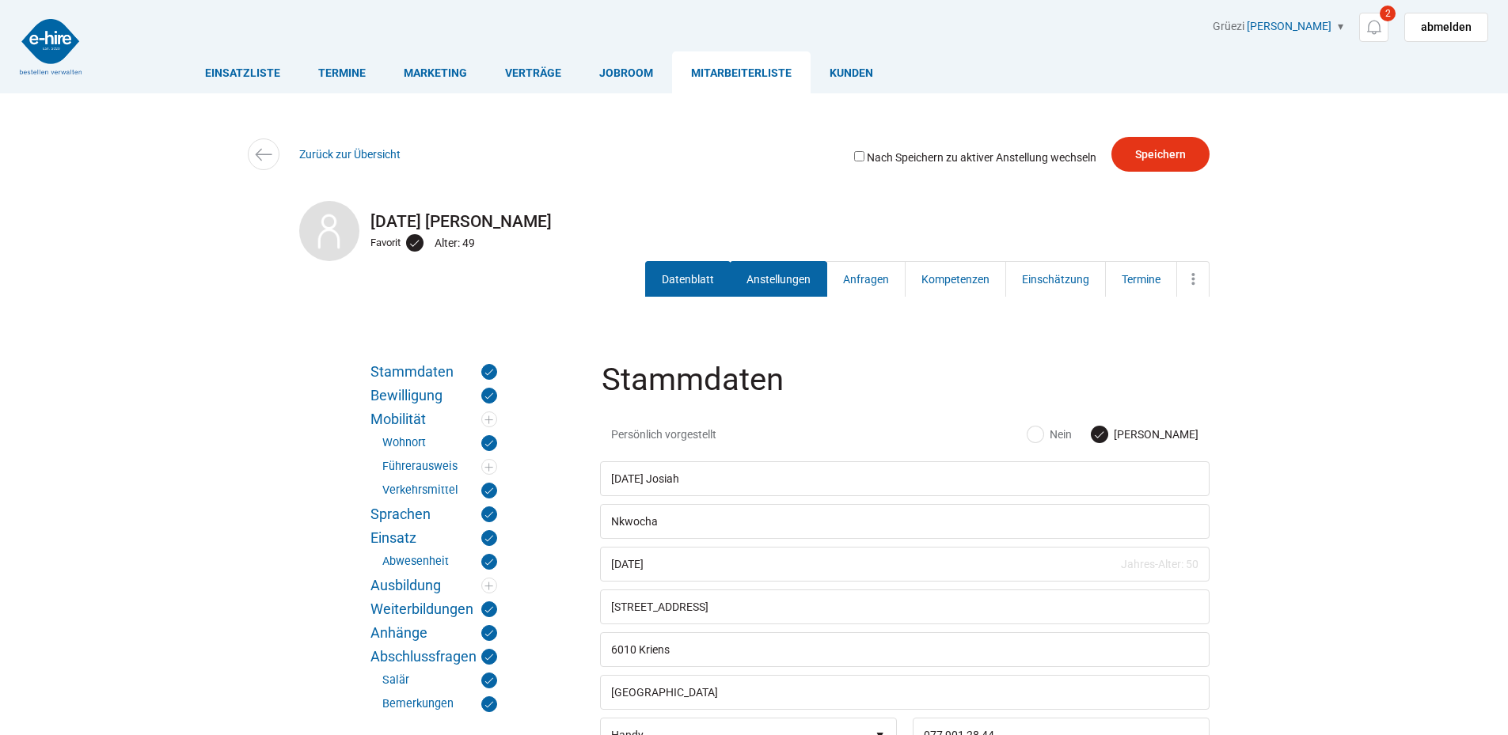
click at [790, 284] on link "Anstellungen" at bounding box center [778, 279] width 97 height 36
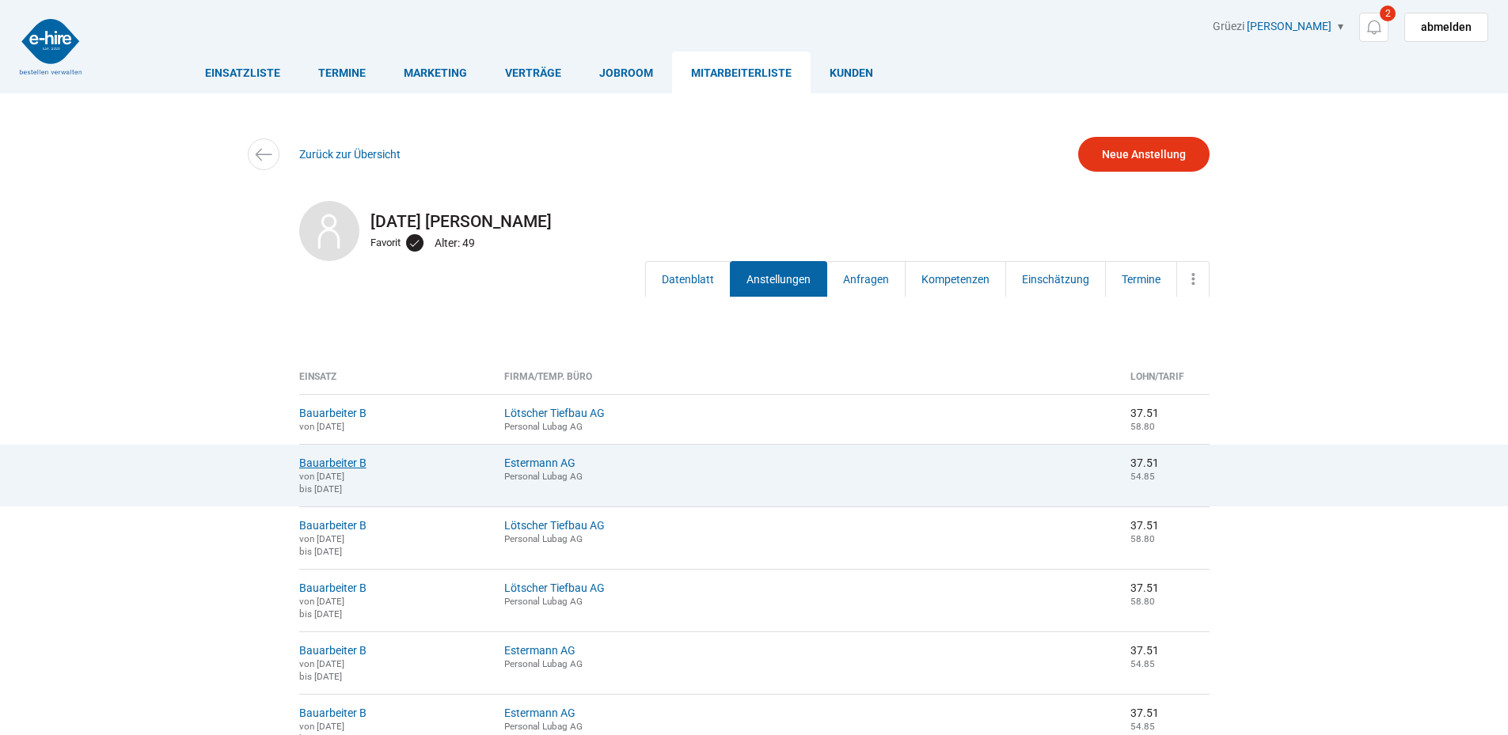
click at [334, 466] on link "Bauarbeiter B" at bounding box center [332, 463] width 67 height 13
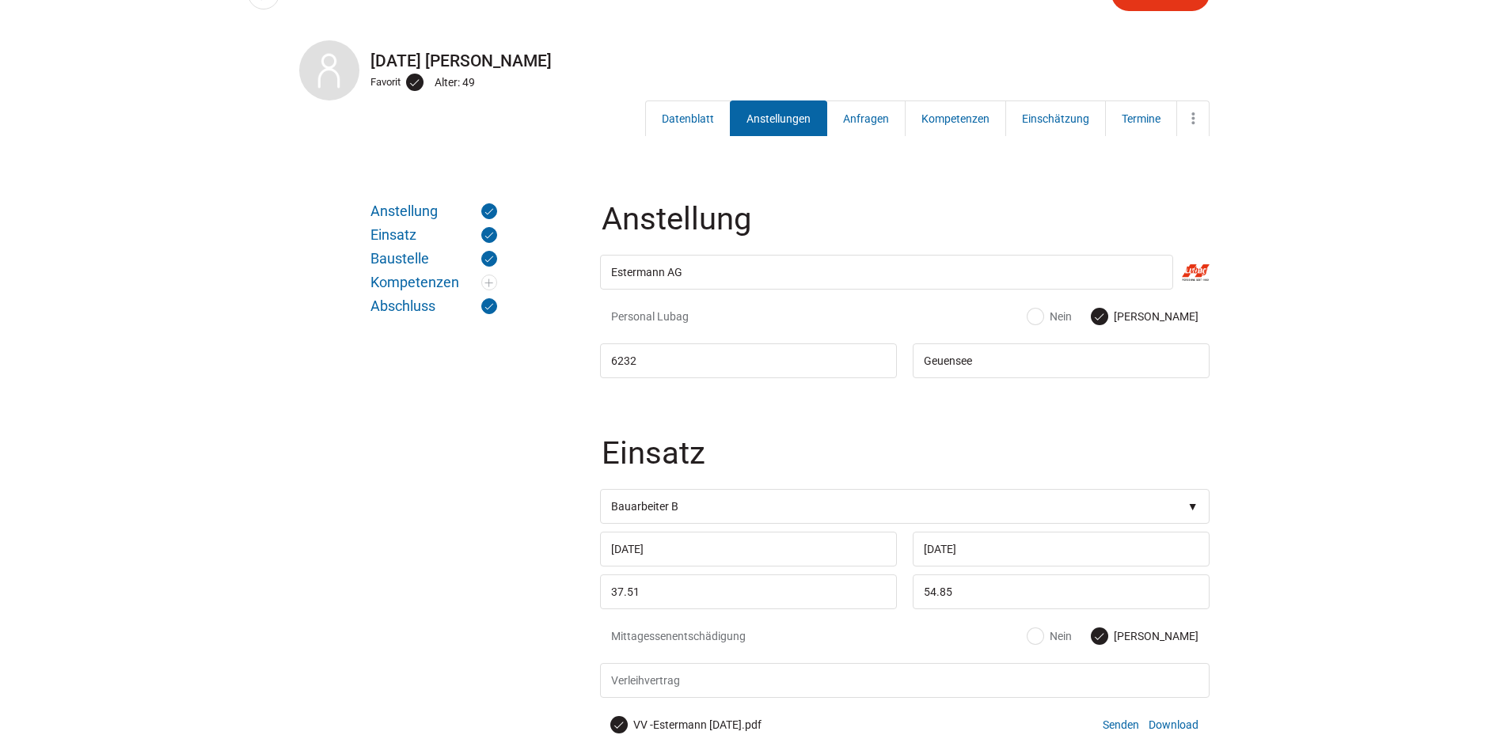
scroll to position [79, 0]
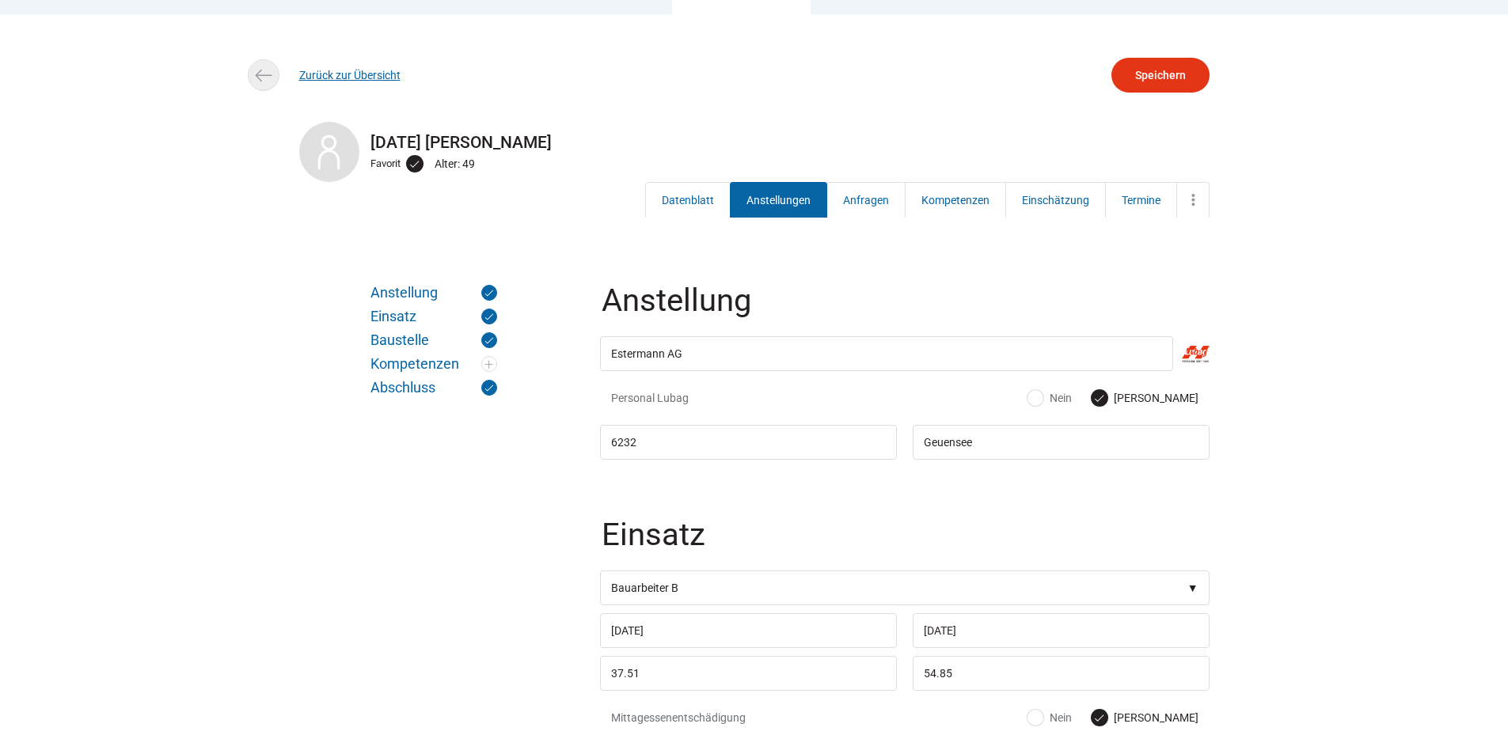
click at [326, 74] on link "Zurück zur Übersicht" at bounding box center [349, 75] width 101 height 13
